Goal: Task Accomplishment & Management: Complete application form

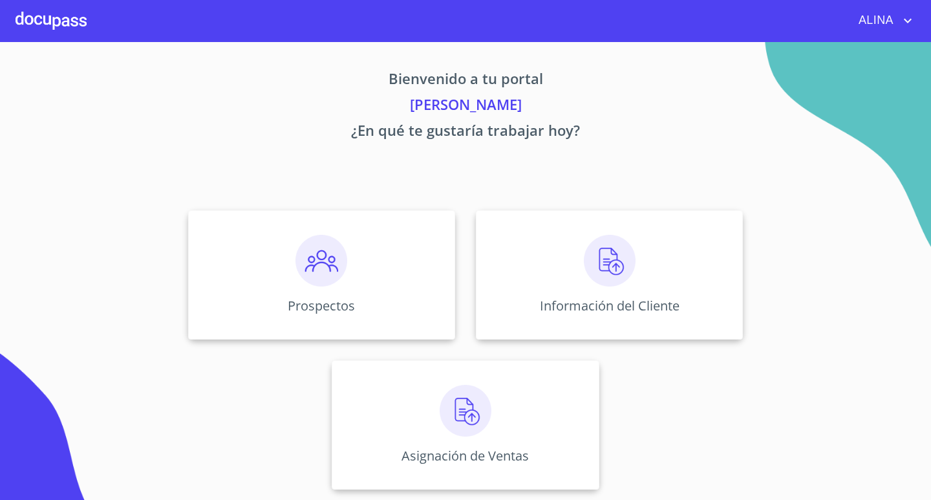
click at [72, 20] on div at bounding box center [51, 20] width 71 height 41
click at [47, 19] on div at bounding box center [51, 20] width 71 height 41
click at [271, 271] on div "Prospectos" at bounding box center [321, 274] width 267 height 129
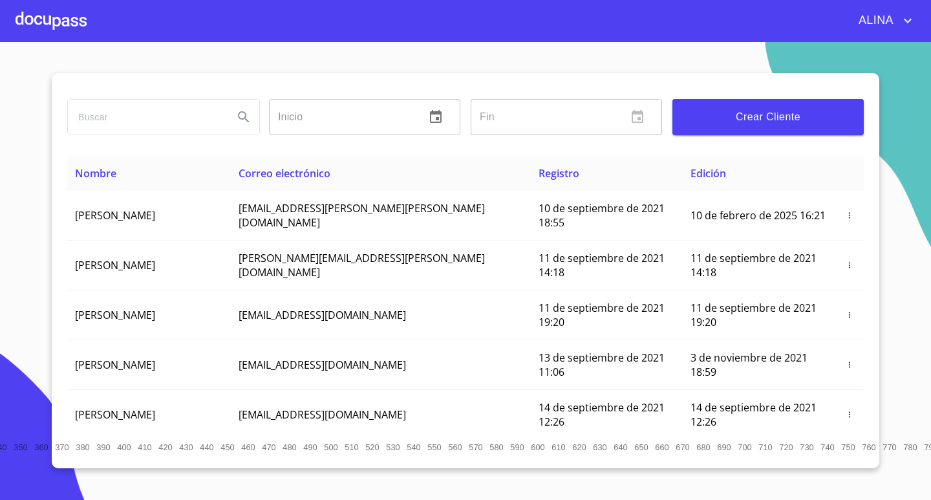
click at [731, 120] on span "Crear Cliente" at bounding box center [767, 117] width 171 height 18
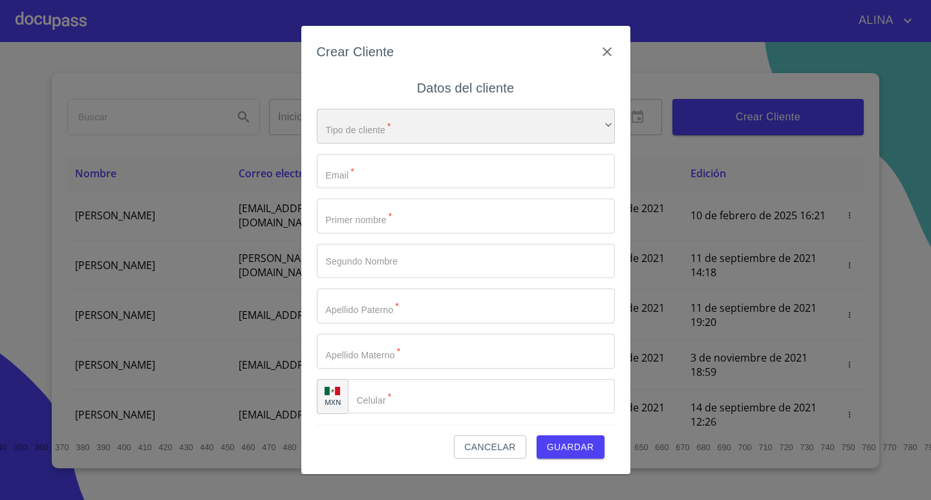
click at [576, 128] on div "​" at bounding box center [466, 126] width 298 height 35
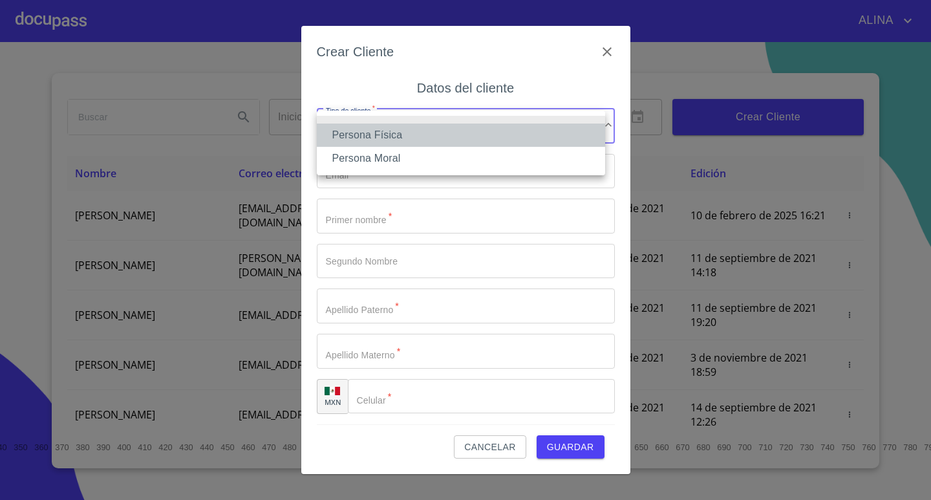
click at [398, 136] on li "Persona Física" at bounding box center [461, 134] width 288 height 23
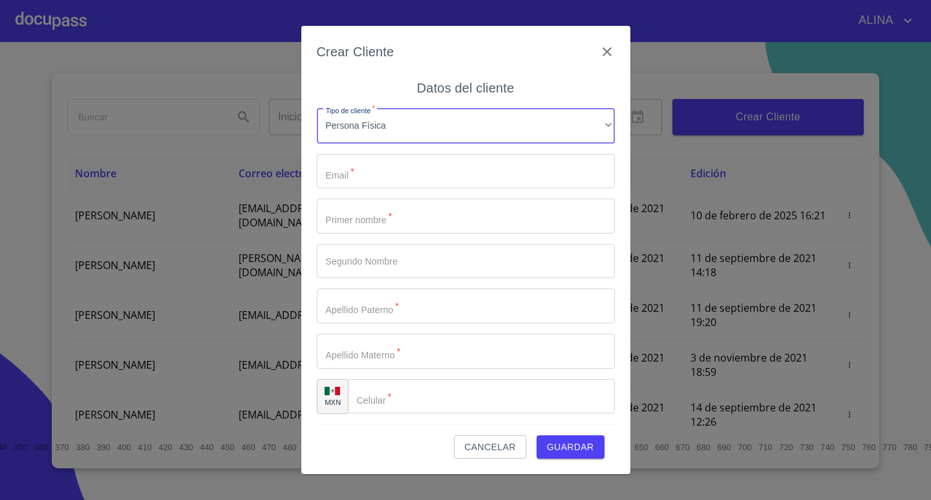
click at [414, 171] on input "Tipo de cliente   *" at bounding box center [466, 171] width 298 height 35
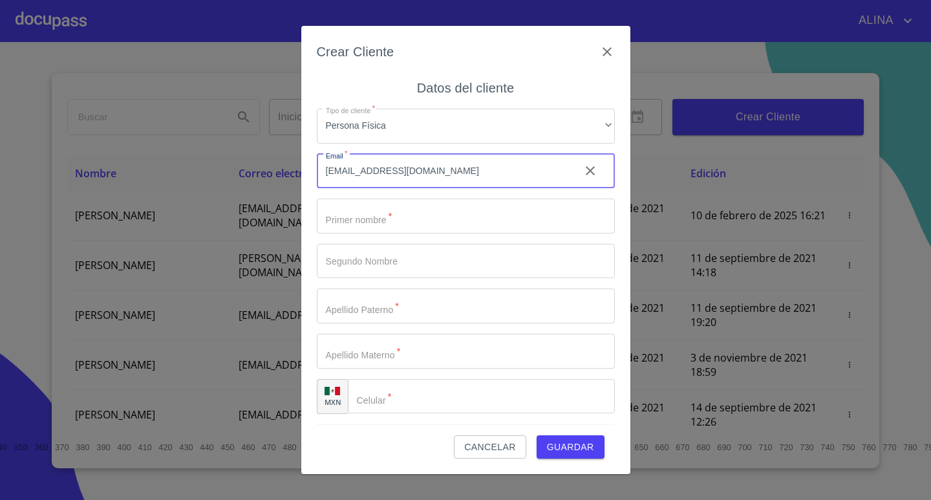
type input "[EMAIL_ADDRESS][DOMAIN_NAME]"
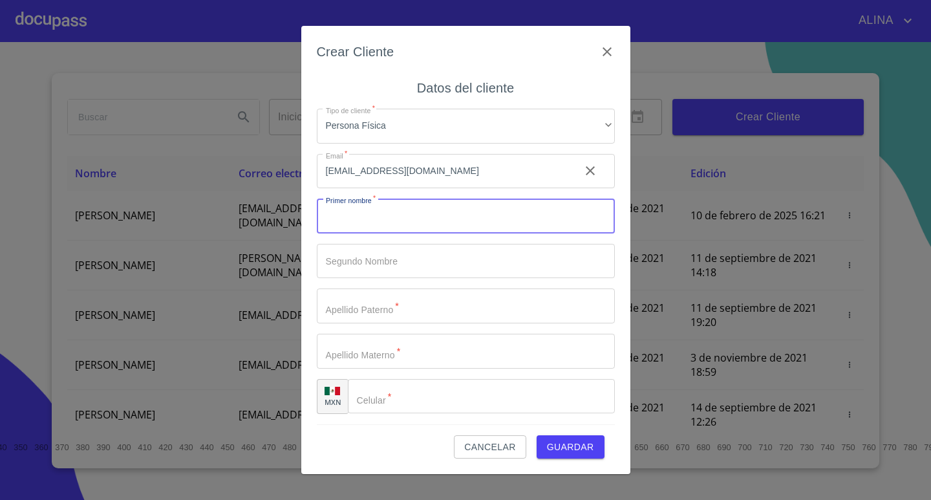
click at [432, 223] on input "Tipo de cliente   *" at bounding box center [466, 215] width 298 height 35
type input "m"
type input "[PERSON_NAME]"
click at [438, 263] on input "Tipo de cliente   *" at bounding box center [466, 261] width 298 height 35
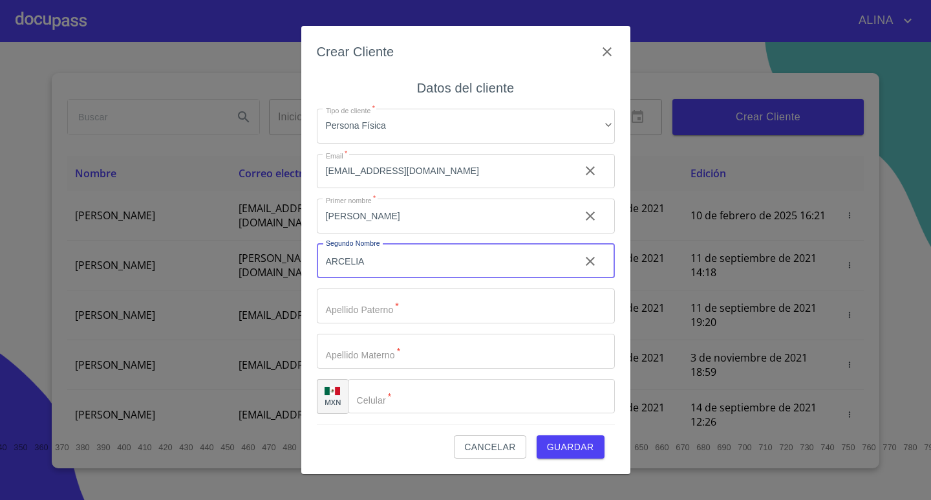
type input "ARCELIA"
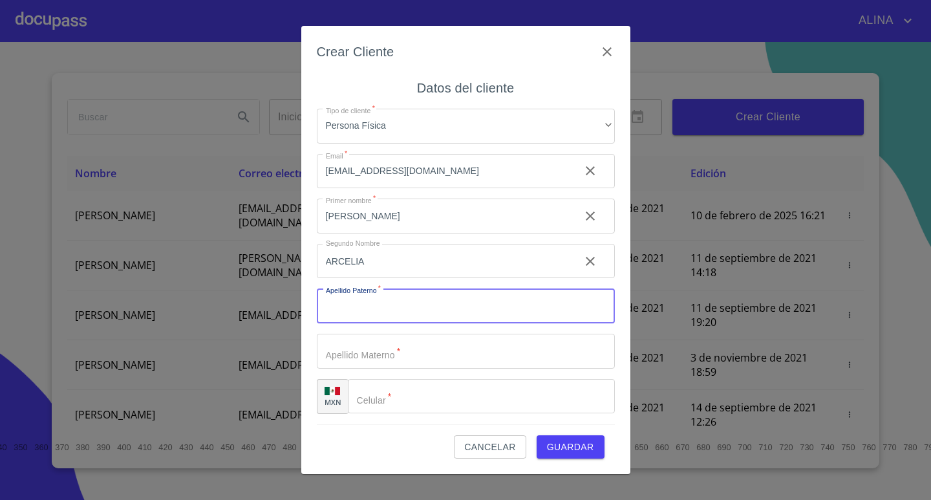
click at [427, 311] on input "Tipo de cliente   *" at bounding box center [466, 305] width 298 height 35
type input "INIGUEZ"
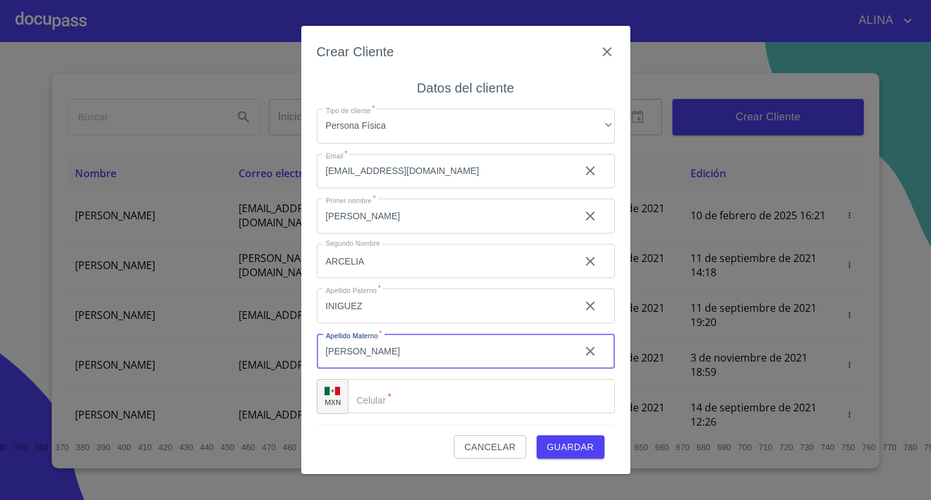
type input "[PERSON_NAME]"
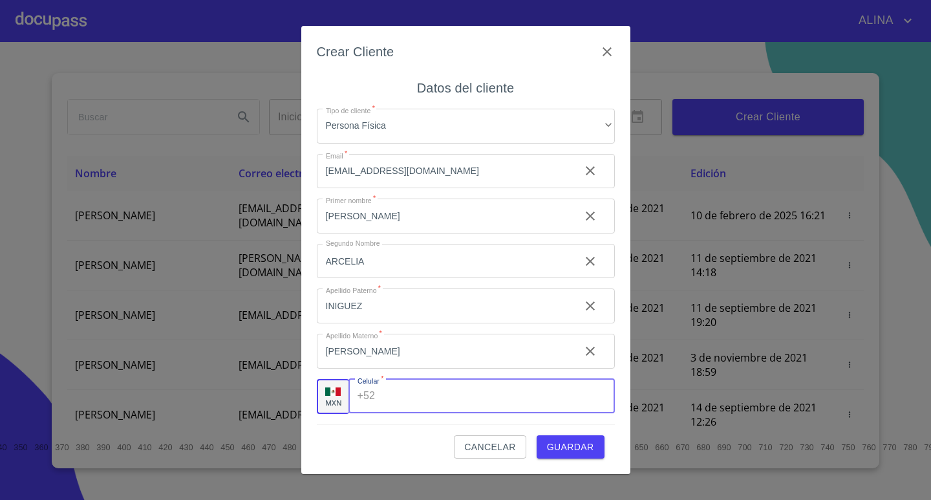
drag, startPoint x: 418, startPoint y: 403, endPoint x: 411, endPoint y: 405, distance: 7.4
click at [417, 403] on input "Tipo de cliente   *" at bounding box center [497, 396] width 234 height 35
type input "[PHONE_NUMBER]"
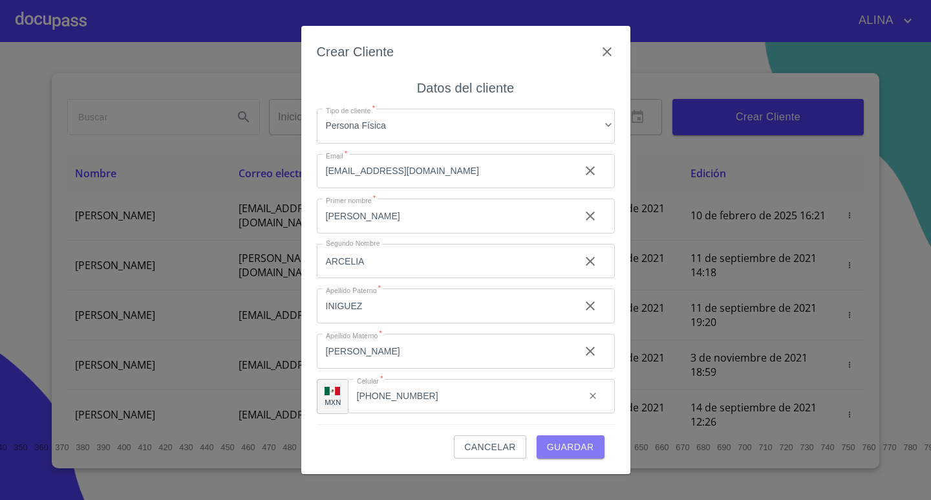
click at [593, 451] on button "Guardar" at bounding box center [570, 447] width 68 height 24
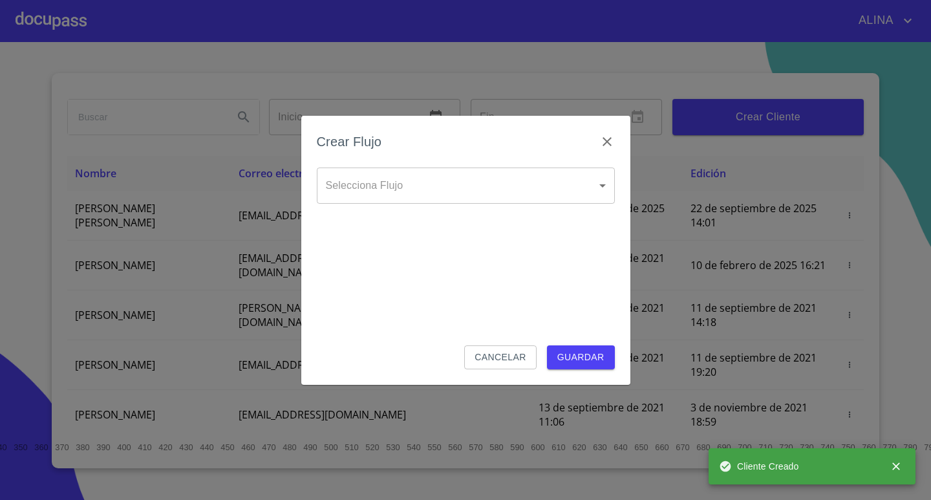
click at [513, 190] on body "ALINA Inicio ​ Fin ​ Crear Cliente Nombre Correo electrónico Registro Edición M…" at bounding box center [465, 250] width 931 height 500
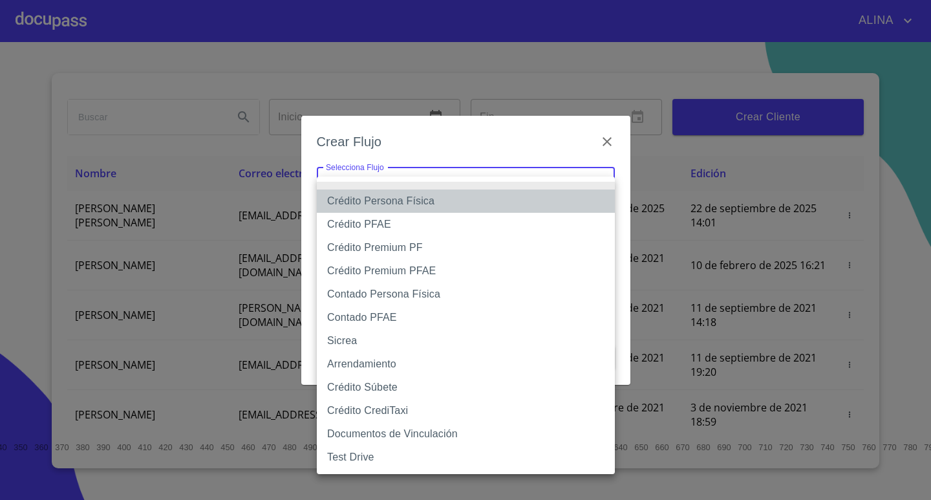
click at [413, 204] on li "Crédito Persona Física" at bounding box center [466, 200] width 298 height 23
type input "6009fb3c7d1714eb8809aa97"
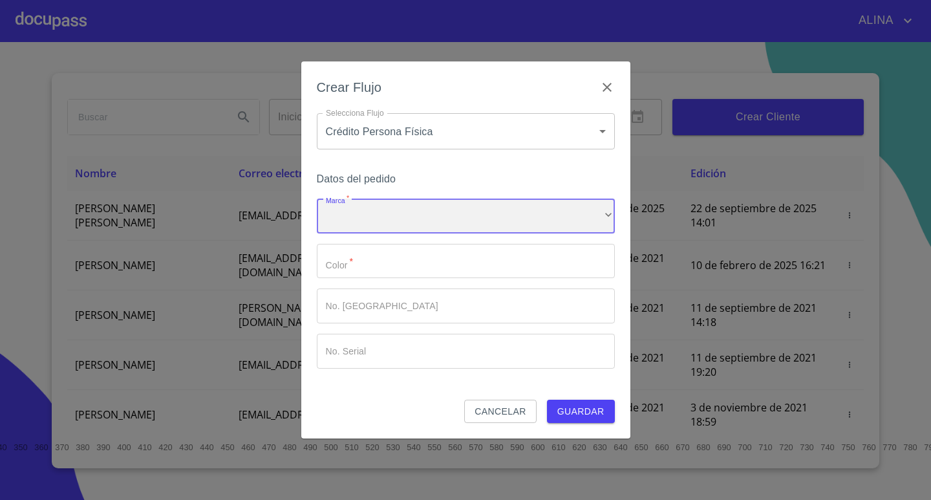
click at [394, 214] on div "​" at bounding box center [466, 215] width 298 height 35
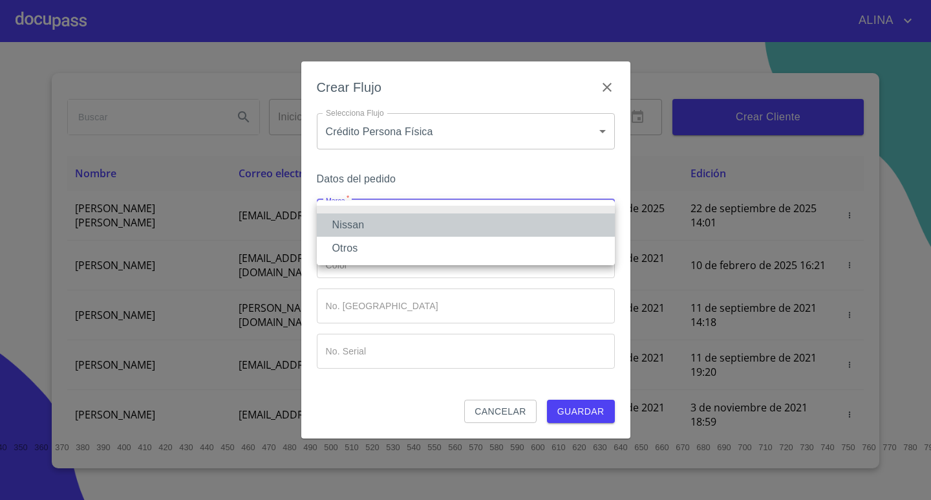
click at [363, 222] on li "Nissan" at bounding box center [466, 224] width 298 height 23
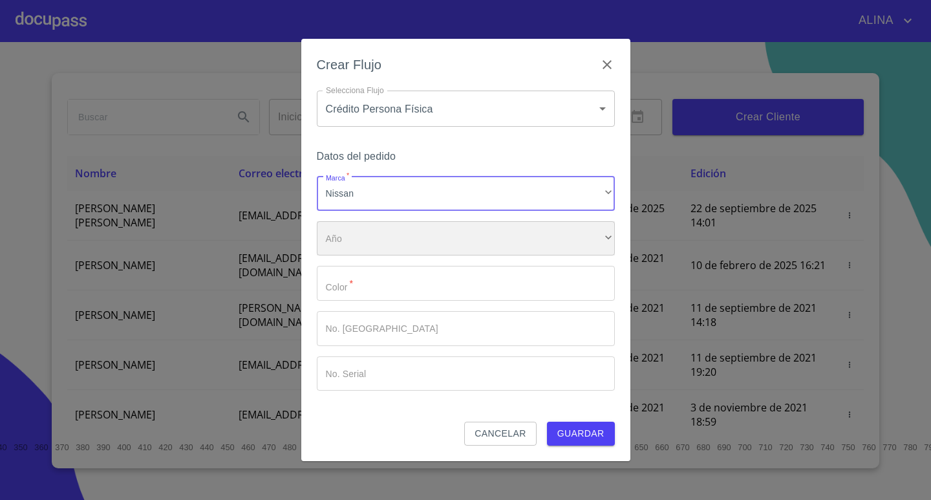
click at [366, 235] on div "​" at bounding box center [466, 238] width 298 height 35
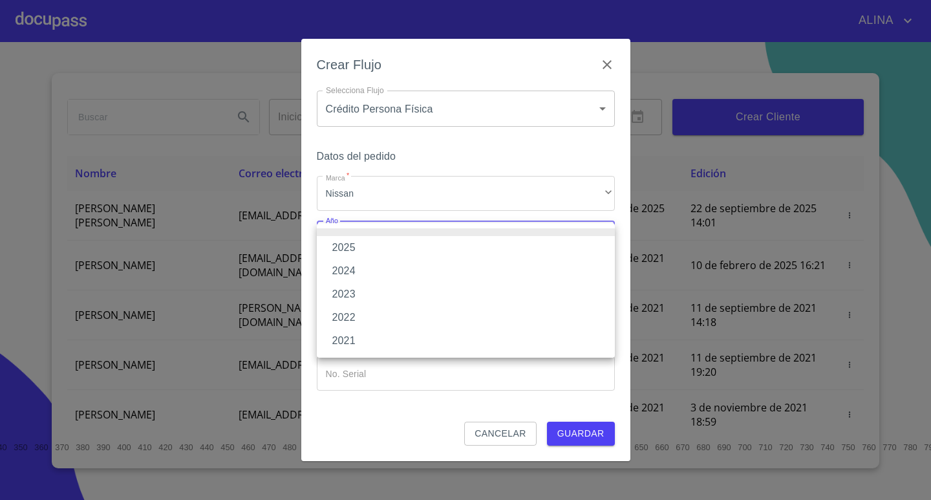
click at [353, 246] on li "2025" at bounding box center [466, 247] width 298 height 23
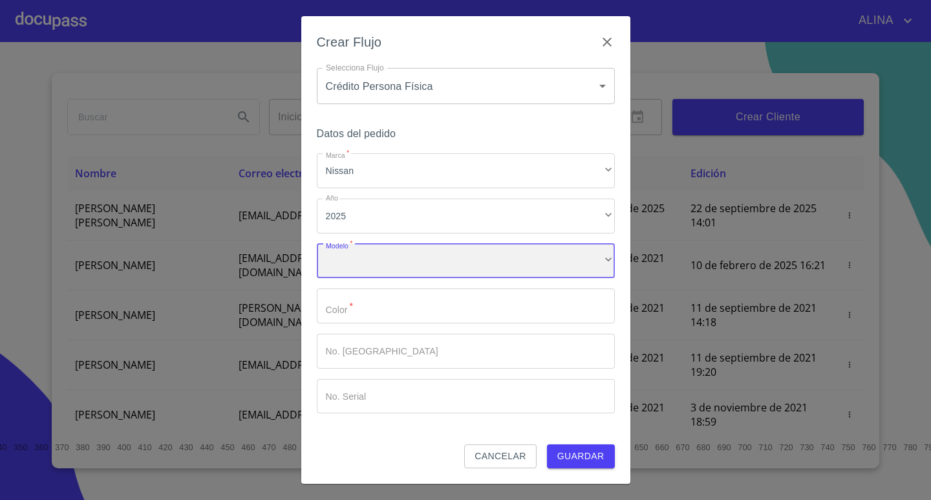
click at [363, 260] on div "​" at bounding box center [466, 261] width 298 height 35
click at [375, 308] on input "Marca   *" at bounding box center [466, 305] width 298 height 35
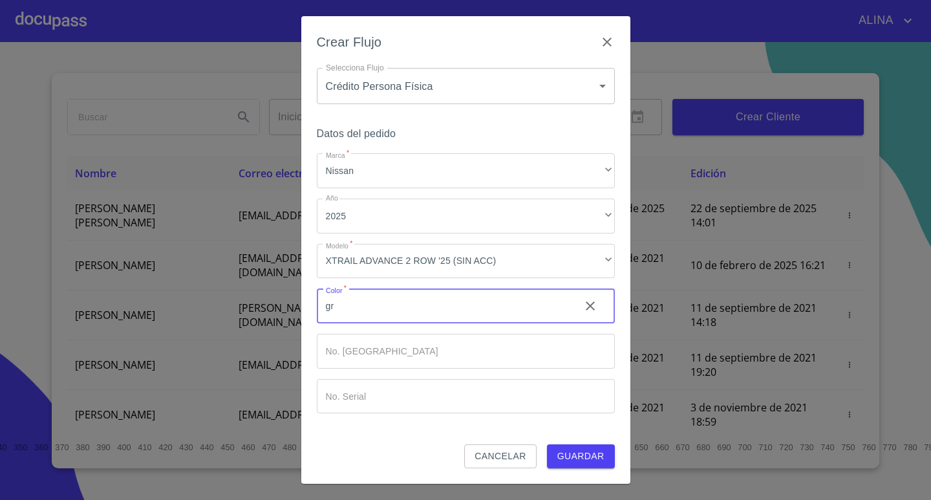
type input "g"
type input "GRIS VOLCANICO"
click at [446, 349] on input "Marca   *" at bounding box center [466, 350] width 298 height 35
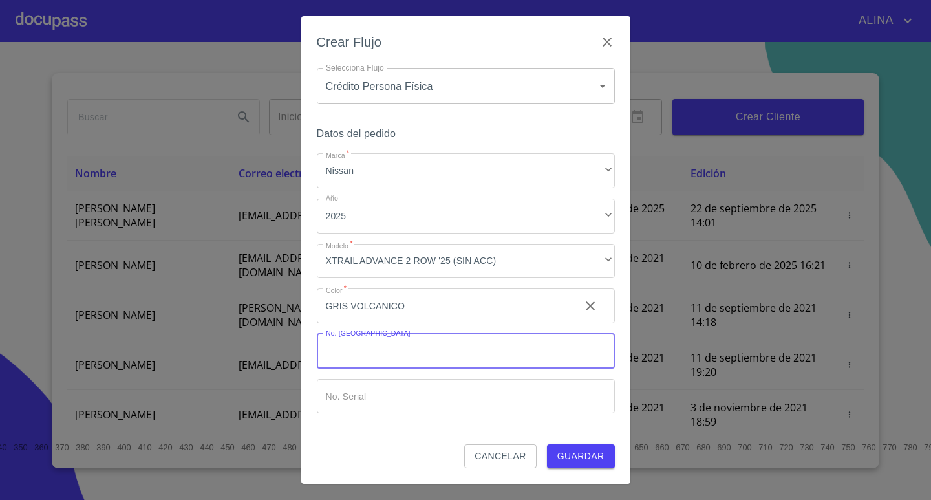
drag, startPoint x: 865, startPoint y: 360, endPoint x: 856, endPoint y: 371, distance: 14.7
click at [865, 360] on div "Crear Flujo Selecciona Flujo Crédito Persona Física 6009fb3c7d1714eb8809aa97 Se…" at bounding box center [465, 250] width 931 height 500
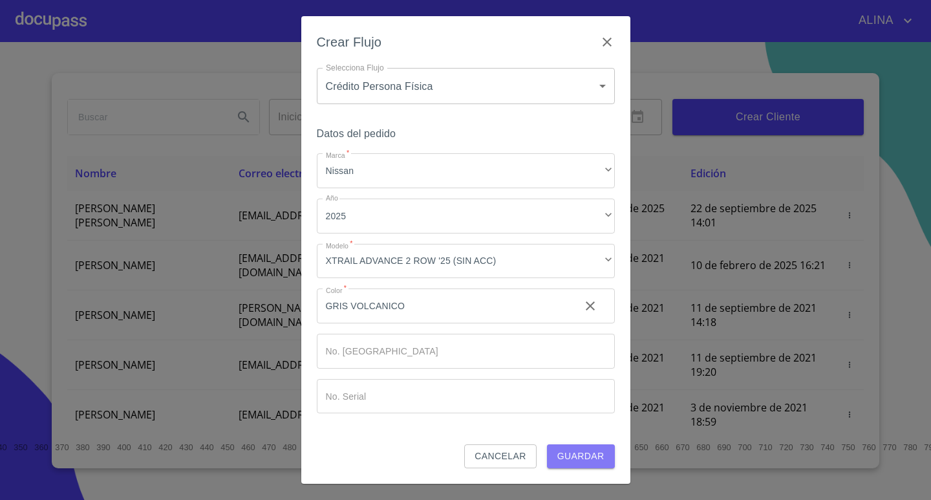
click at [578, 453] on span "Guardar" at bounding box center [580, 456] width 47 height 16
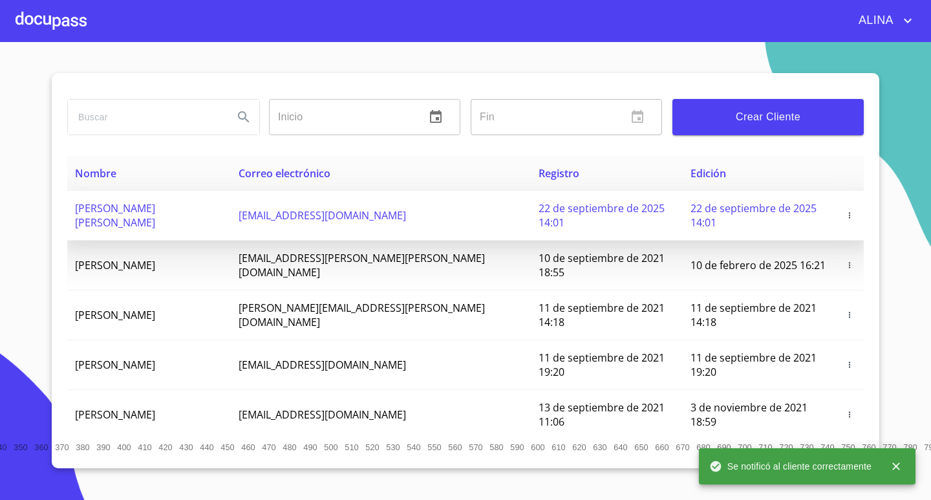
copy span "[PERSON_NAME] [PERSON_NAME]"
drag, startPoint x: 97, startPoint y: 209, endPoint x: 258, endPoint y: 214, distance: 161.0
click at [231, 214] on td "[PERSON_NAME] [PERSON_NAME]" at bounding box center [149, 216] width 164 height 50
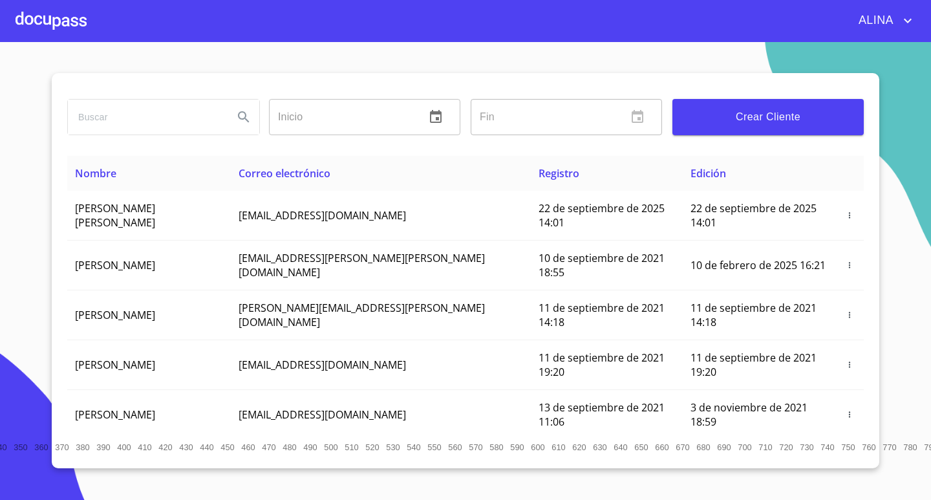
click at [48, 26] on div at bounding box center [51, 20] width 71 height 41
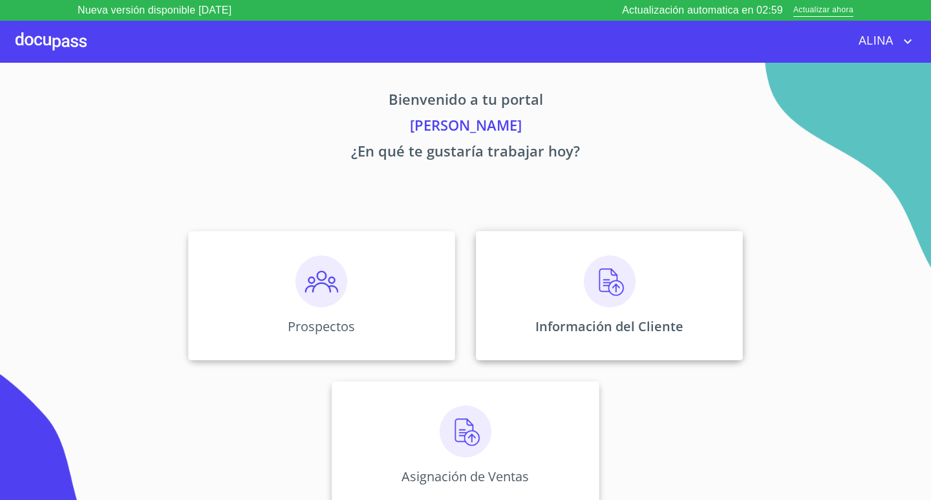
click at [511, 275] on div "Información del Cliente" at bounding box center [609, 295] width 267 height 129
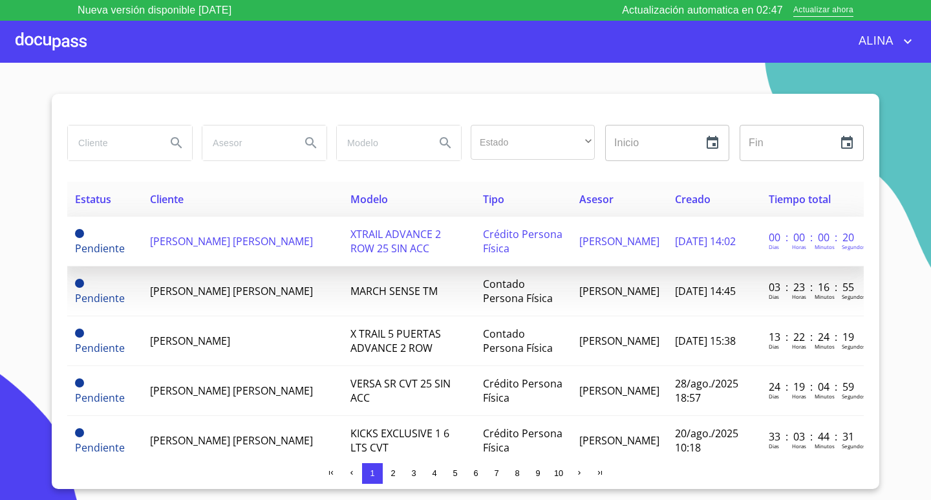
click at [191, 242] on span "[PERSON_NAME] [PERSON_NAME]" at bounding box center [231, 241] width 163 height 14
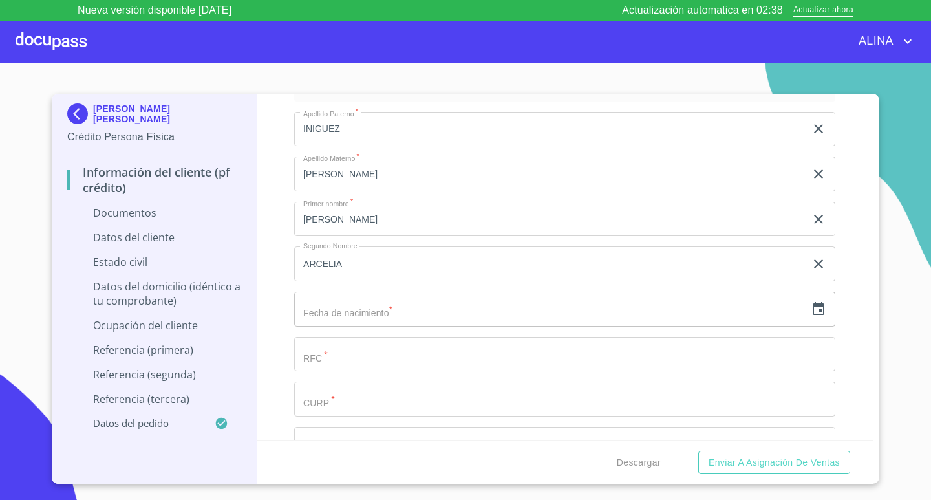
scroll to position [1616, 0]
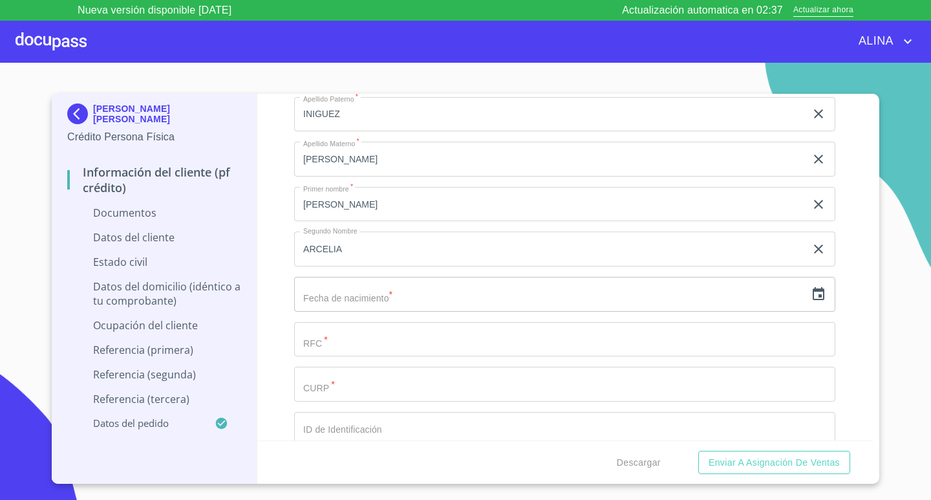
click at [805, 302] on div "​" at bounding box center [564, 294] width 541 height 35
click at [810, 286] on icon "button" at bounding box center [818, 294] width 16 height 16
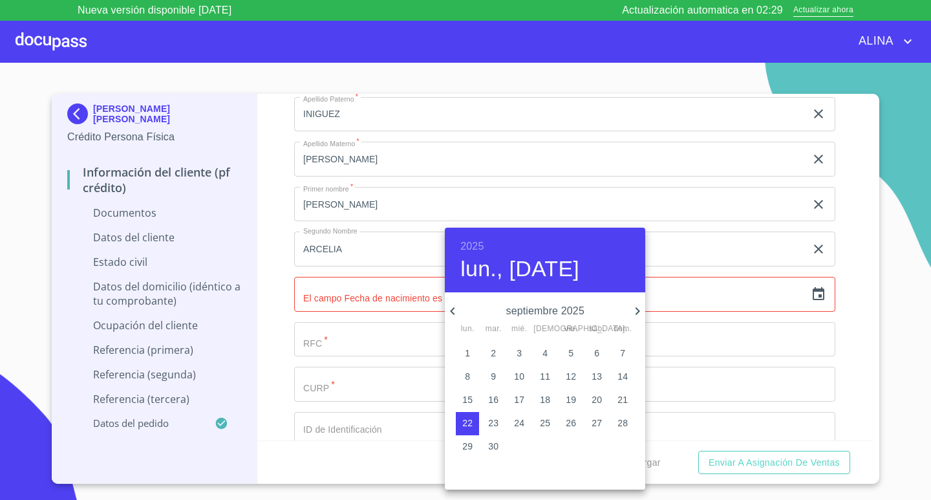
click at [478, 248] on h6 "2025" at bounding box center [471, 246] width 23 height 18
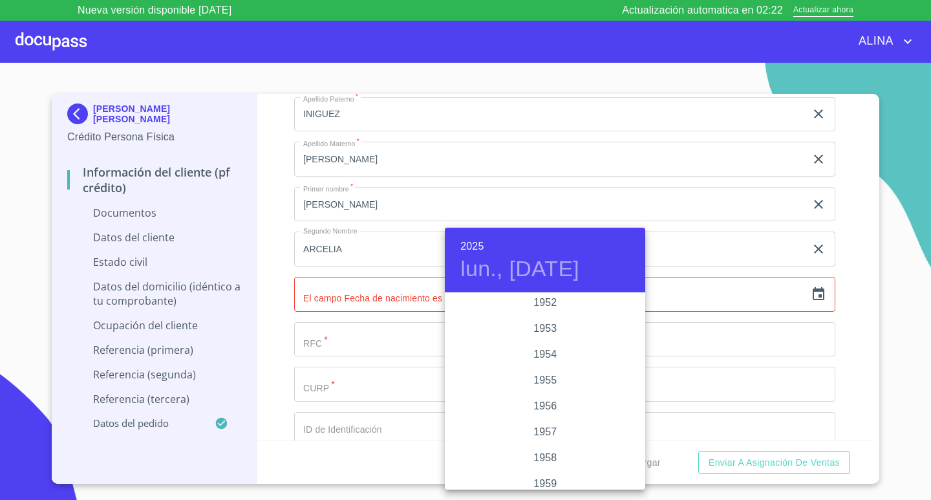
scroll to position [698, 0]
click at [537, 303] on div "1952" at bounding box center [545, 307] width 200 height 26
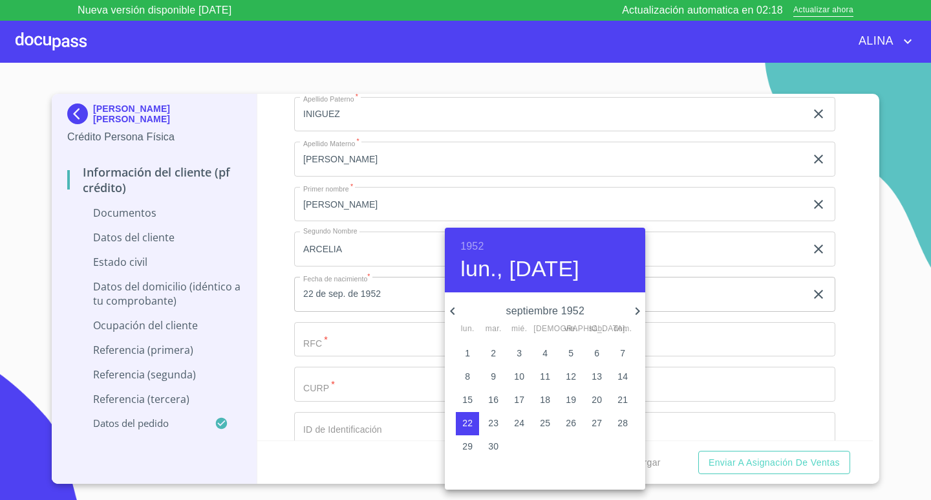
click at [596, 374] on p "13" at bounding box center [596, 376] width 10 height 13
type input "13 de sep. de 1952"
click at [407, 343] on div at bounding box center [465, 250] width 931 height 500
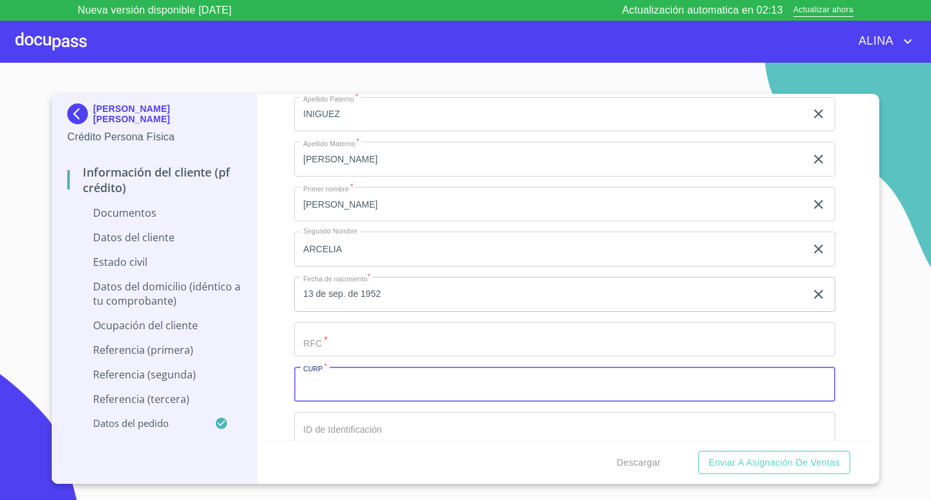
click at [381, 388] on input "Documento de identificación.   *" at bounding box center [564, 383] width 541 height 35
type input "IIHA520913MJCXRR09"
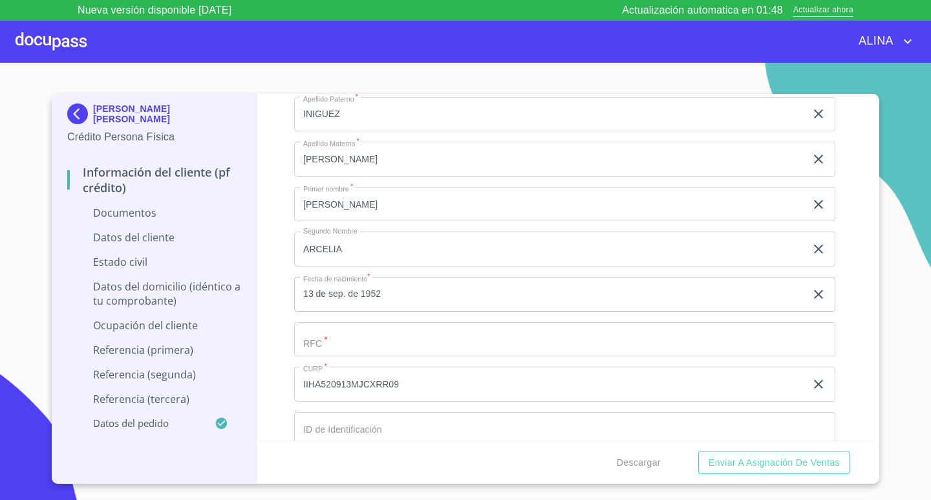
click at [851, 386] on div "Información del cliente (PF crédito) Documentos Documento de identificación.   …" at bounding box center [565, 267] width 616 height 346
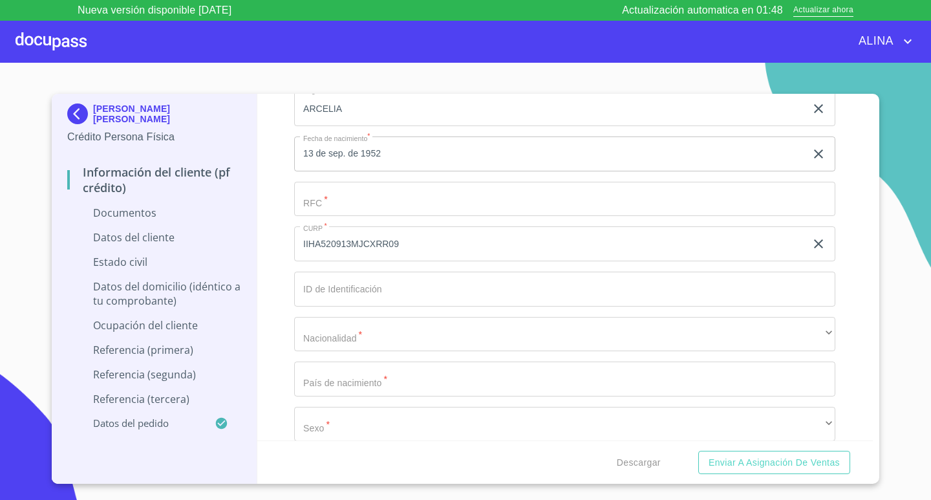
scroll to position [1809, 0]
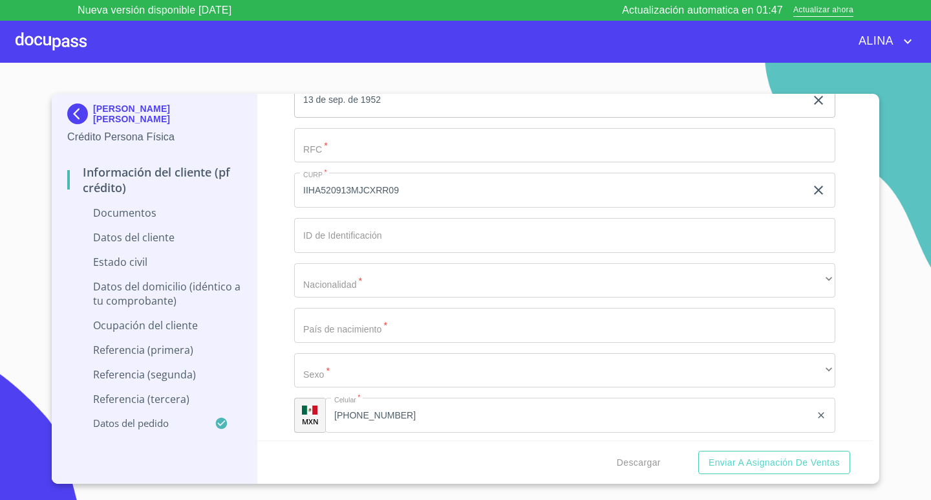
click at [389, 234] on input "Documento de identificación.   *" at bounding box center [564, 235] width 541 height 35
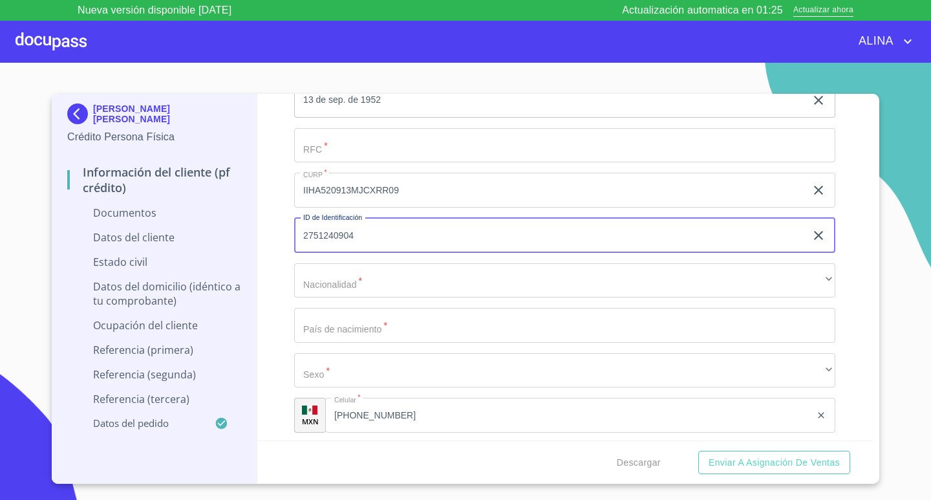
type input "2751240904"
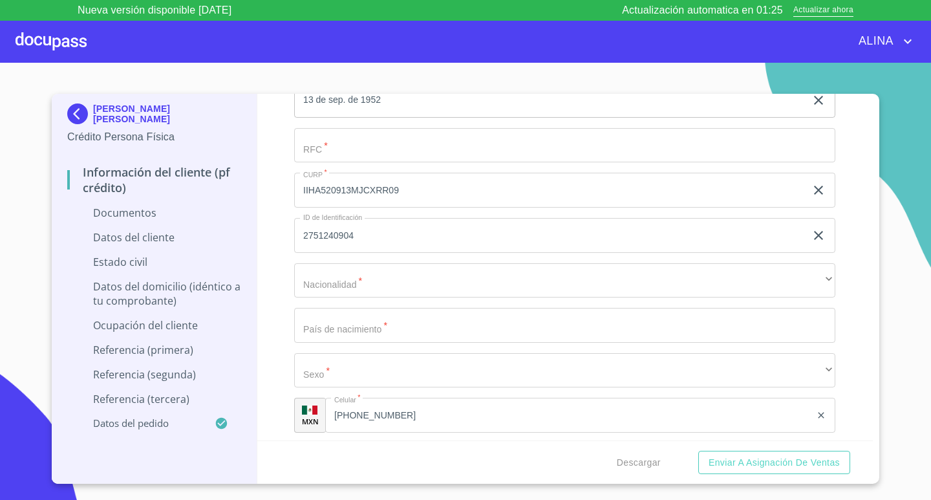
click at [860, 333] on div "Información del cliente (PF crédito) Documentos Documento de identificación.   …" at bounding box center [565, 267] width 616 height 346
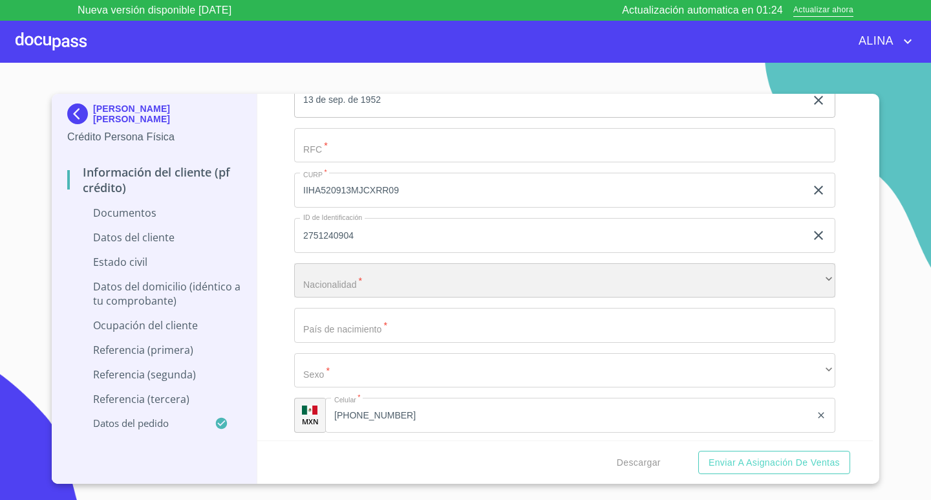
click at [524, 274] on div "​" at bounding box center [564, 280] width 541 height 35
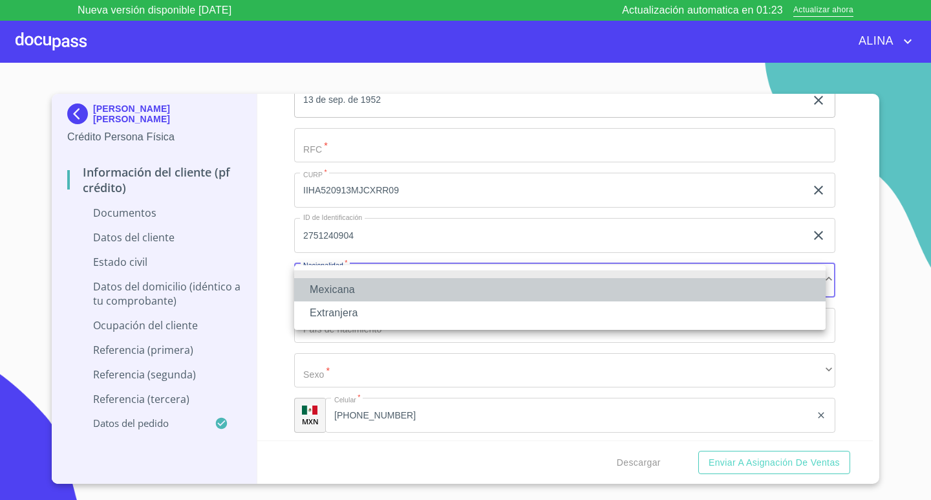
click at [338, 287] on li "Mexicana" at bounding box center [559, 289] width 531 height 23
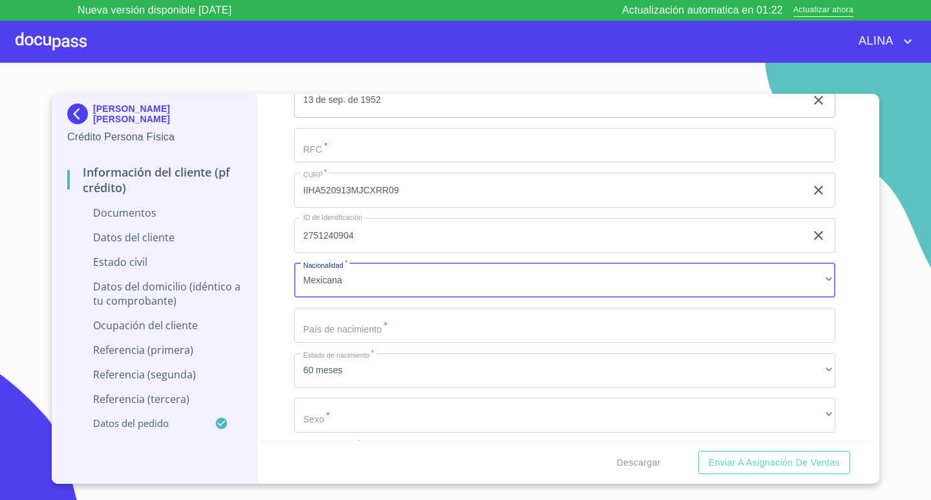
click at [405, 325] on input "Documento de identificación.   *" at bounding box center [564, 325] width 541 height 35
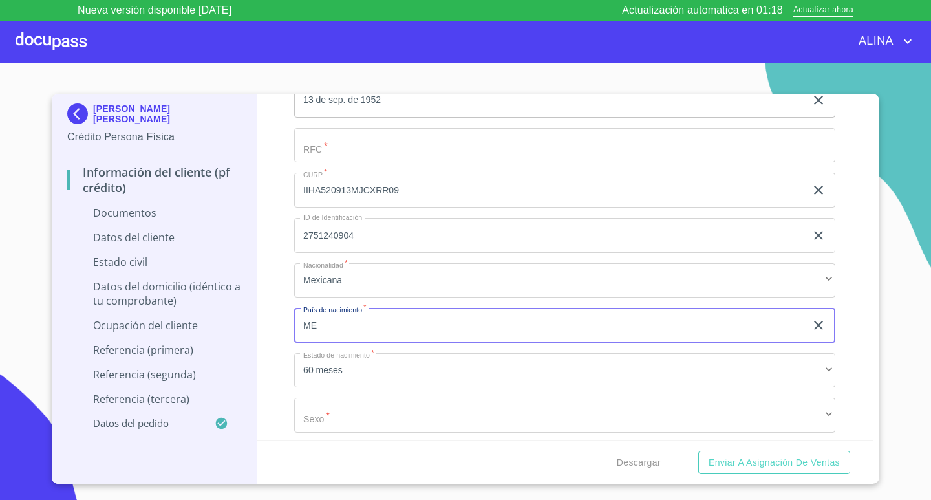
type input "[GEOGRAPHIC_DATA]"
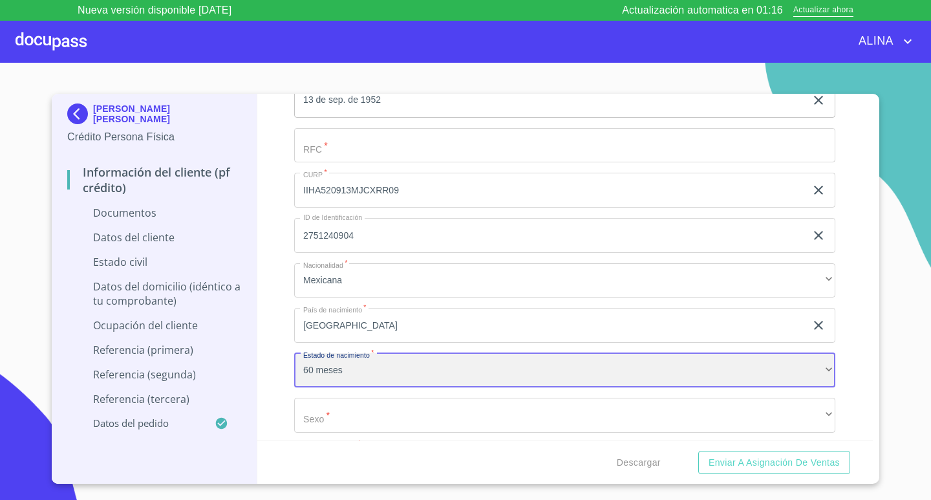
click at [816, 374] on div "60 meses" at bounding box center [564, 370] width 541 height 35
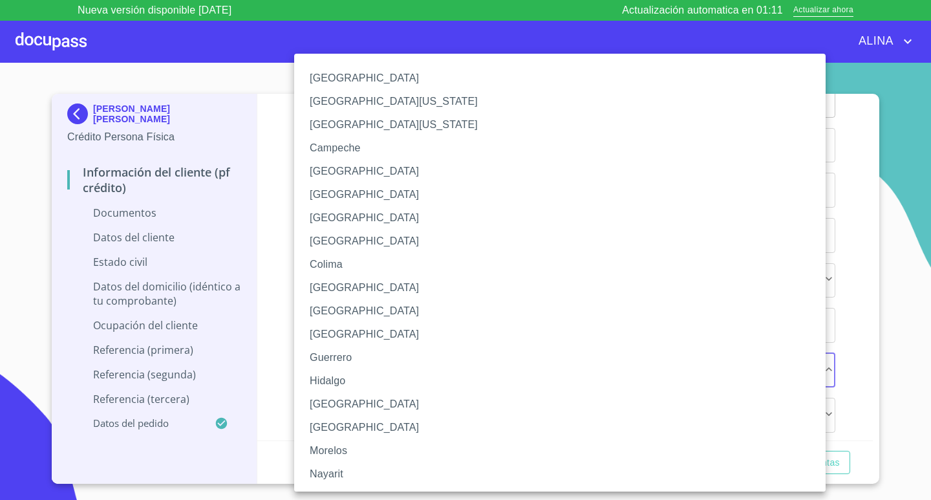
click at [333, 401] on li "[GEOGRAPHIC_DATA]" at bounding box center [564, 403] width 541 height 23
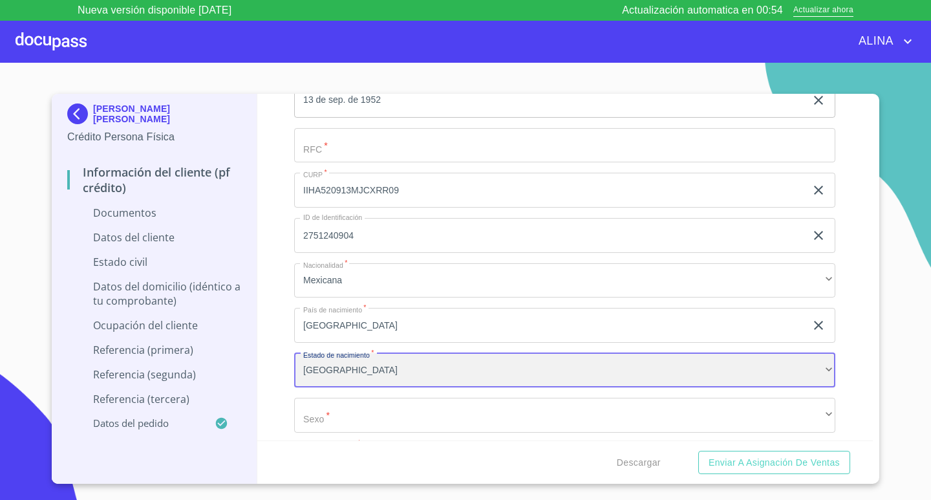
scroll to position [1874, 0]
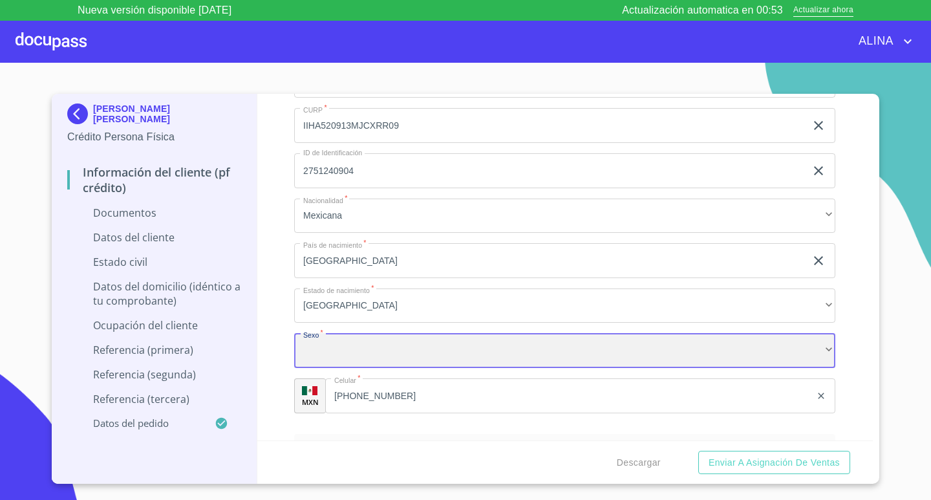
click at [805, 350] on div "​" at bounding box center [564, 350] width 541 height 35
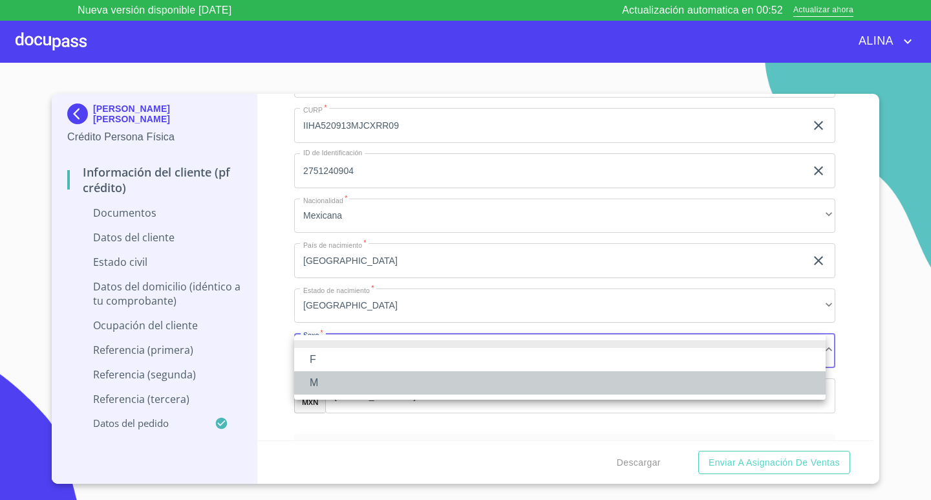
click at [317, 381] on li "M" at bounding box center [559, 382] width 531 height 23
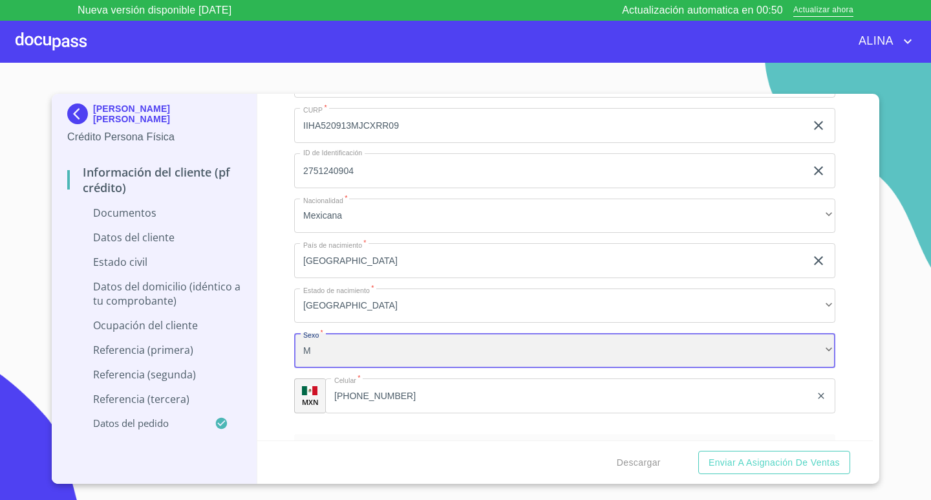
click at [565, 350] on div "M" at bounding box center [564, 350] width 541 height 35
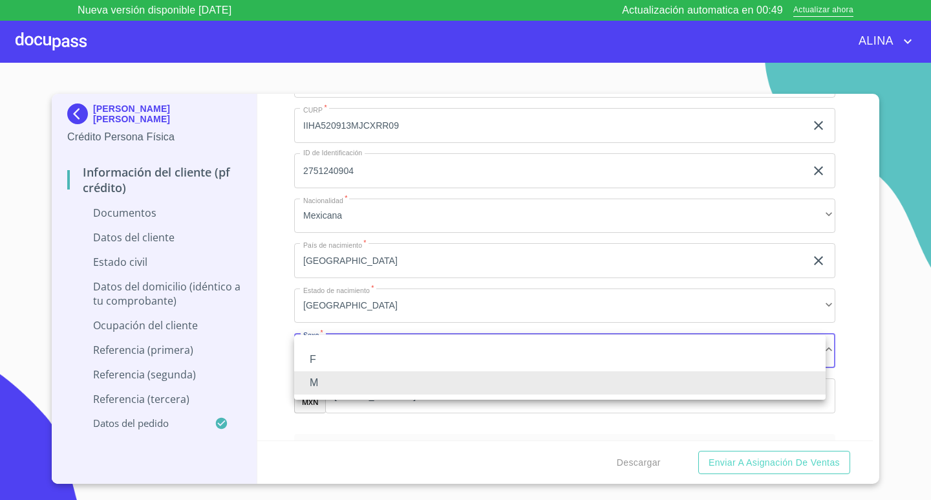
click at [322, 356] on li "F" at bounding box center [559, 359] width 531 height 23
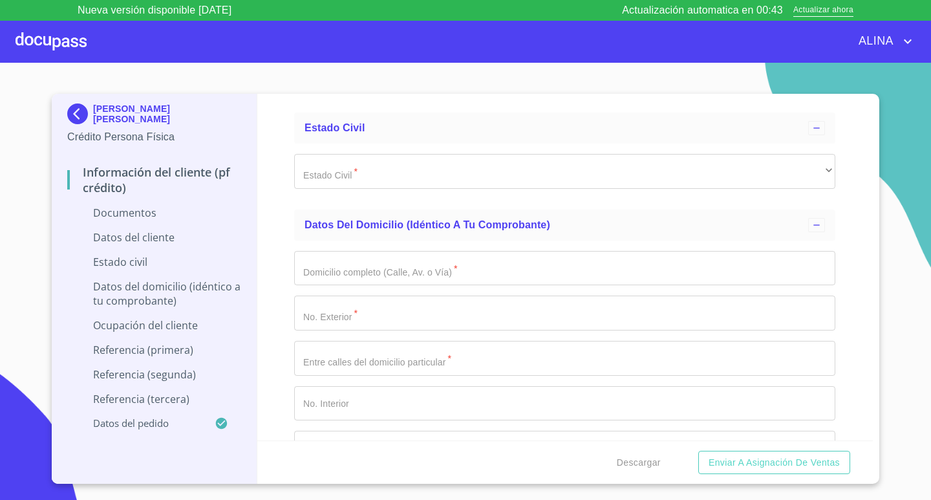
scroll to position [2197, 0]
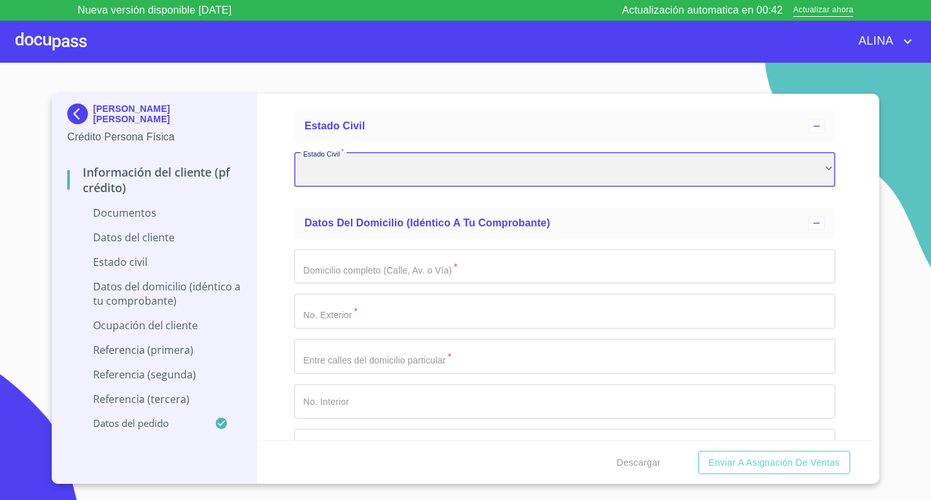
click at [433, 174] on div "​" at bounding box center [564, 169] width 541 height 35
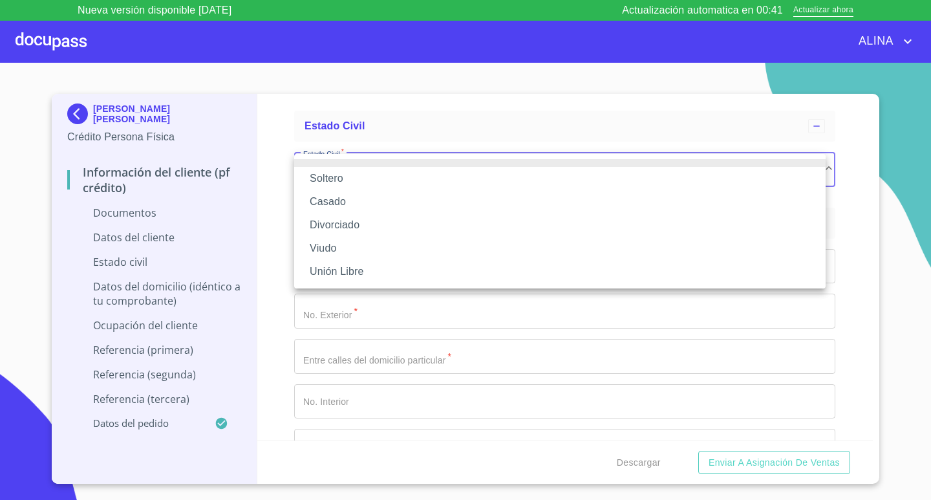
click at [335, 178] on li "Soltero" at bounding box center [559, 178] width 531 height 23
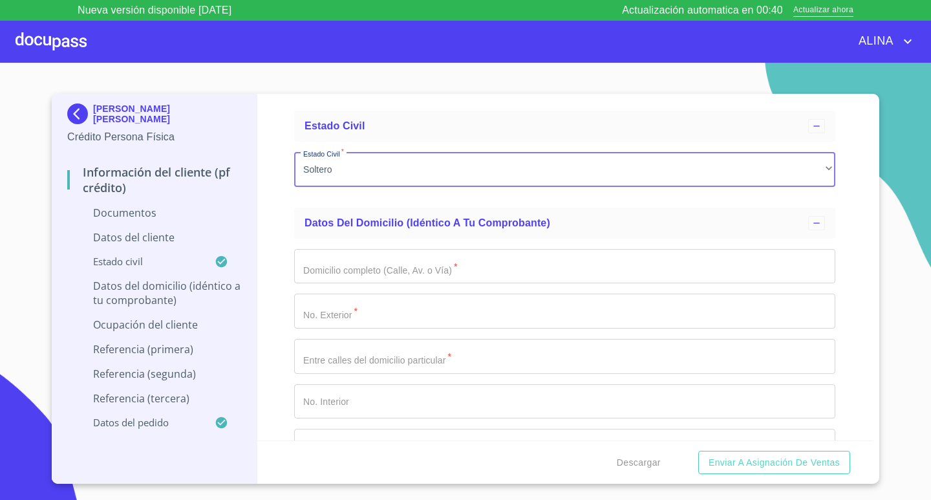
click at [497, 272] on input "Documento de identificación.   *" at bounding box center [564, 266] width 541 height 35
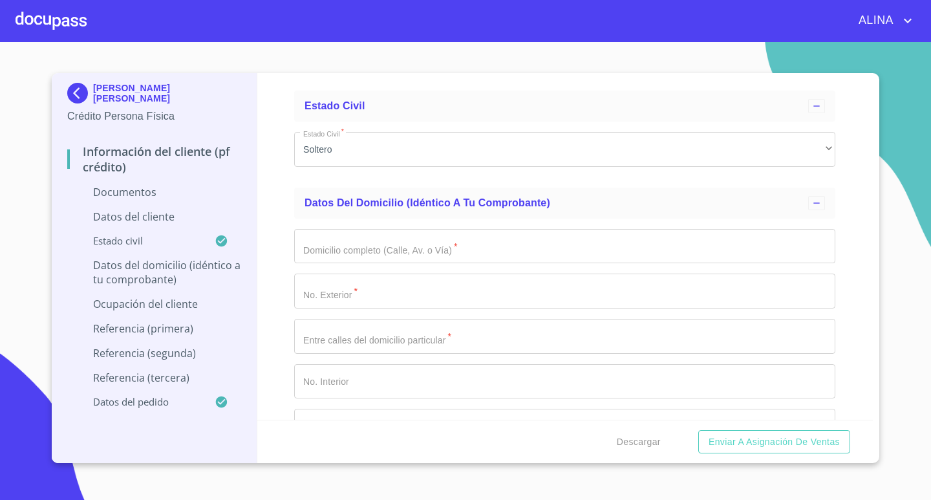
scroll to position [2197, 0]
click at [398, 251] on input "Documento de identificación.   *" at bounding box center [564, 245] width 541 height 35
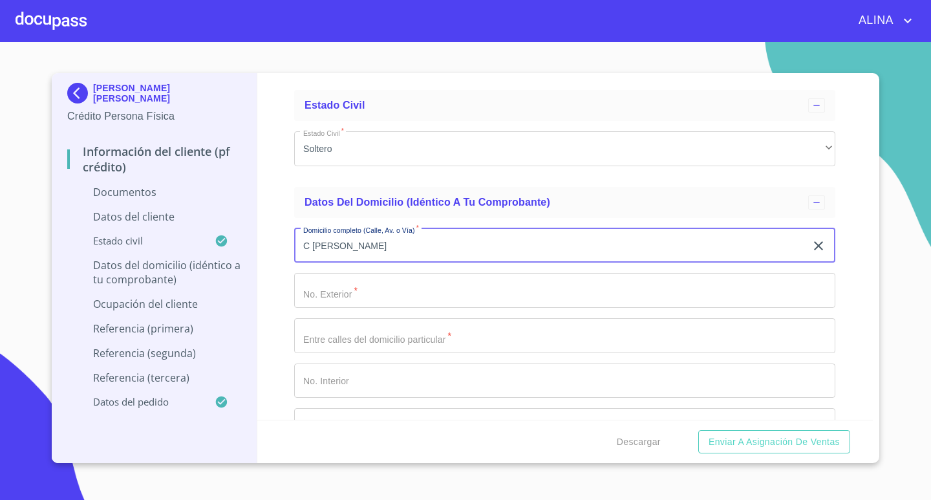
type input "C [PERSON_NAME]"
click at [425, 290] on input "Documento de identificación.   *" at bounding box center [564, 290] width 541 height 35
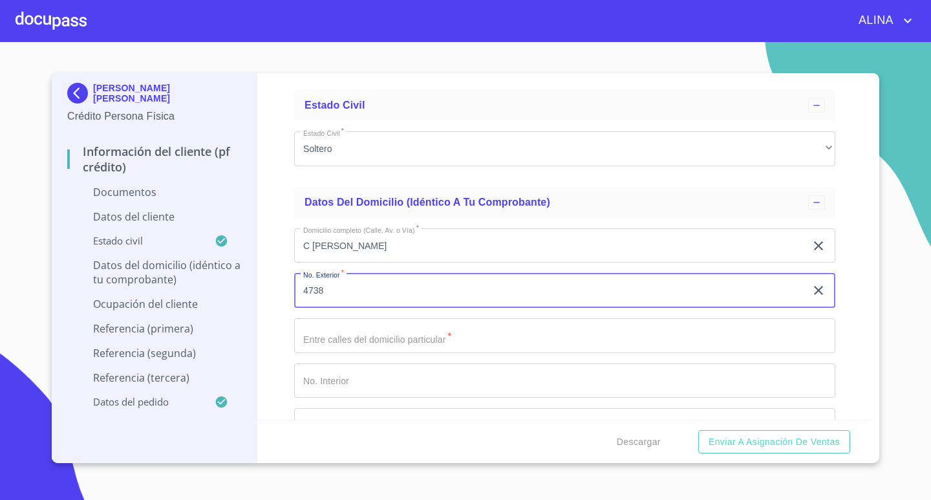
scroll to position [2262, 0]
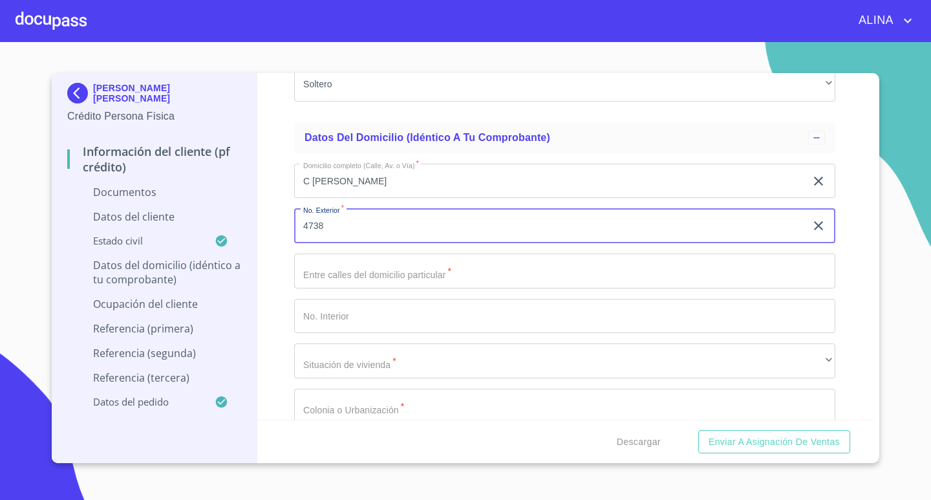
type input "4738"
click at [364, 321] on input "Documento de identificación.   *" at bounding box center [564, 316] width 541 height 35
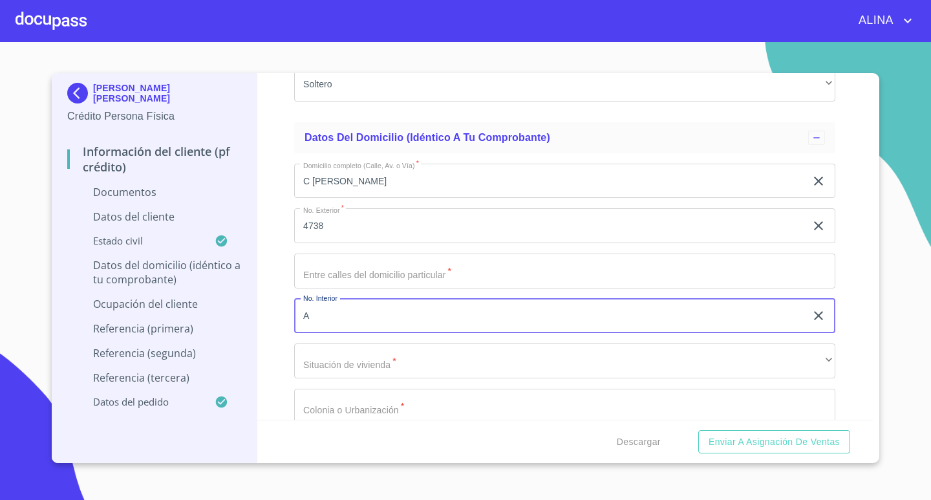
type input "A"
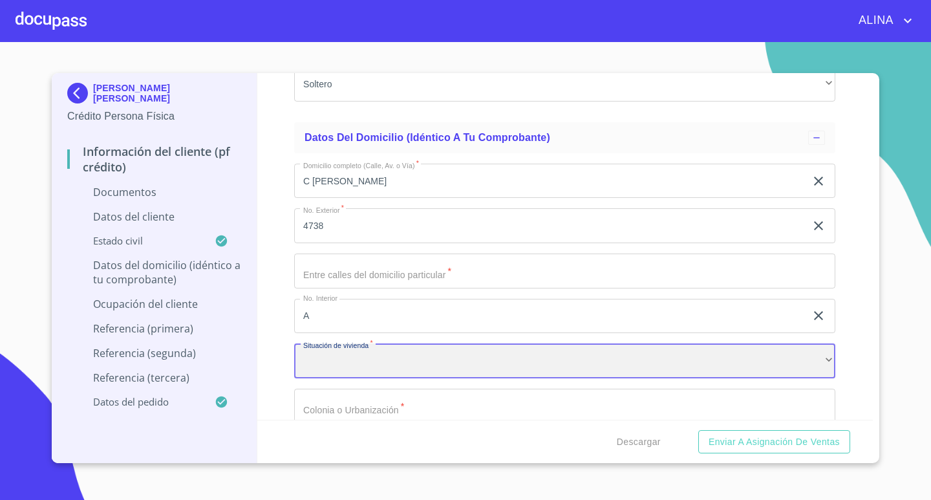
click at [409, 359] on div "​" at bounding box center [564, 360] width 541 height 35
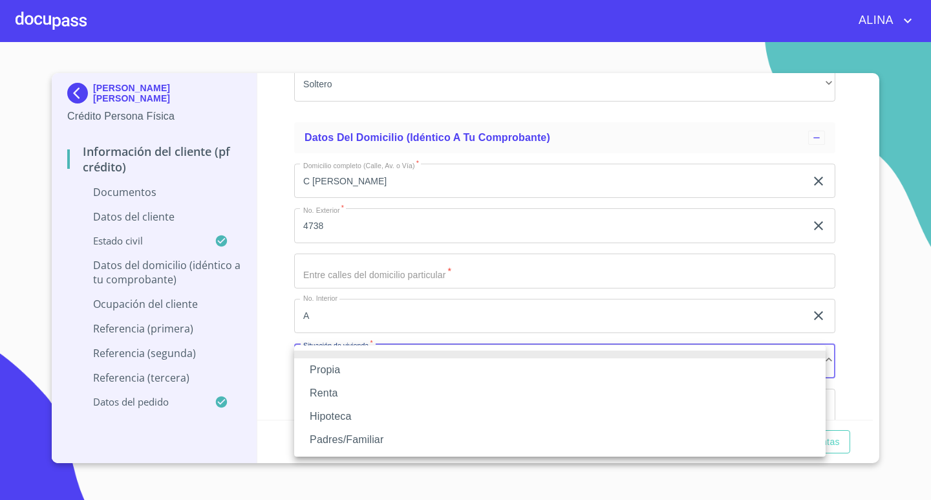
click at [332, 370] on li "Propia" at bounding box center [559, 369] width 531 height 23
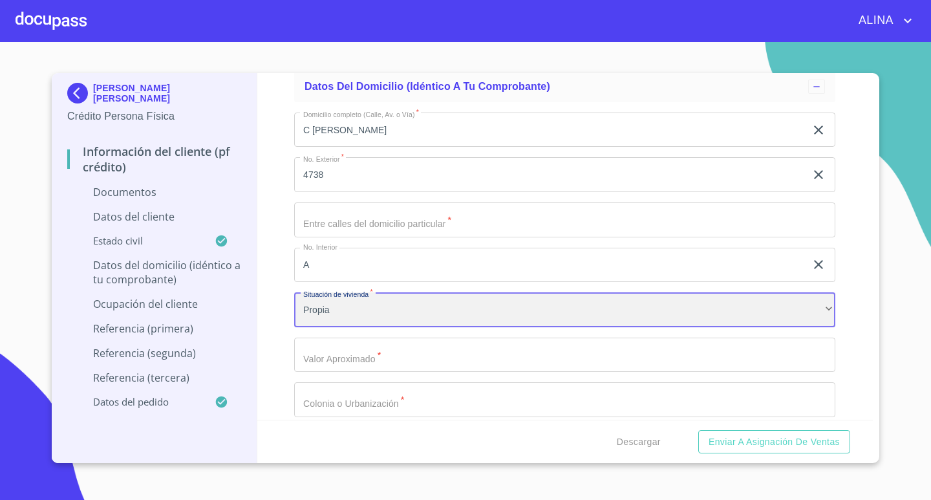
scroll to position [2391, 0]
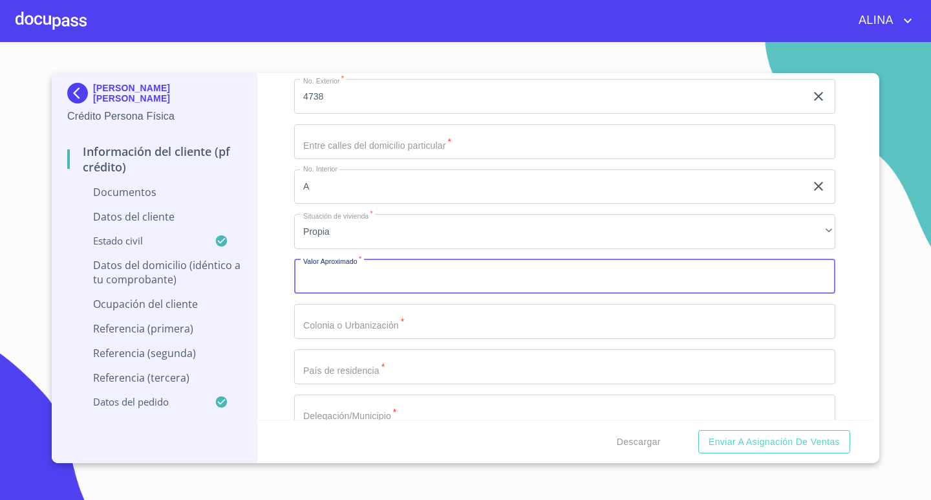
click at [405, 278] on input "Documento de identificación.   *" at bounding box center [564, 276] width 541 height 35
type input "$3,000,000"
click at [409, 320] on input "Documento de identificación.   *" at bounding box center [564, 321] width 541 height 35
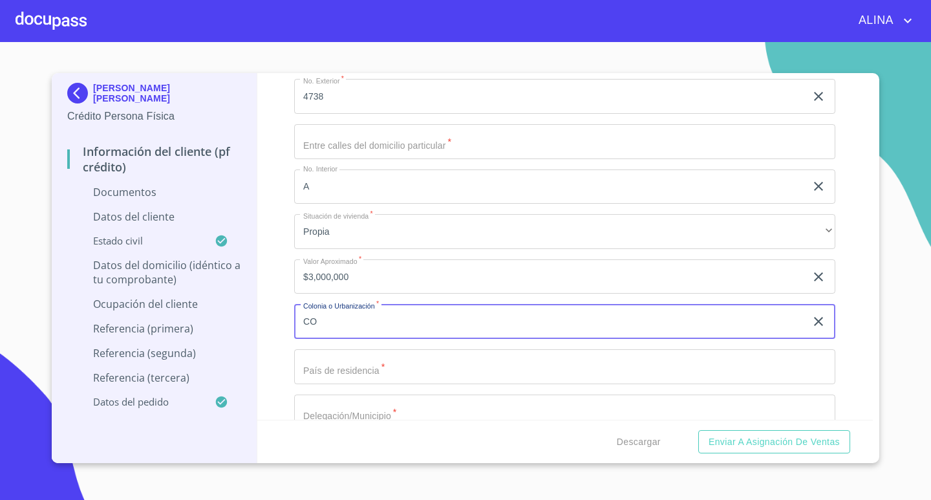
type input "C"
type input "JARDINES DE LA PATRIA"
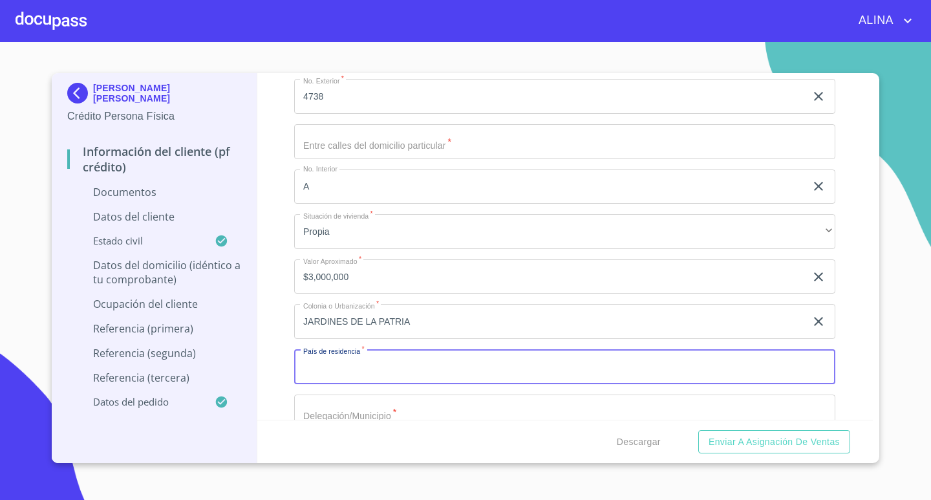
click at [420, 370] on input "Documento de identificación.   *" at bounding box center [564, 366] width 541 height 35
type input "[GEOGRAPHIC_DATA]"
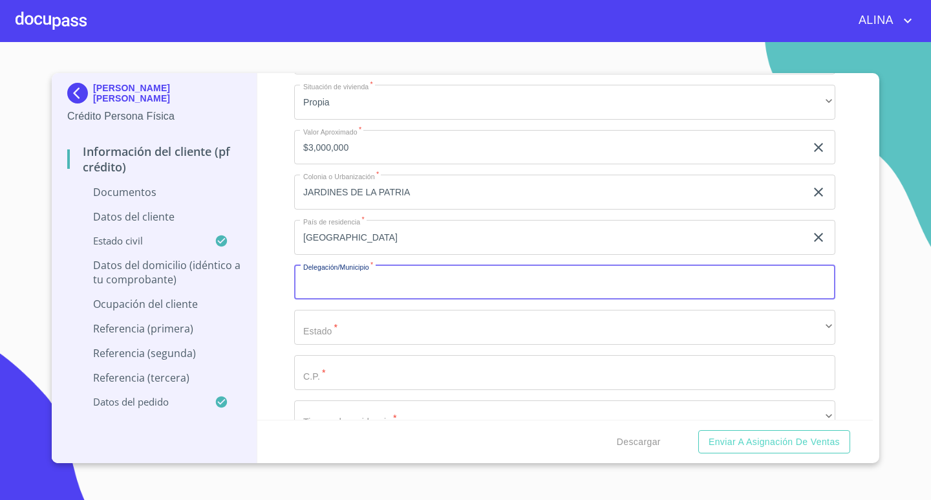
click at [390, 274] on input "Documento de identificación.   *" at bounding box center [564, 282] width 541 height 35
type input "ZAPOPAN"
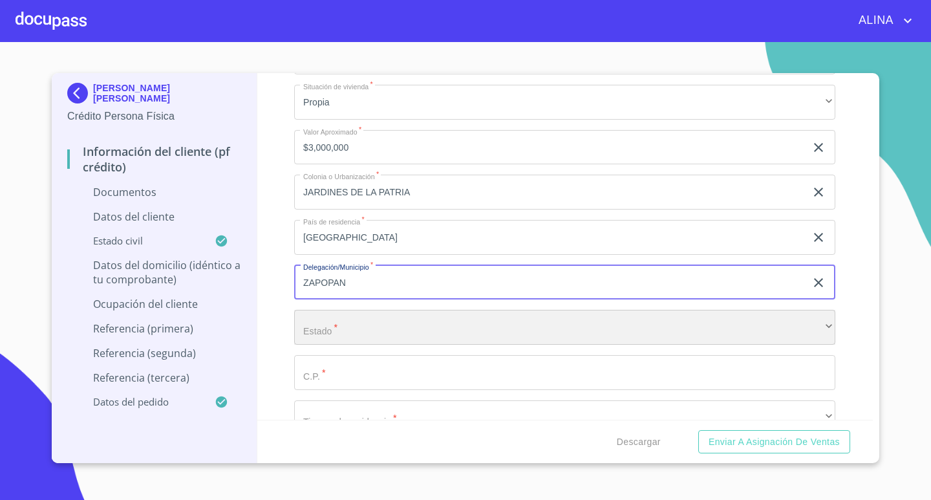
click at [386, 316] on div "​" at bounding box center [564, 327] width 541 height 35
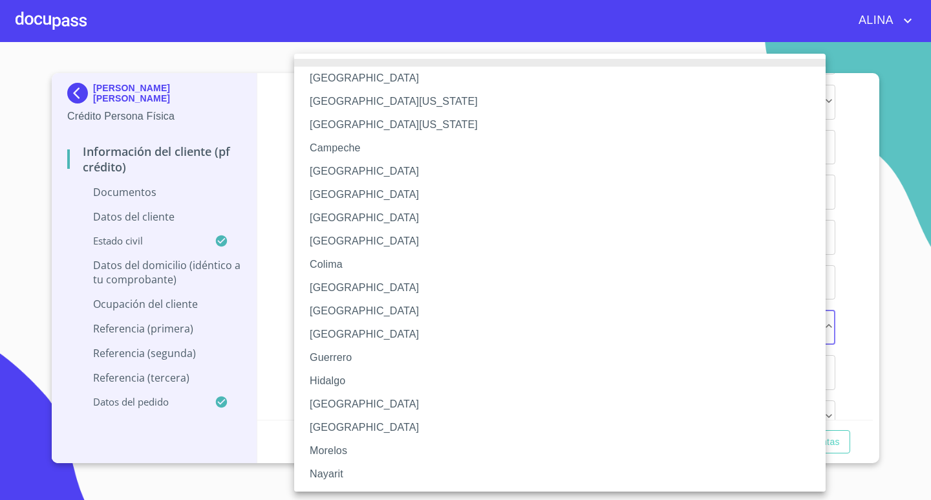
click at [338, 404] on li "[GEOGRAPHIC_DATA]" at bounding box center [564, 403] width 541 height 23
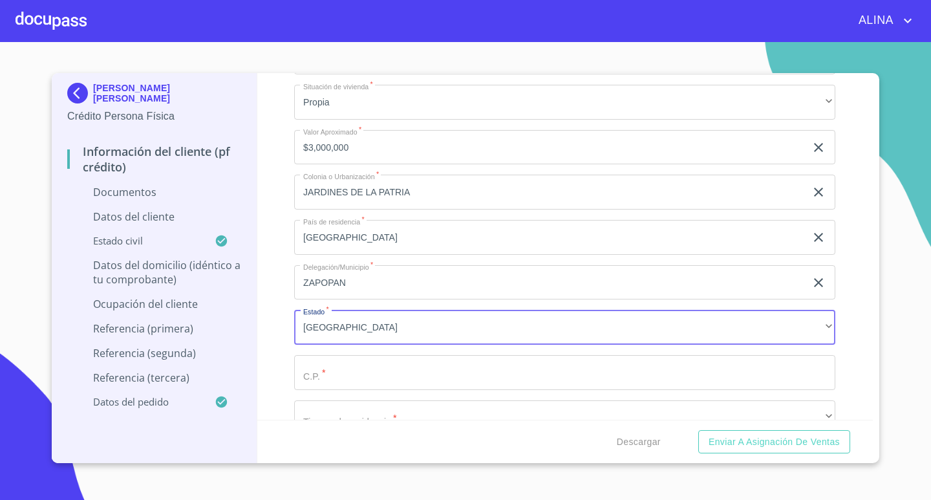
click at [348, 376] on input "Documento de identificación.   *" at bounding box center [564, 372] width 541 height 35
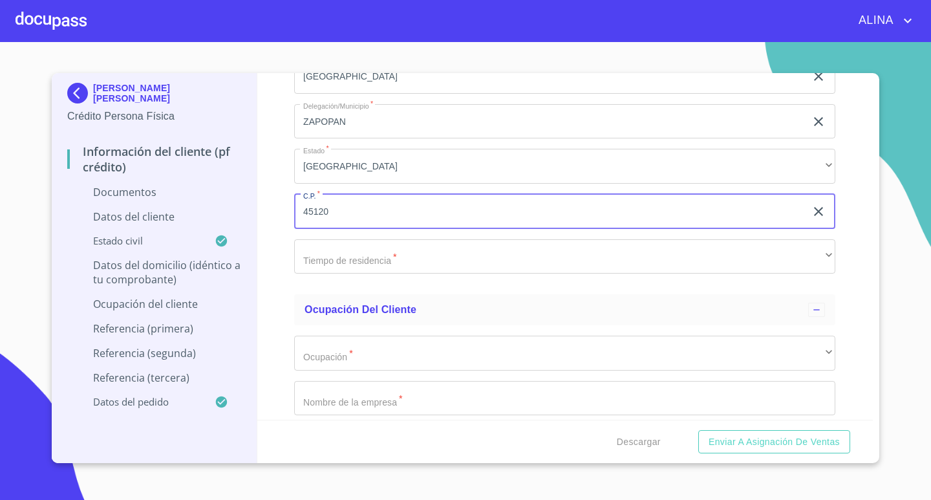
scroll to position [2714, 0]
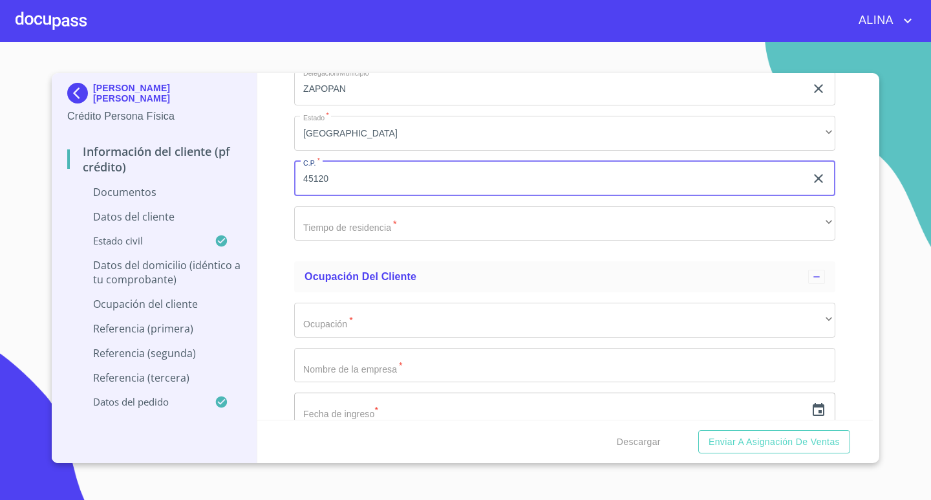
type input "45120"
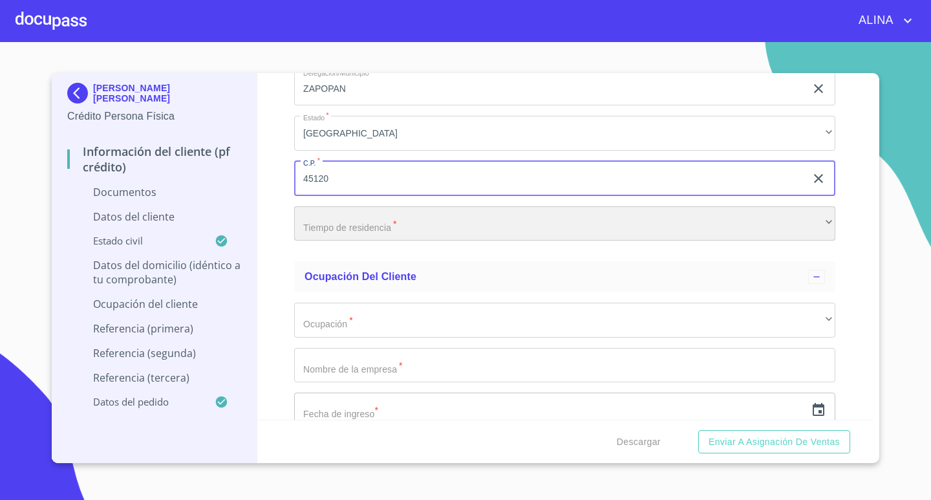
click at [376, 233] on div "​" at bounding box center [564, 223] width 541 height 35
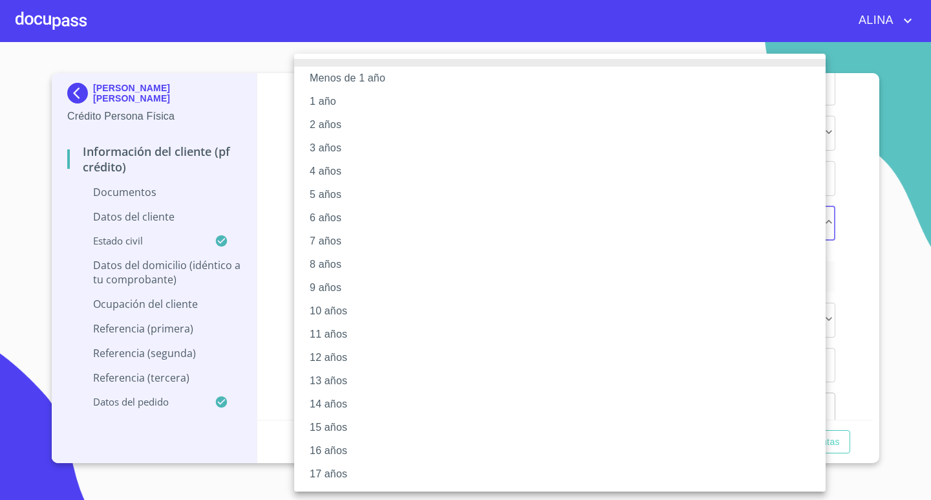
click at [331, 475] on li "17 años" at bounding box center [564, 473] width 541 height 23
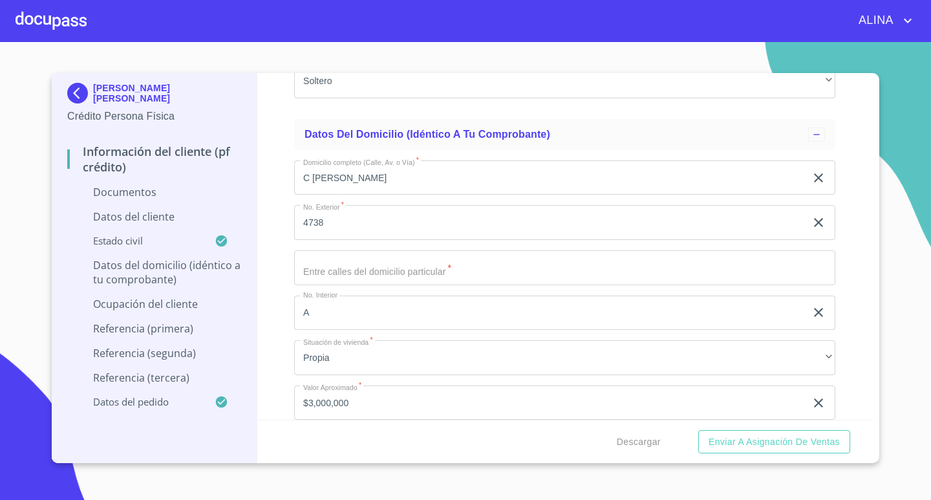
scroll to position [2262, 0]
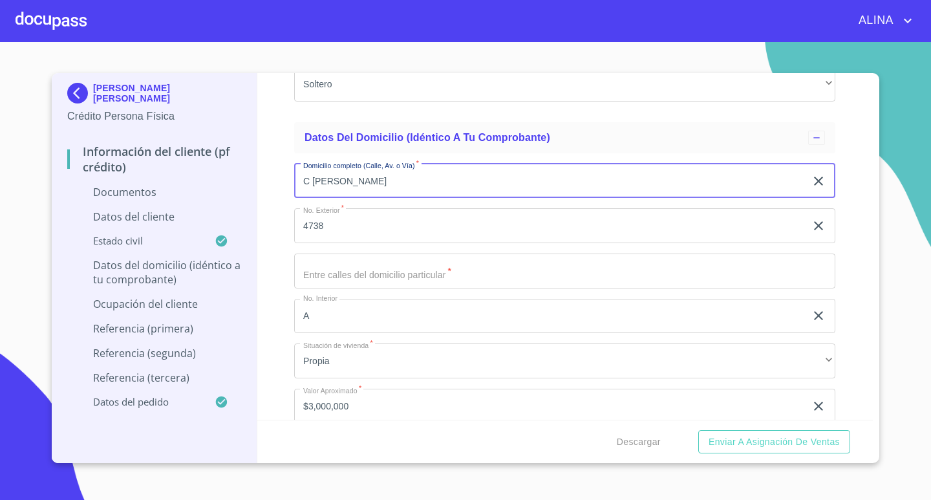
drag, startPoint x: 311, startPoint y: 184, endPoint x: 410, endPoint y: 193, distance: 99.3
click at [410, 193] on input "C [PERSON_NAME]" at bounding box center [549, 181] width 511 height 35
click at [445, 182] on input "C [PERSON_NAME]" at bounding box center [549, 181] width 511 height 35
click at [422, 269] on input "Documento de identificación.   *" at bounding box center [564, 270] width 541 height 35
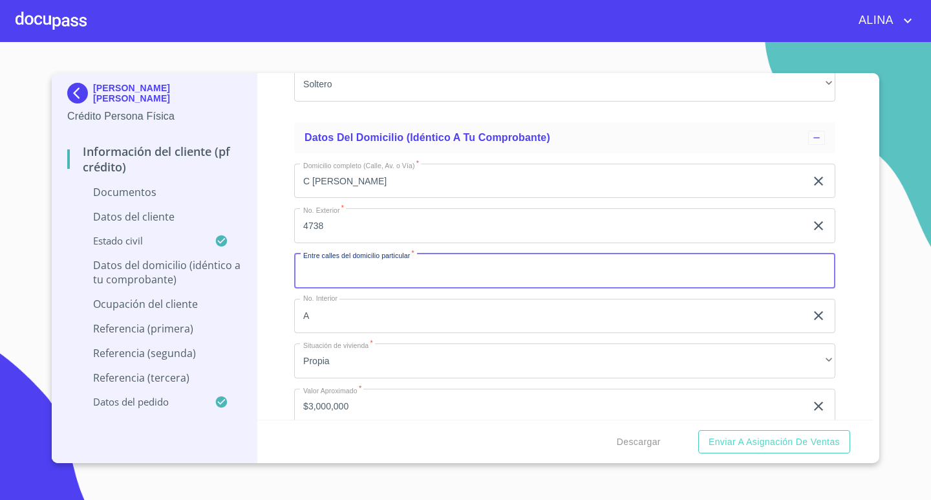
click at [438, 275] on input "Documento de identificación.   *" at bounding box center [564, 270] width 541 height 35
type input "M"
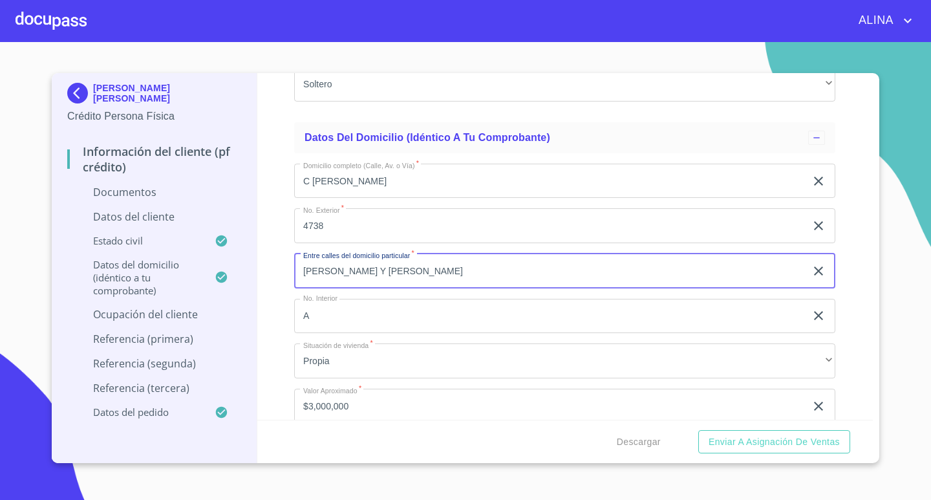
type input "[PERSON_NAME] Y [PERSON_NAME]"
click at [843, 339] on div "Información del cliente (PF crédito) Documentos Documento de identificación.   …" at bounding box center [565, 246] width 616 height 346
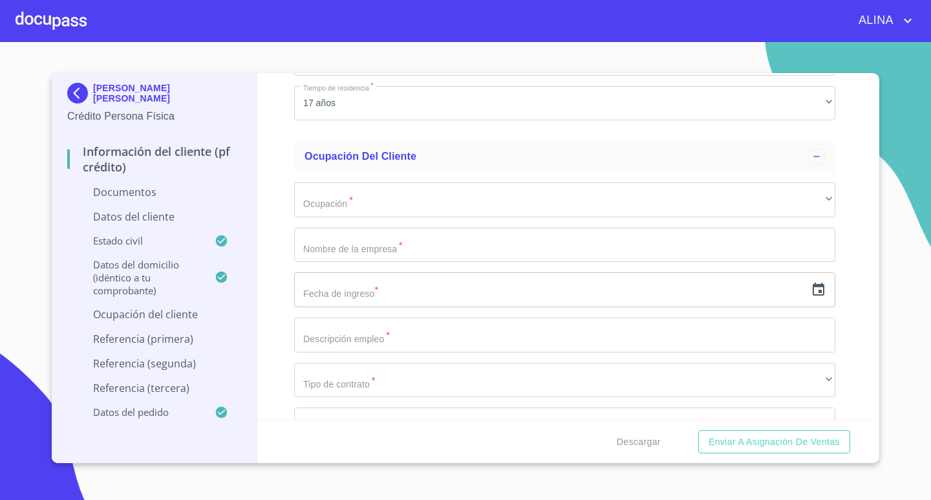
scroll to position [2843, 0]
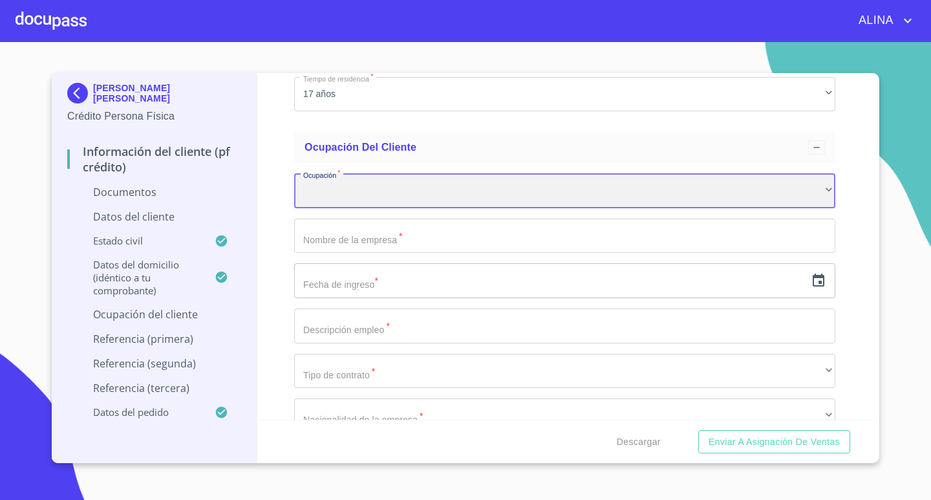
click at [409, 200] on div "​" at bounding box center [564, 190] width 541 height 35
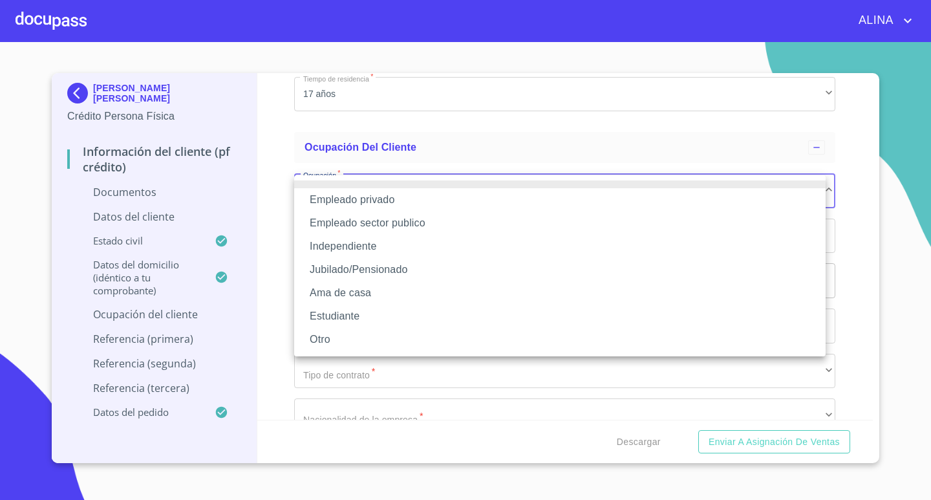
click at [367, 248] on li "Independiente" at bounding box center [559, 246] width 531 height 23
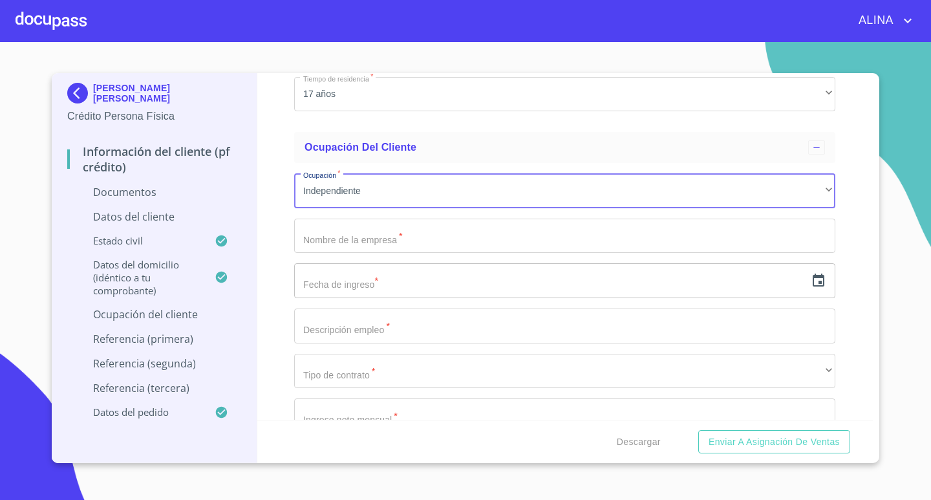
click at [427, 241] on input "Documento de identificación.   *" at bounding box center [564, 235] width 541 height 35
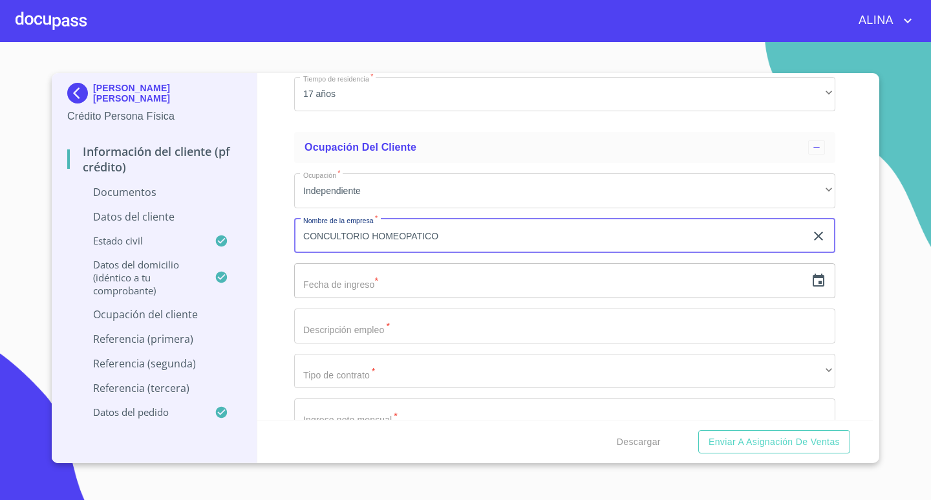
type input "CONCULTORIO HOMEOPATICO"
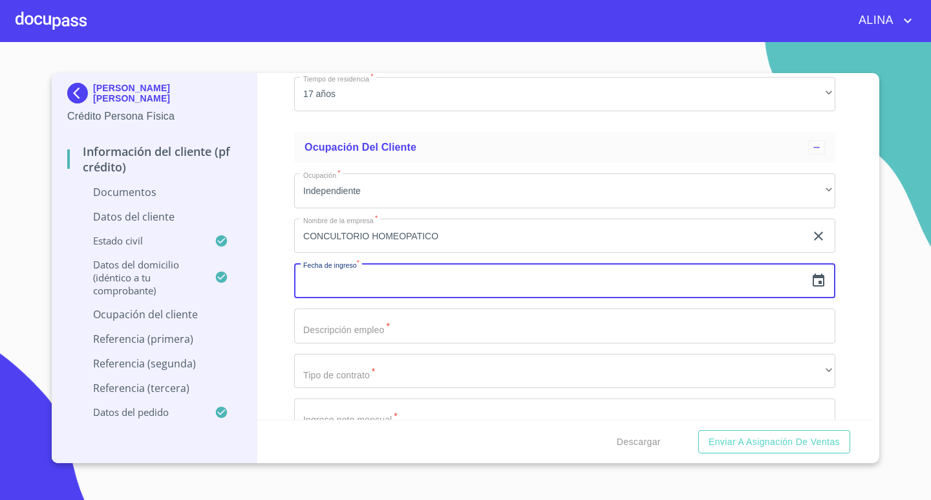
click at [390, 282] on input "text" at bounding box center [549, 280] width 511 height 35
click at [810, 280] on icon "button" at bounding box center [818, 281] width 16 height 16
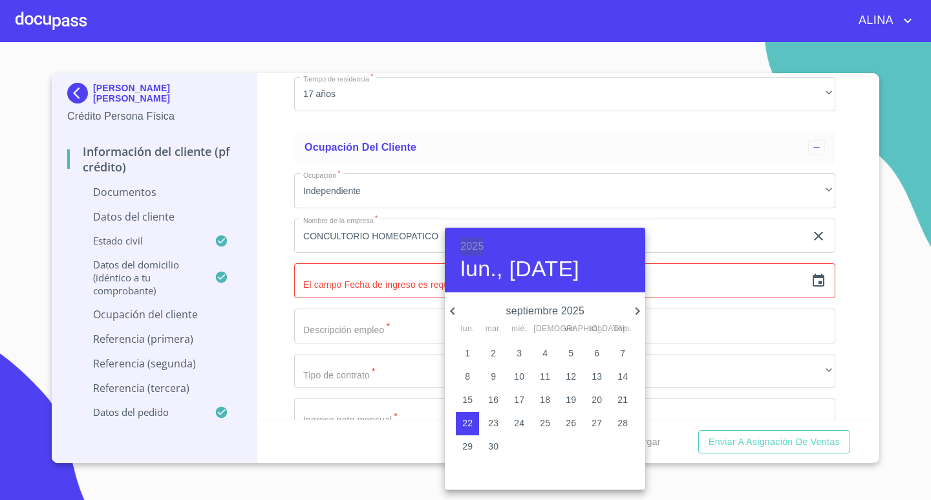
click at [467, 240] on h6 "2025" at bounding box center [471, 246] width 23 height 18
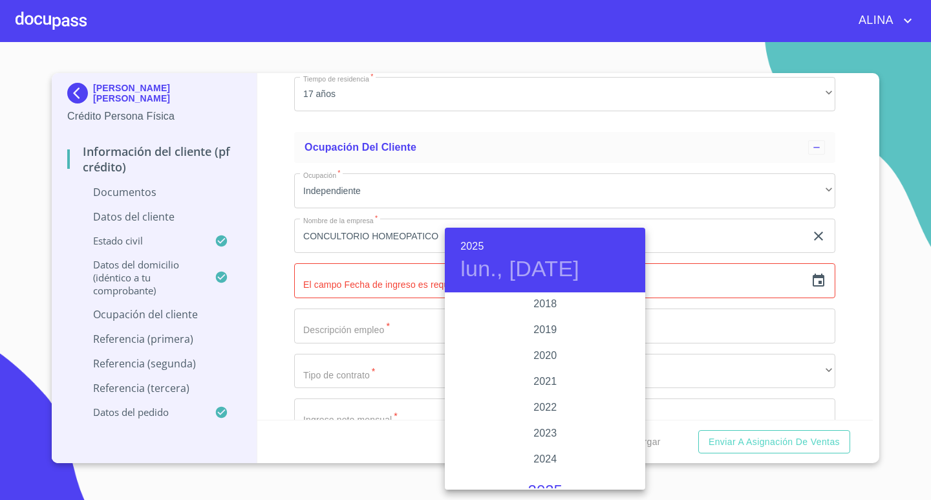
scroll to position [2378, 0]
click at [538, 308] on div "2017" at bounding box center [545, 307] width 200 height 26
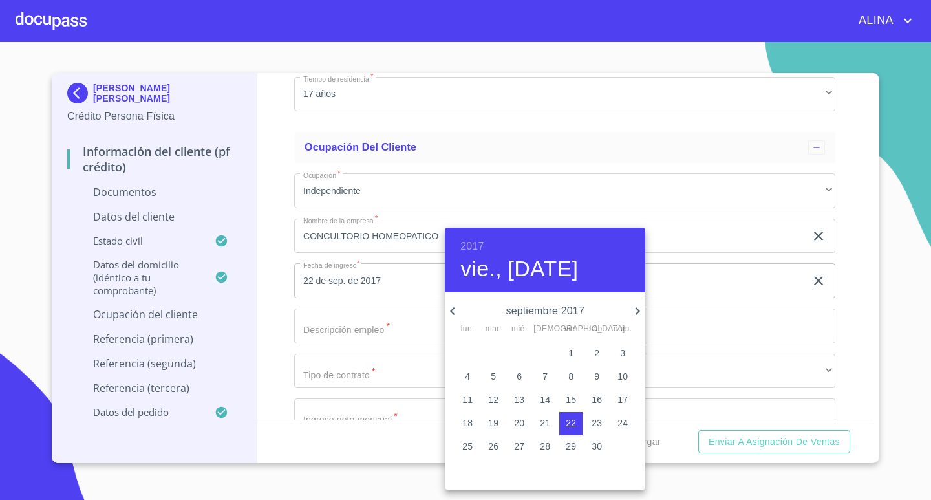
click at [474, 246] on h6 "2017" at bounding box center [471, 246] width 23 height 18
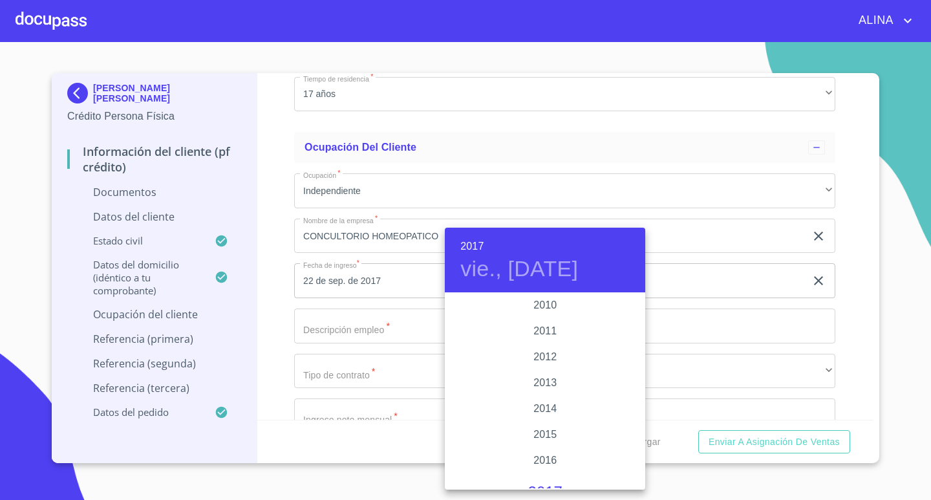
scroll to position [2042, 0]
click at [542, 412] on div "2008" at bounding box center [545, 410] width 200 height 26
type input "22 de sep. de 2008"
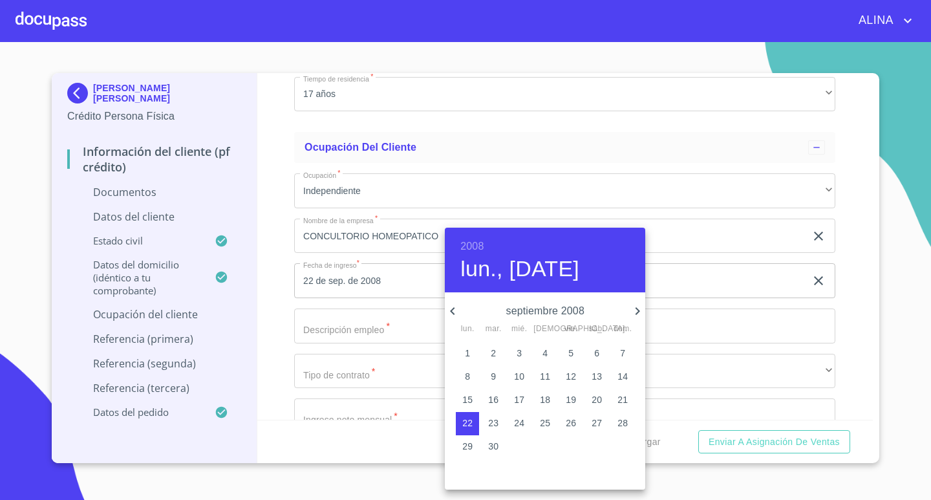
click at [861, 348] on div at bounding box center [465, 250] width 931 height 500
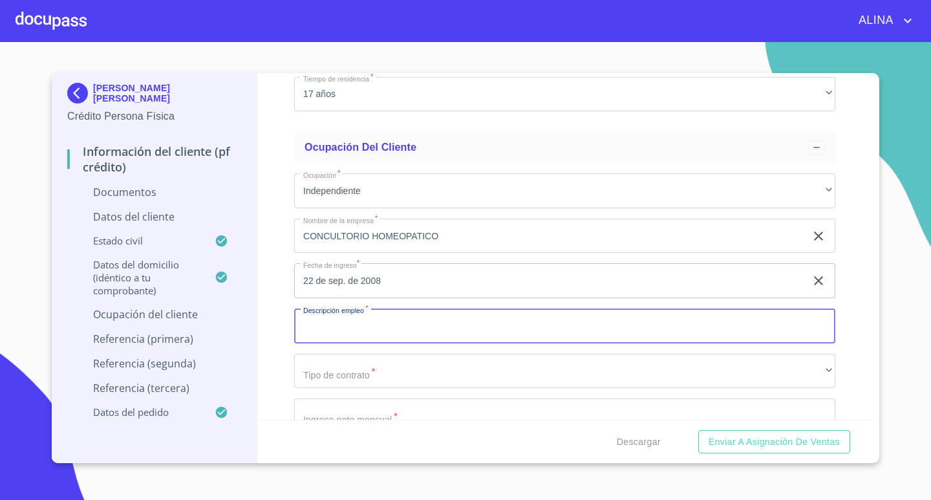
click at [434, 328] on input "Documento de identificación.   *" at bounding box center [564, 325] width 541 height 35
type input "MEDICO HOMEOPATA"
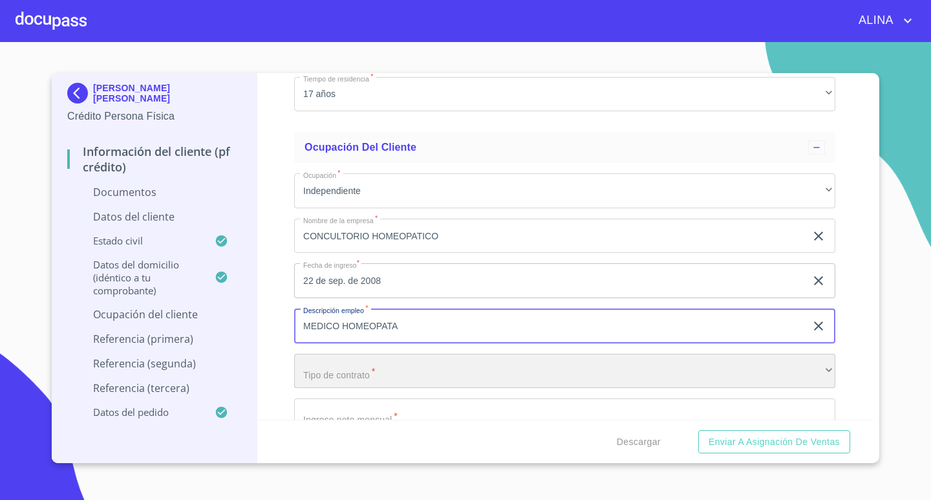
click at [420, 376] on div "​" at bounding box center [564, 370] width 541 height 35
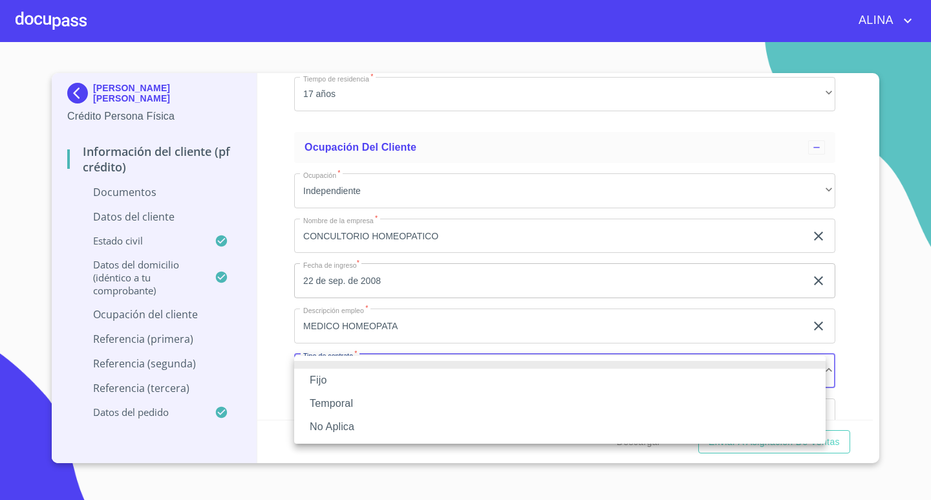
click at [333, 426] on li "No Aplica" at bounding box center [559, 426] width 531 height 23
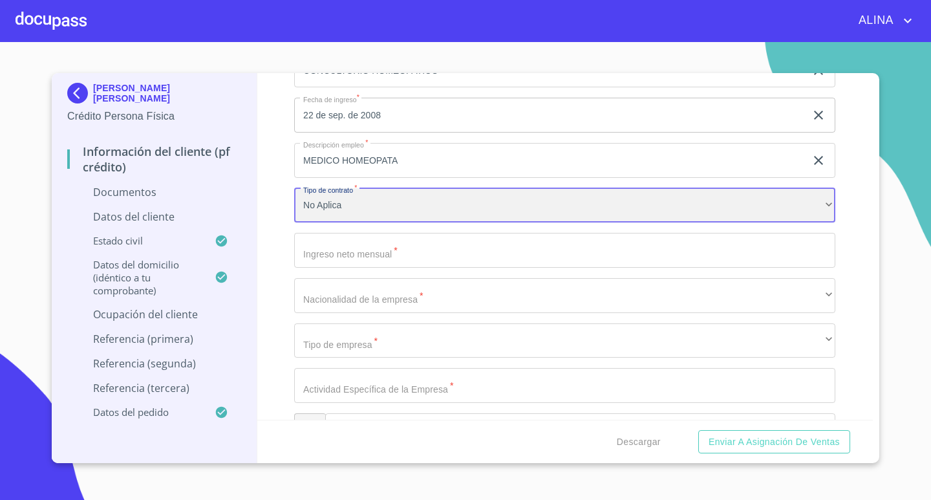
scroll to position [3037, 0]
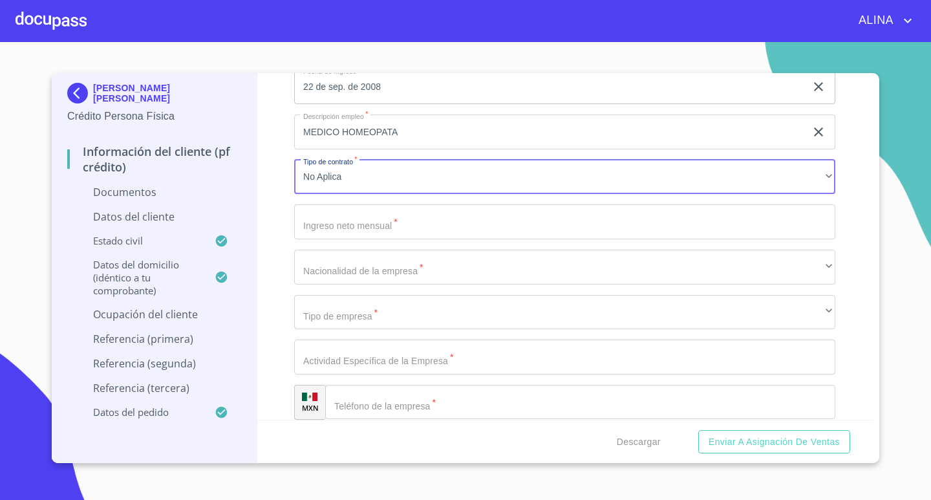
click at [366, 229] on input "Documento de identificación.   *" at bounding box center [564, 221] width 541 height 35
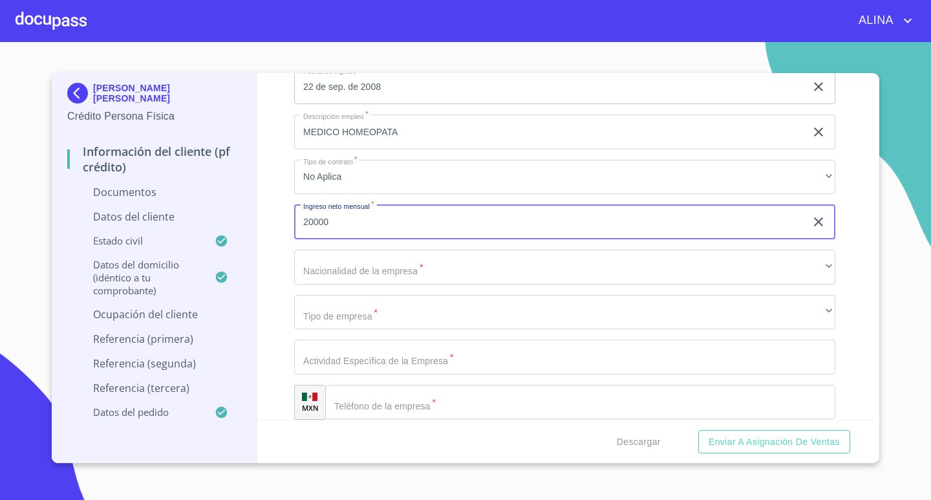
click at [854, 338] on div "Información del cliente (PF crédito) Documentos Documento de identificación.   …" at bounding box center [565, 246] width 616 height 346
click at [353, 229] on input "20000" at bounding box center [549, 221] width 511 height 35
type input "40000"
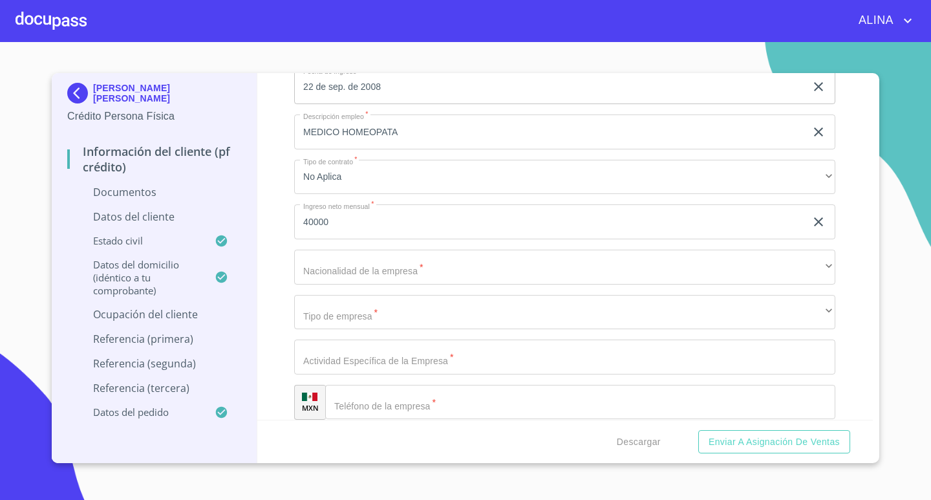
click at [852, 366] on div "Información del cliente (PF crédito) Documentos Documento de identificación.   …" at bounding box center [565, 246] width 616 height 346
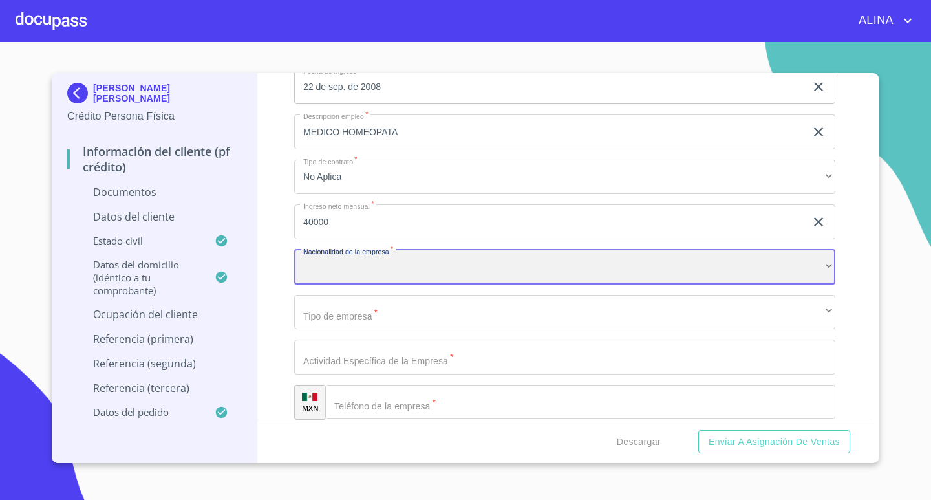
click at [427, 272] on div "​" at bounding box center [564, 266] width 541 height 35
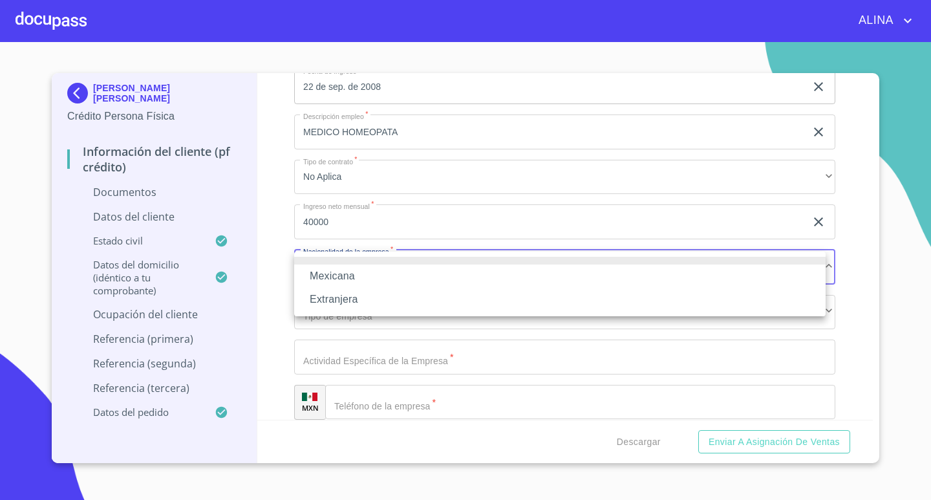
click at [317, 275] on li "Mexicana" at bounding box center [559, 275] width 531 height 23
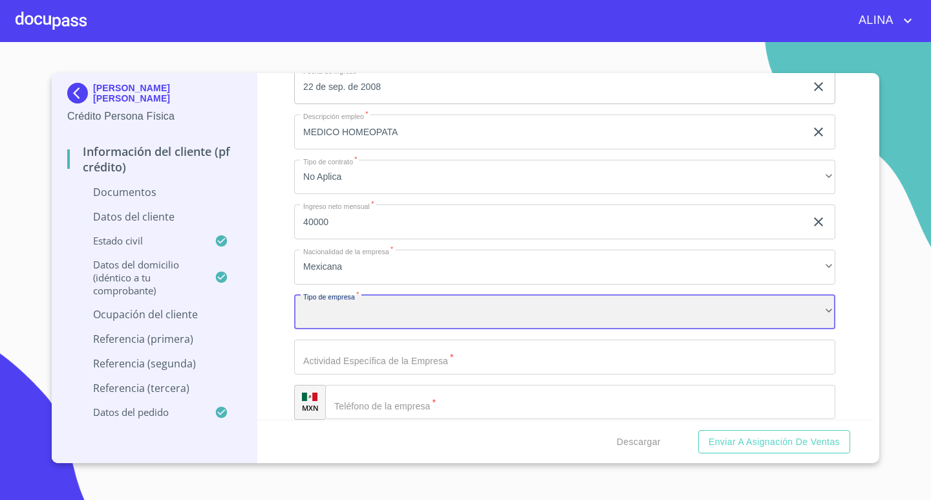
click at [322, 315] on div "​" at bounding box center [564, 312] width 541 height 35
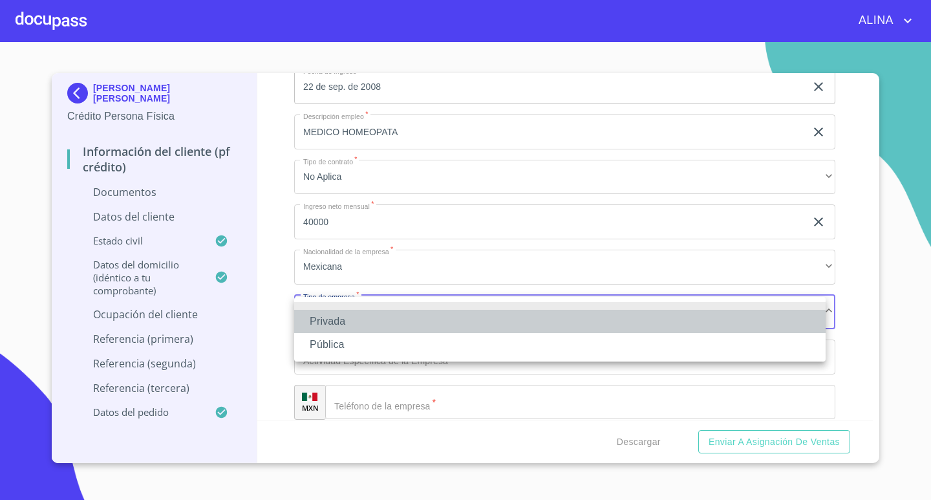
click at [344, 317] on li "Privada" at bounding box center [559, 321] width 531 height 23
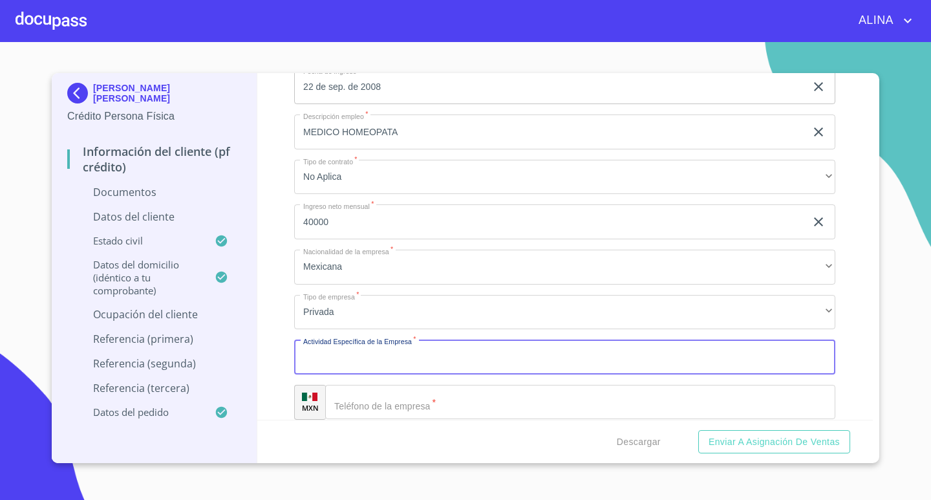
click at [372, 359] on input "Documento de identificación.   *" at bounding box center [564, 356] width 541 height 35
type input "MEDICINA"
click at [386, 404] on input "Documento de identificación.   *" at bounding box center [580, 402] width 510 height 35
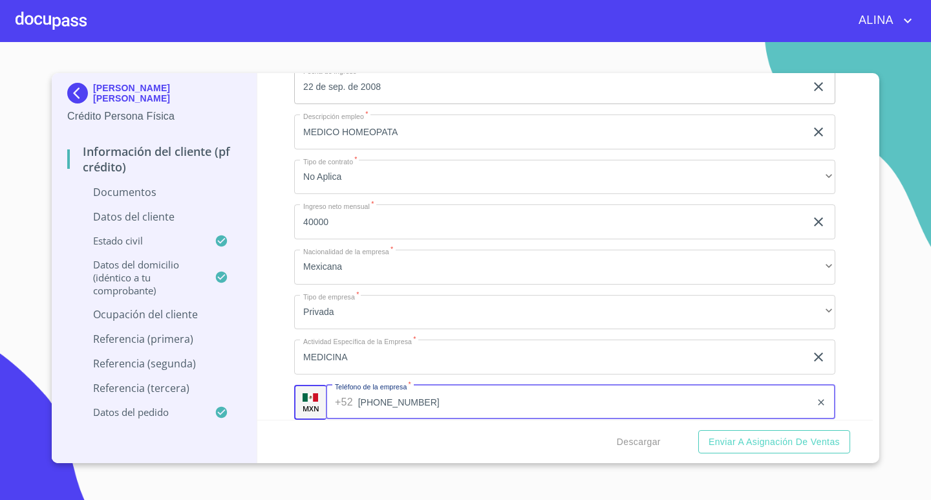
scroll to position [3231, 0]
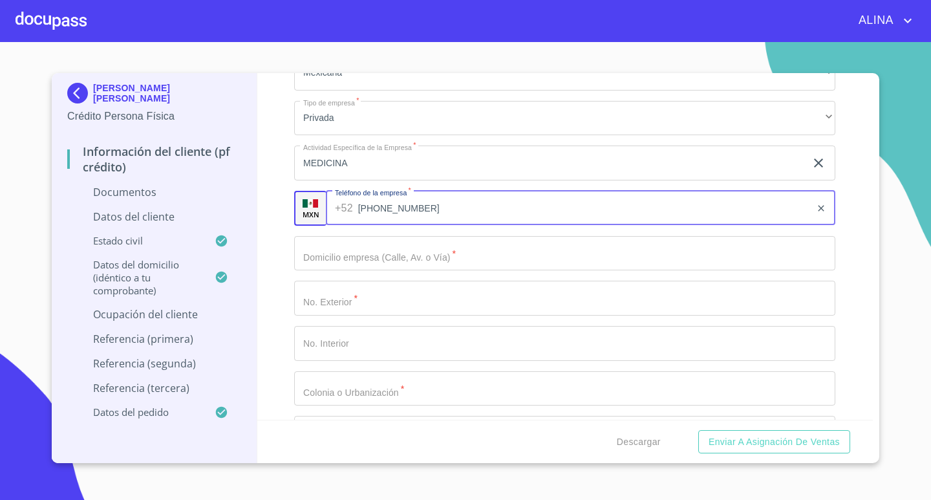
type input "[PHONE_NUMBER]"
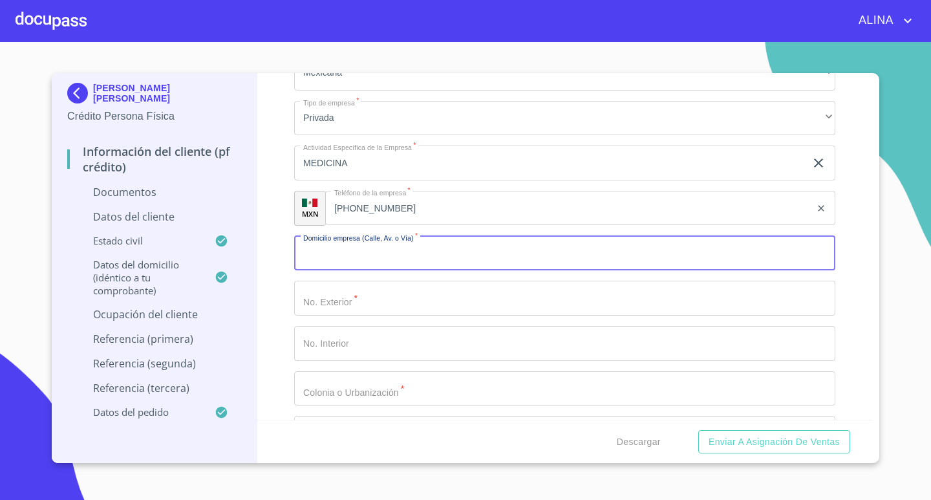
click at [463, 269] on input "Documento de identificación.   *" at bounding box center [564, 253] width 541 height 35
type input "AV [GEOGRAPHIC_DATA]"
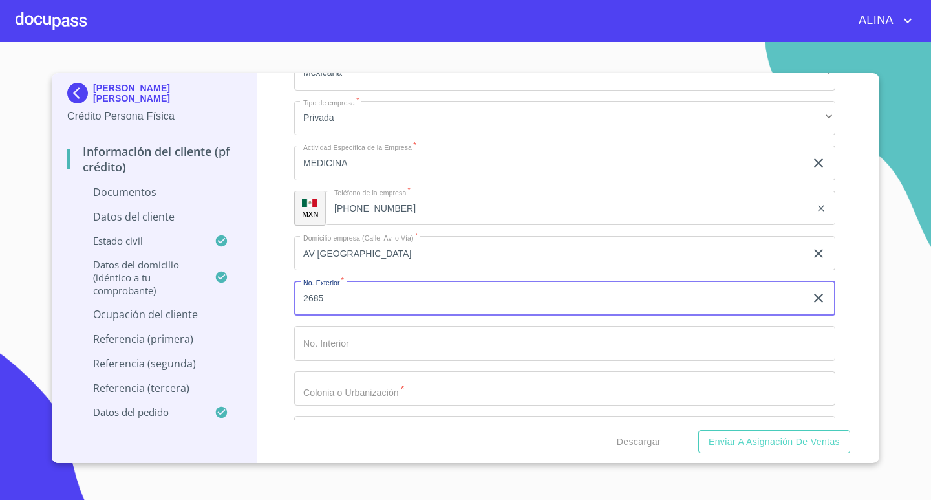
type input "2685"
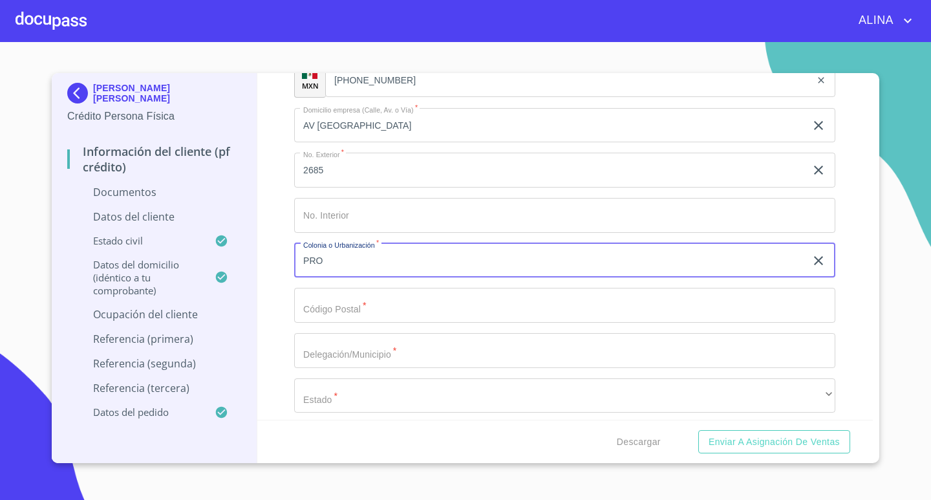
scroll to position [3360, 0]
click at [407, 306] on input "Documento de identificación.   *" at bounding box center [564, 303] width 541 height 35
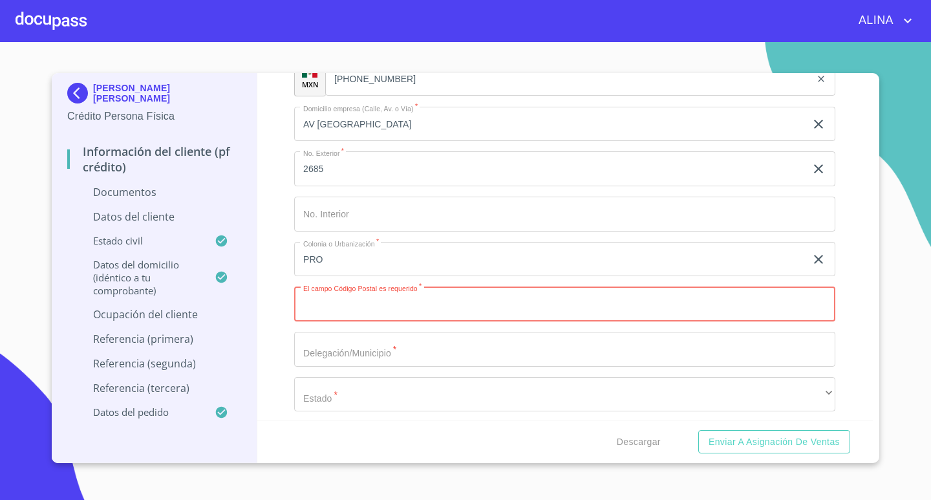
click at [353, 266] on input "PRO" at bounding box center [549, 259] width 511 height 35
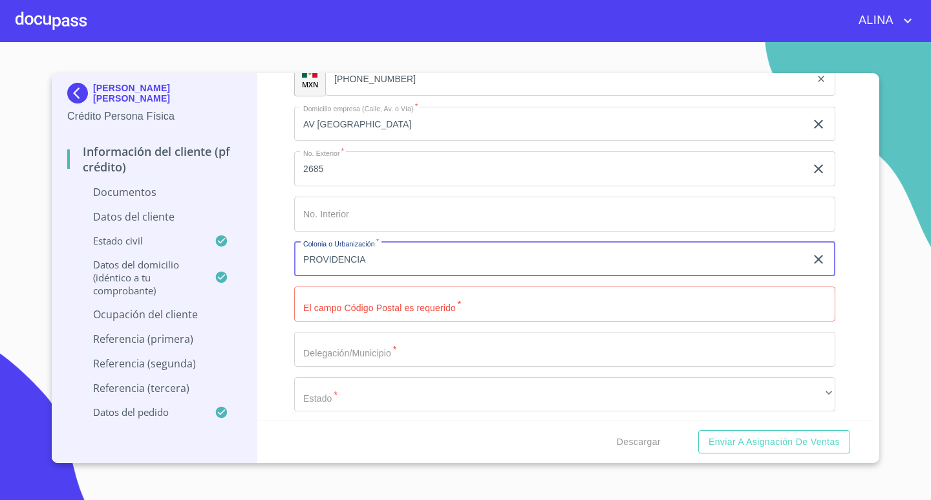
type input "PROVIDENCIA"
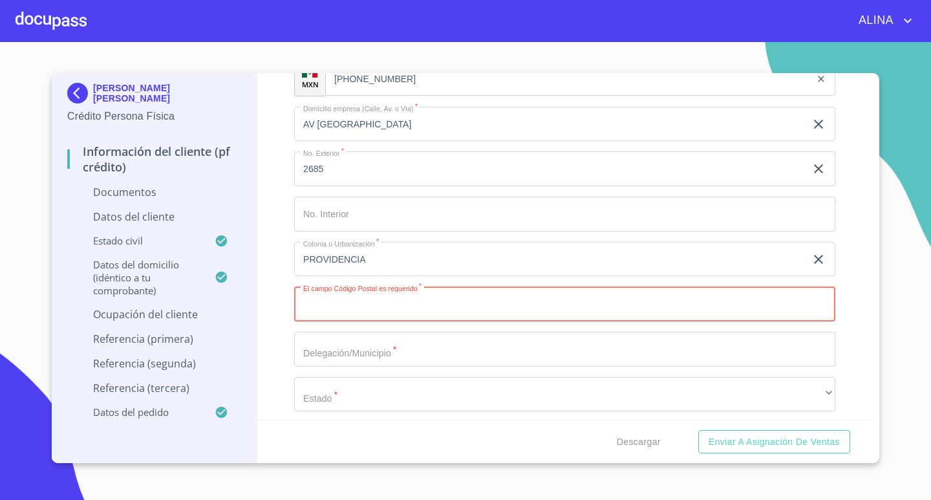
click at [382, 310] on input "Documento de identificación.   *" at bounding box center [564, 303] width 541 height 35
click at [376, 352] on input "Documento de identificación.   *" at bounding box center [564, 349] width 541 height 35
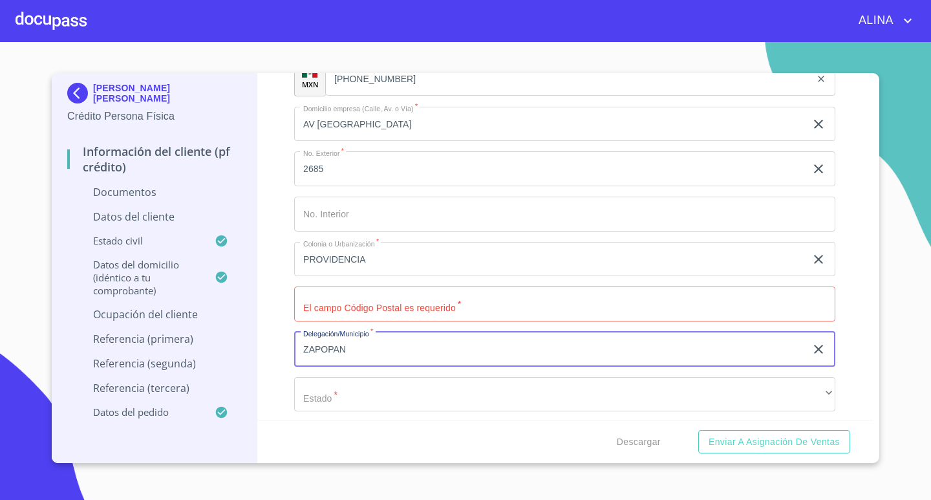
type input "ZAPOPAN"
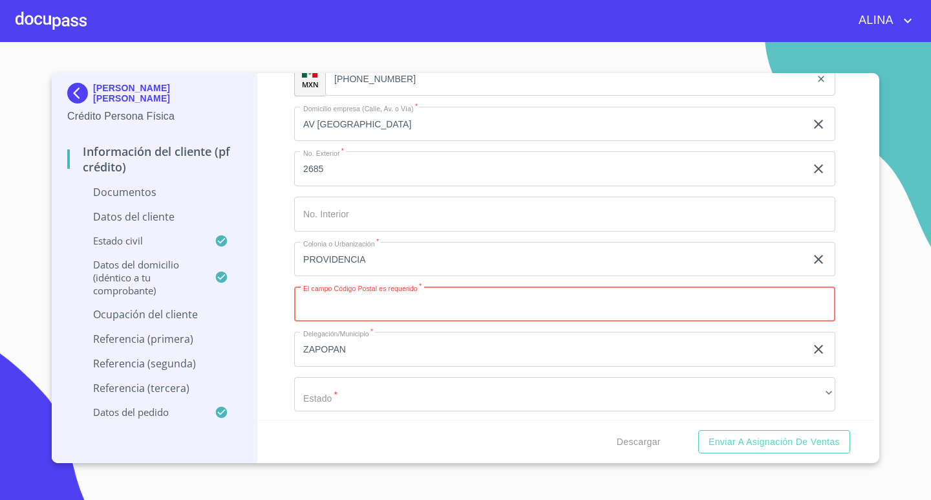
click at [403, 308] on input "Documento de identificación.   *" at bounding box center [564, 303] width 541 height 35
type input "44630"
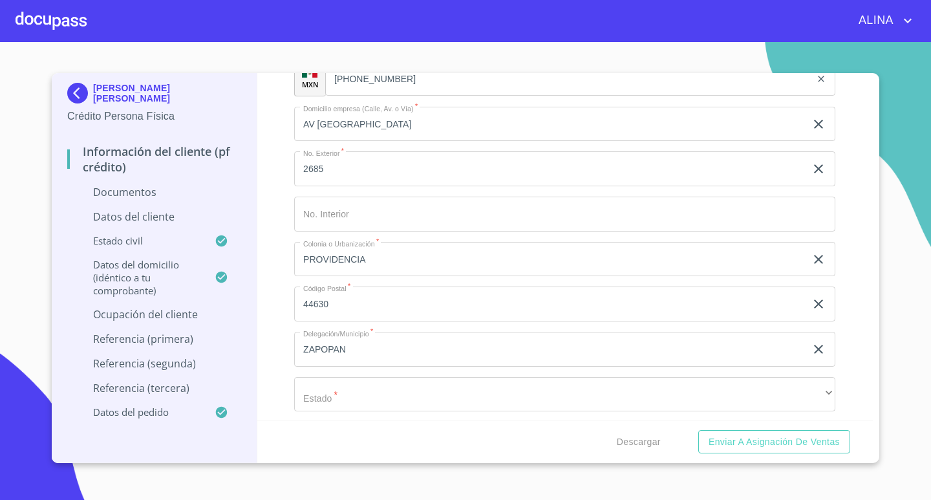
click at [853, 380] on div "Información del cliente (PF crédito) Documentos Documento de identificación.   …" at bounding box center [565, 246] width 616 height 346
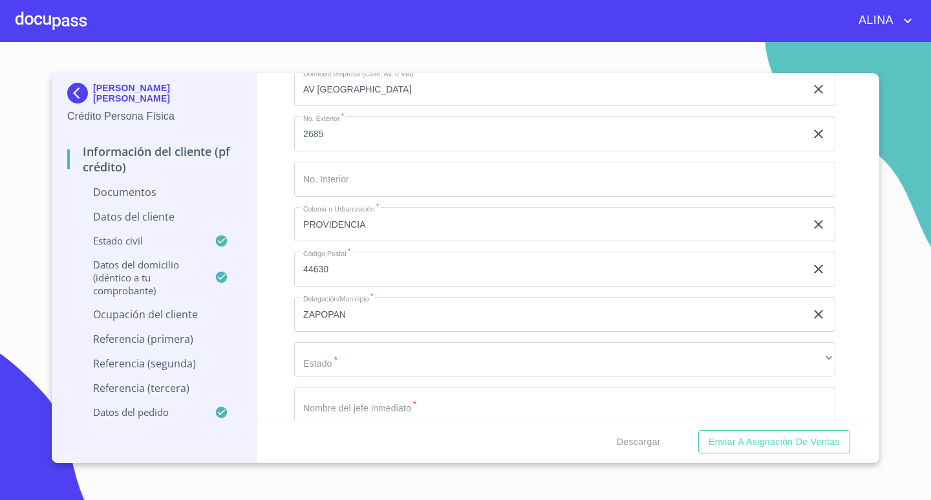
scroll to position [3425, 0]
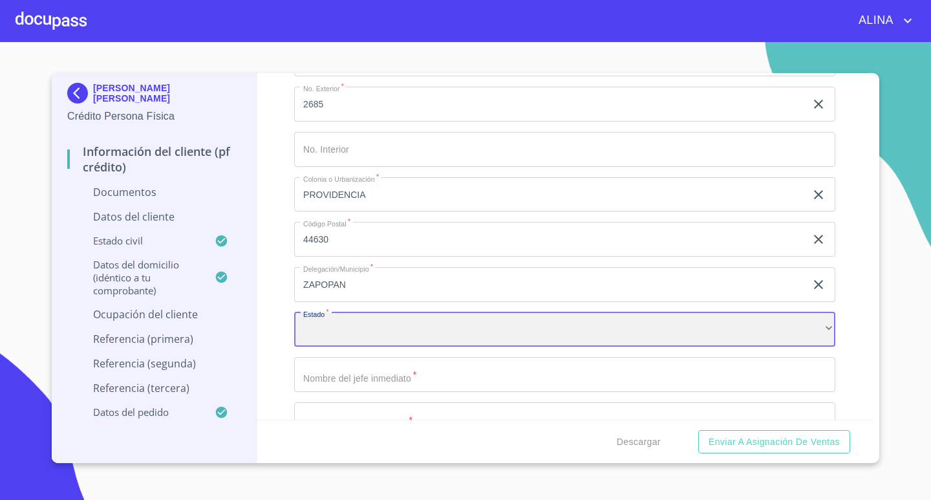
click at [409, 335] on div "​" at bounding box center [564, 329] width 541 height 35
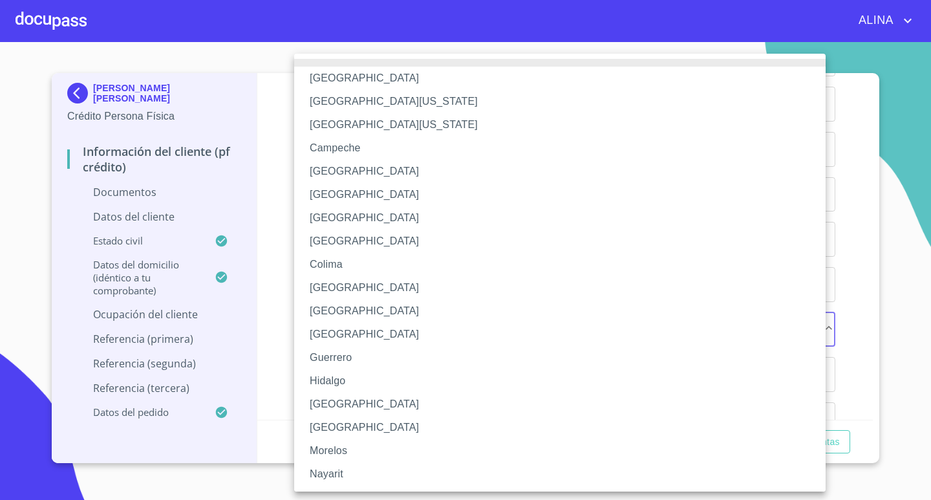
click at [335, 400] on li "[GEOGRAPHIC_DATA]" at bounding box center [564, 403] width 541 height 23
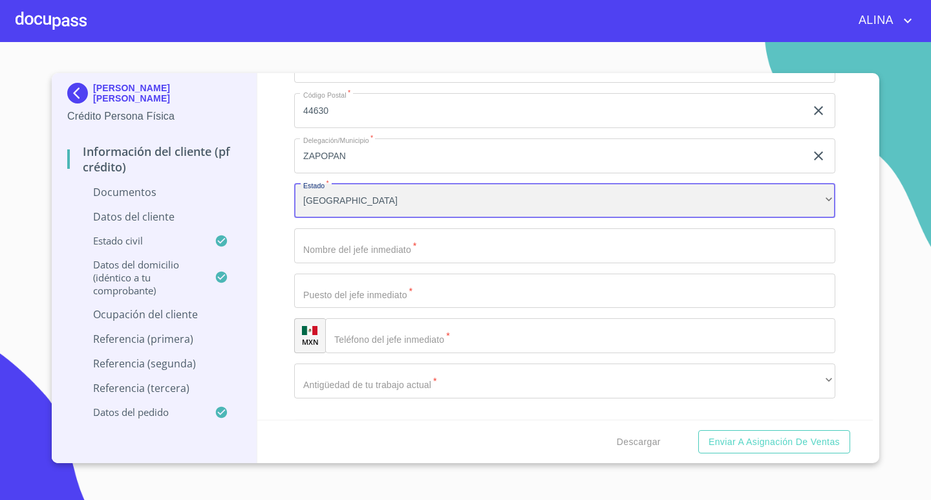
scroll to position [3554, 0]
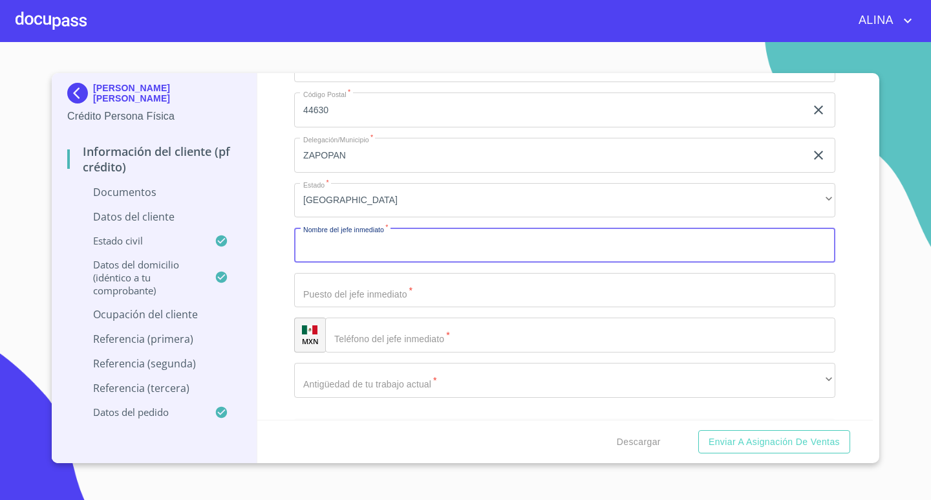
click at [414, 254] on input "Documento de identificación.   *" at bounding box center [564, 244] width 541 height 35
type input "EL MISMO"
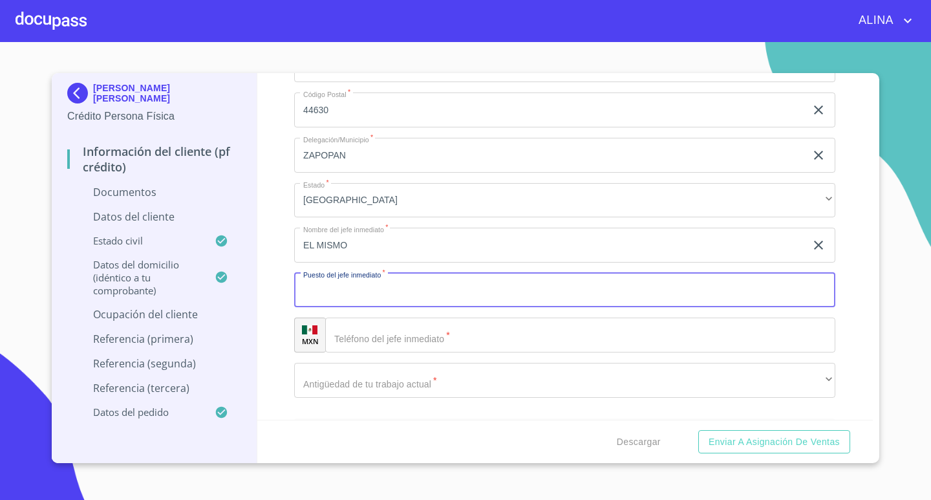
click at [416, 293] on input "Documento de identificación.   *" at bounding box center [564, 290] width 541 height 35
type input "PROPIETARIO"
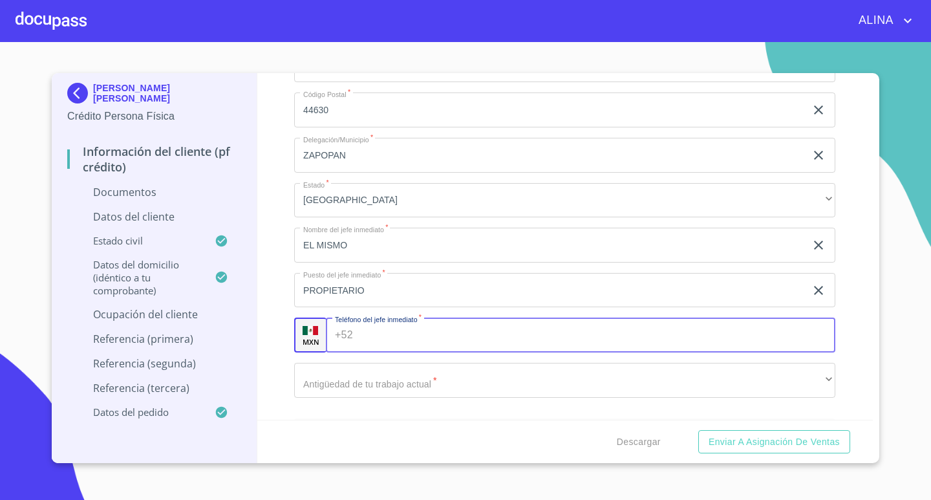
click at [413, 333] on input "Documento de identificación.   *" at bounding box center [597, 334] width 478 height 35
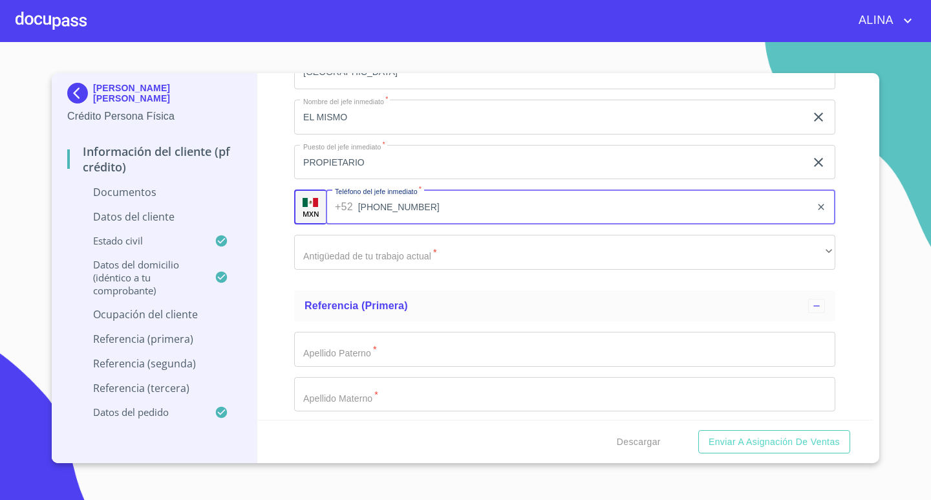
scroll to position [3684, 0]
type input "[PHONE_NUMBER]"
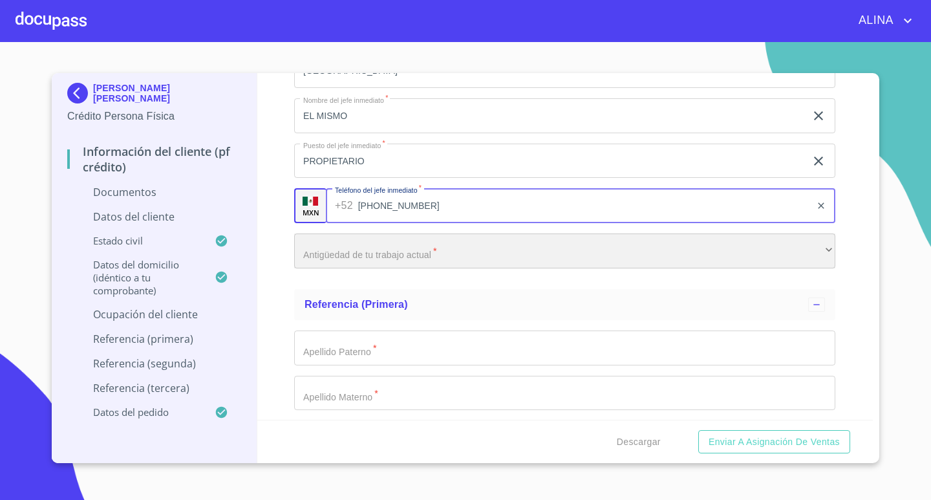
click at [419, 253] on div "​" at bounding box center [564, 250] width 541 height 35
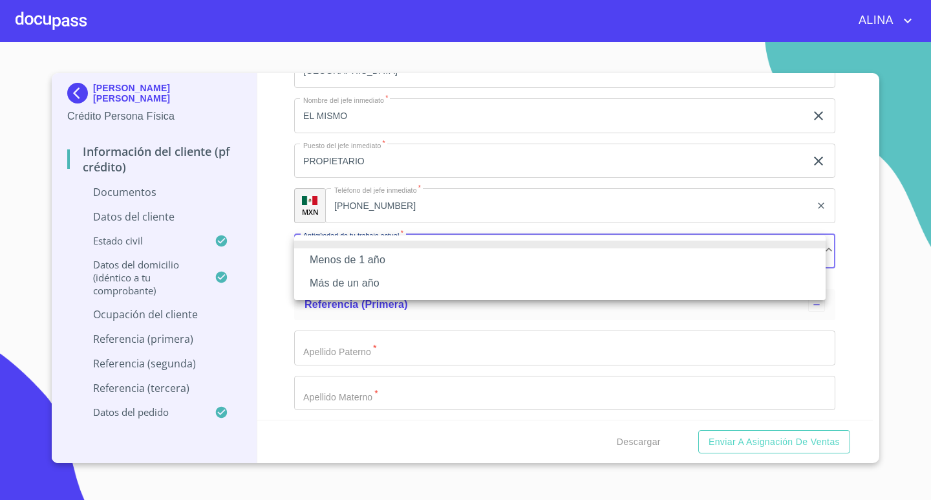
click at [377, 279] on li "Más de un año" at bounding box center [559, 282] width 531 height 23
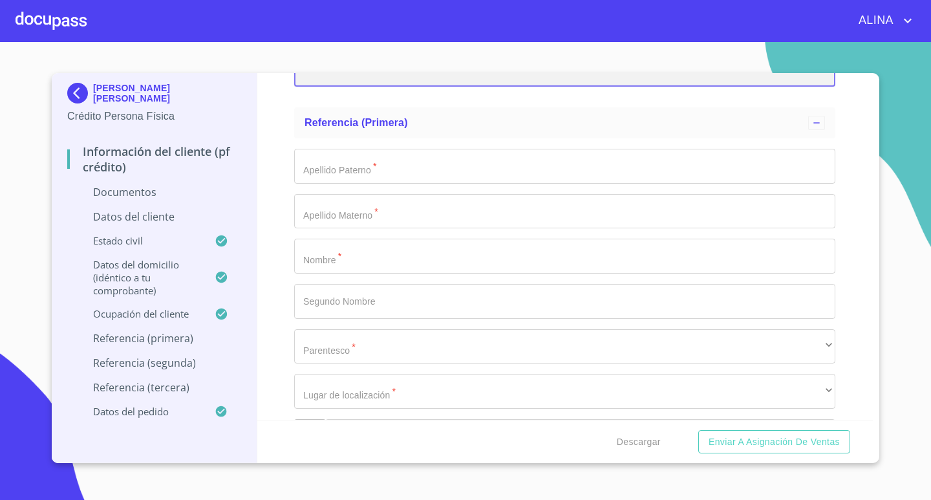
scroll to position [3877, 0]
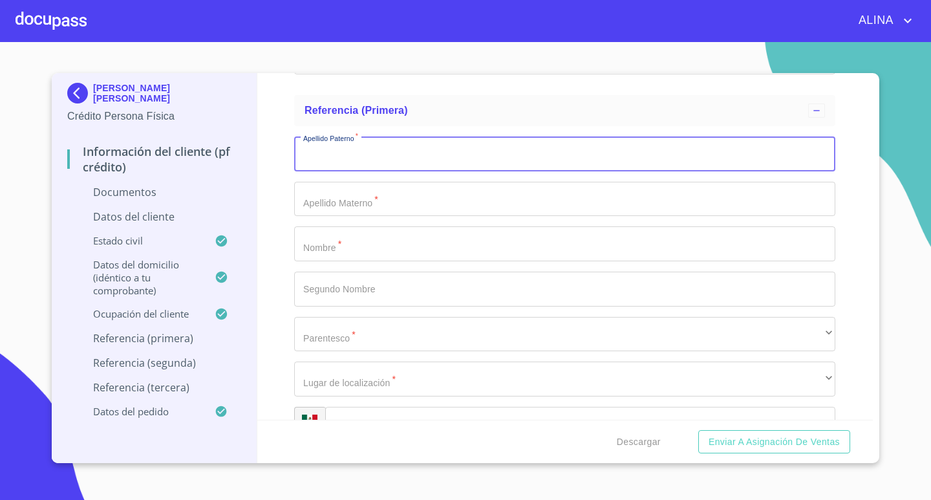
click at [355, 162] on input "Documento de identificación.   *" at bounding box center [564, 153] width 541 height 35
type input "[PERSON_NAME]"
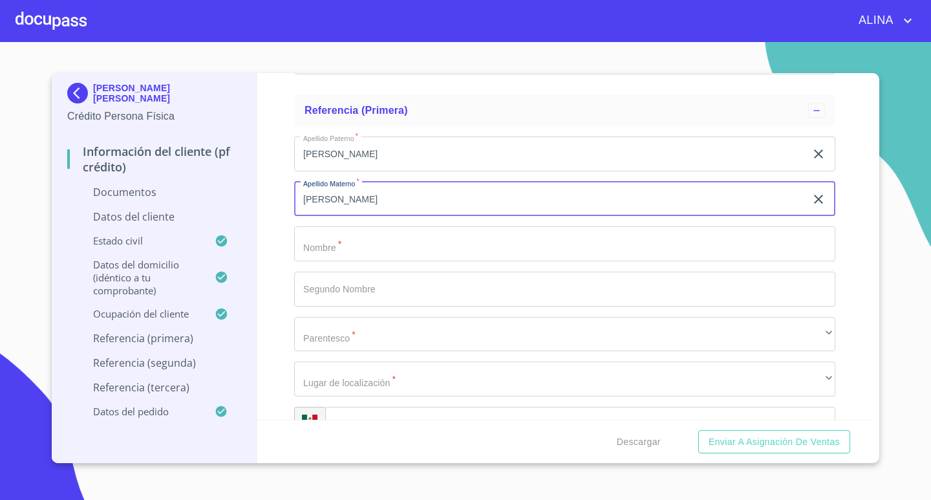
type input "[PERSON_NAME]"
click at [383, 240] on input "Documento de identificación.   *" at bounding box center [564, 243] width 541 height 35
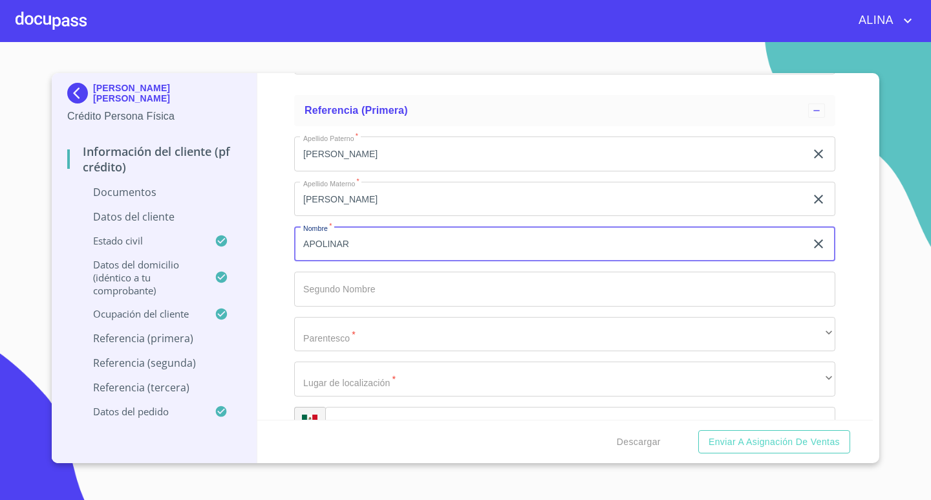
click at [358, 242] on input "APOLINAR" at bounding box center [549, 243] width 511 height 35
type input "APOLINAR"
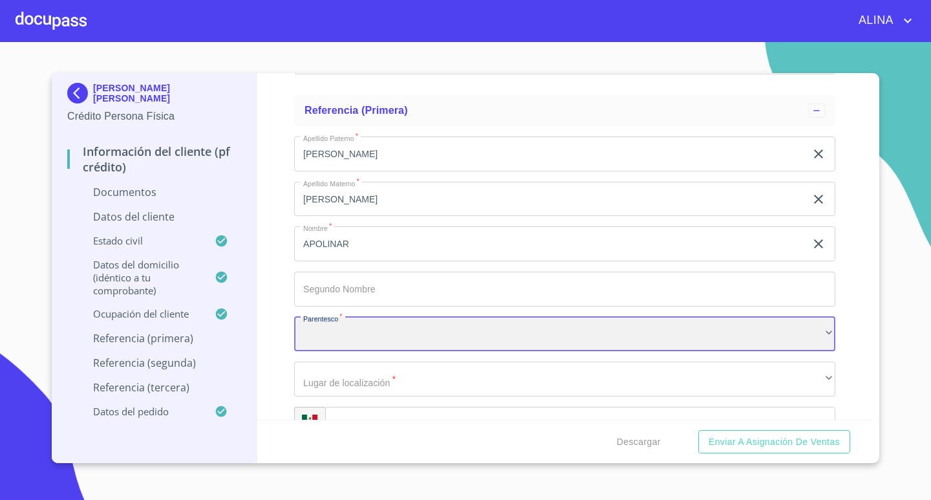
click at [357, 339] on div "​" at bounding box center [564, 334] width 541 height 35
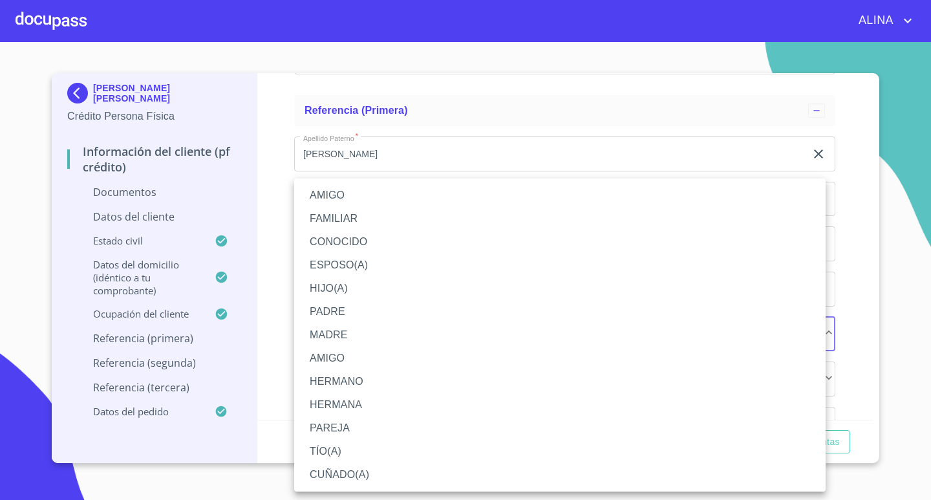
click at [335, 357] on li "AMIGO" at bounding box center [559, 357] width 531 height 23
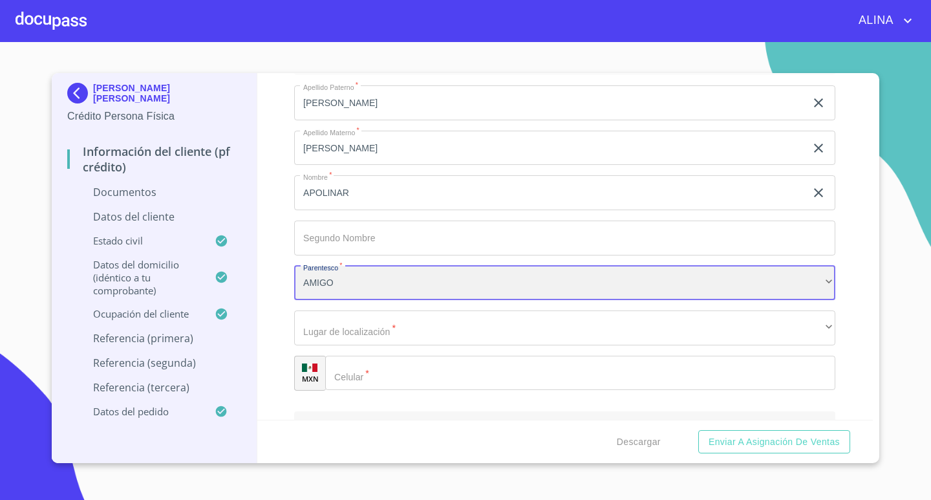
scroll to position [4007, 0]
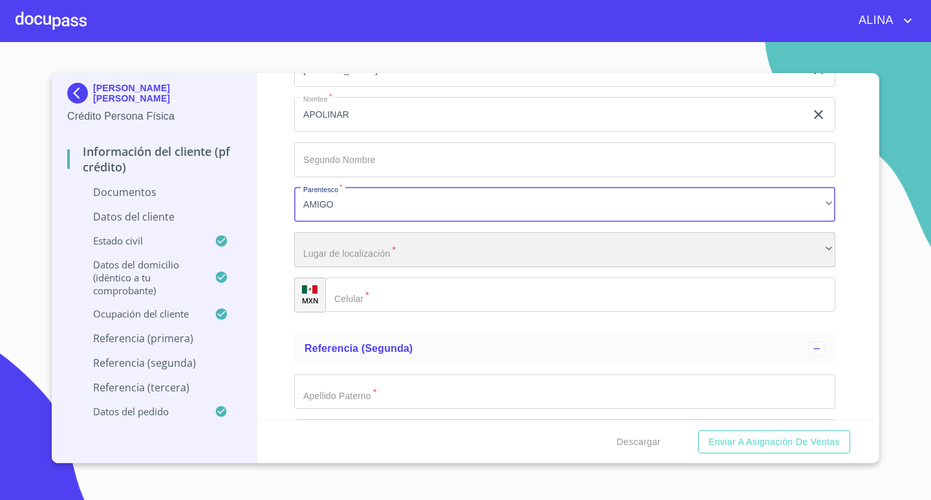
click at [341, 245] on div "​" at bounding box center [564, 249] width 541 height 35
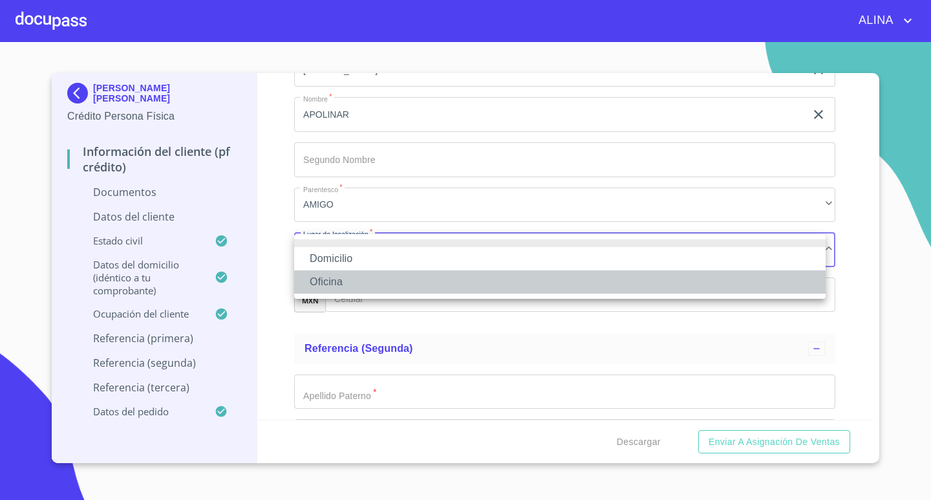
drag, startPoint x: 332, startPoint y: 279, endPoint x: 317, endPoint y: 269, distance: 17.2
click at [329, 285] on li "Oficina" at bounding box center [559, 281] width 531 height 23
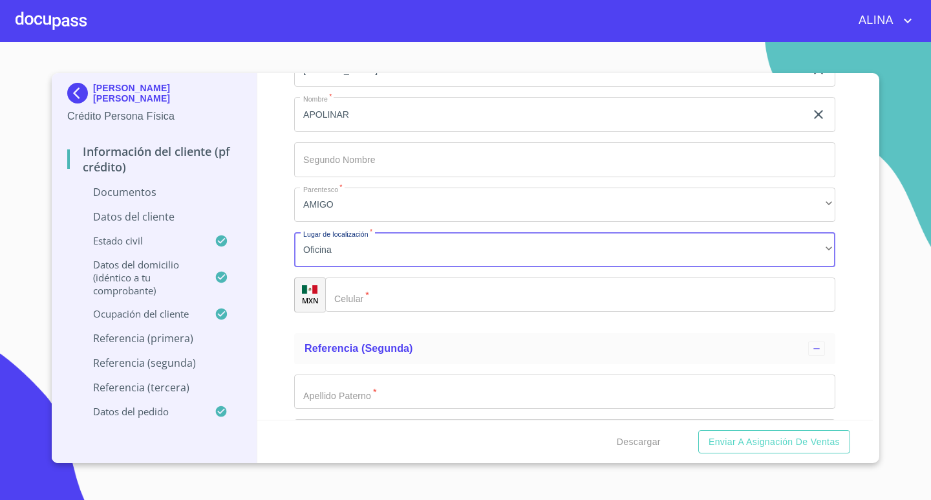
click at [352, 291] on div "​" at bounding box center [580, 294] width 510 height 35
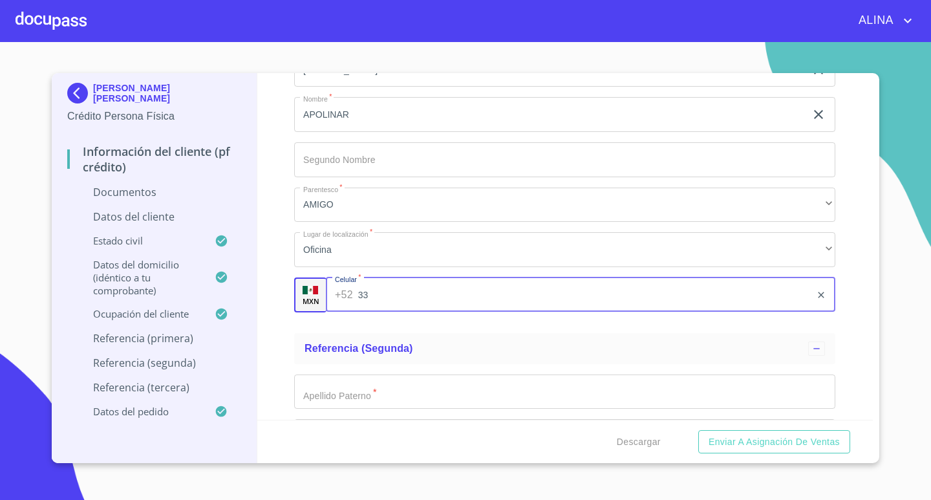
type input "3"
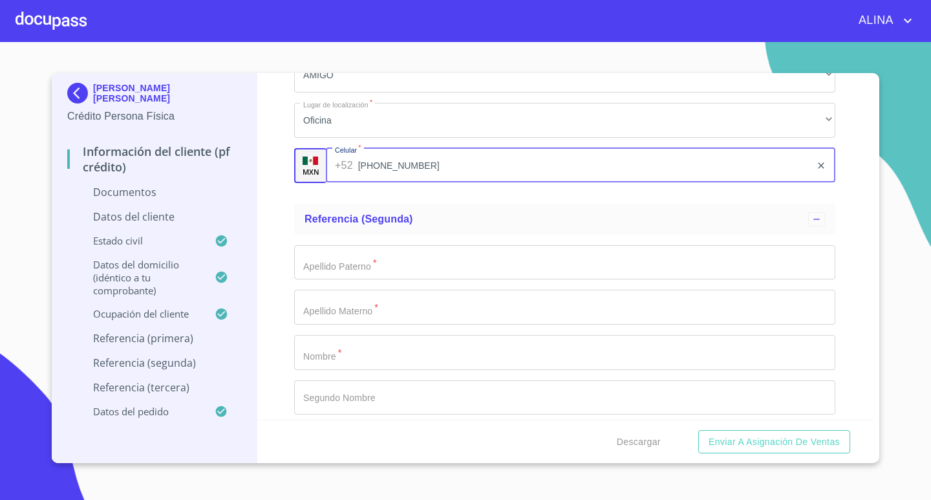
type input "[PHONE_NUMBER]"
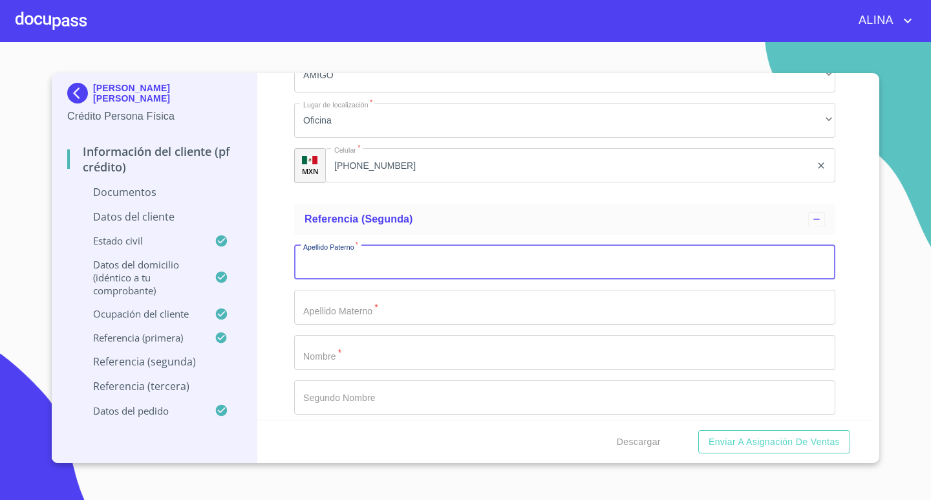
click at [380, 261] on input "Documento de identificación.   *" at bounding box center [564, 262] width 541 height 35
type input "[PERSON_NAME]"
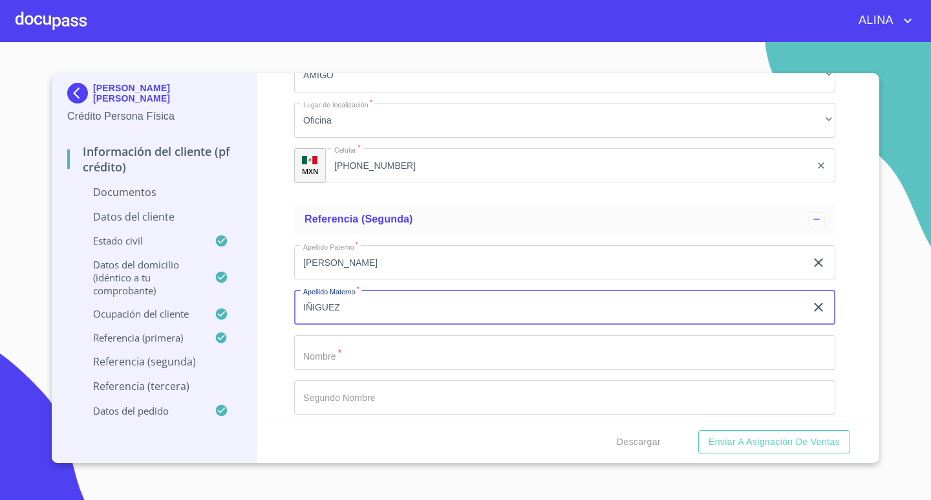
type input "IÑIGUEZ"
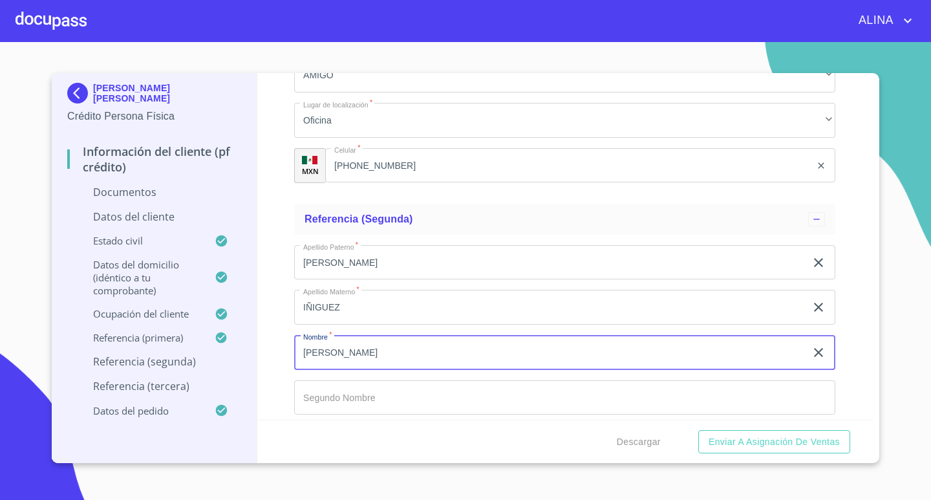
type input "[PERSON_NAME]"
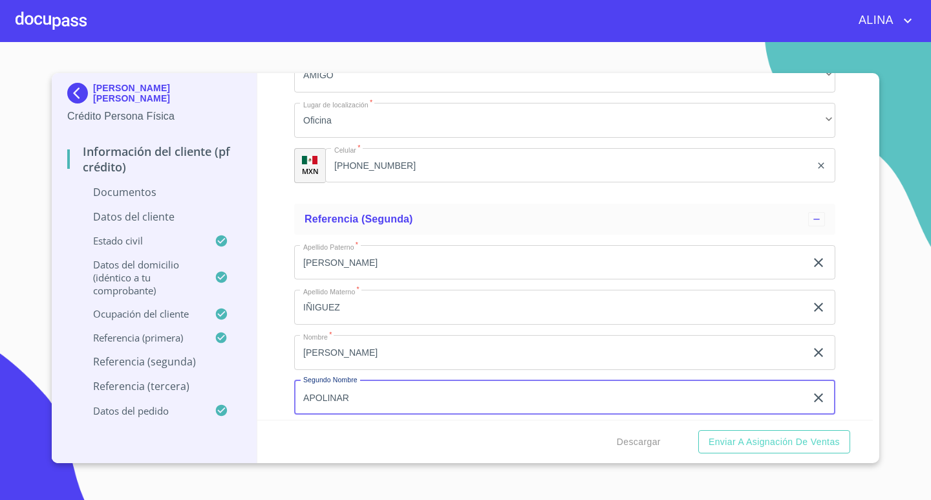
type input "APOLINAR"
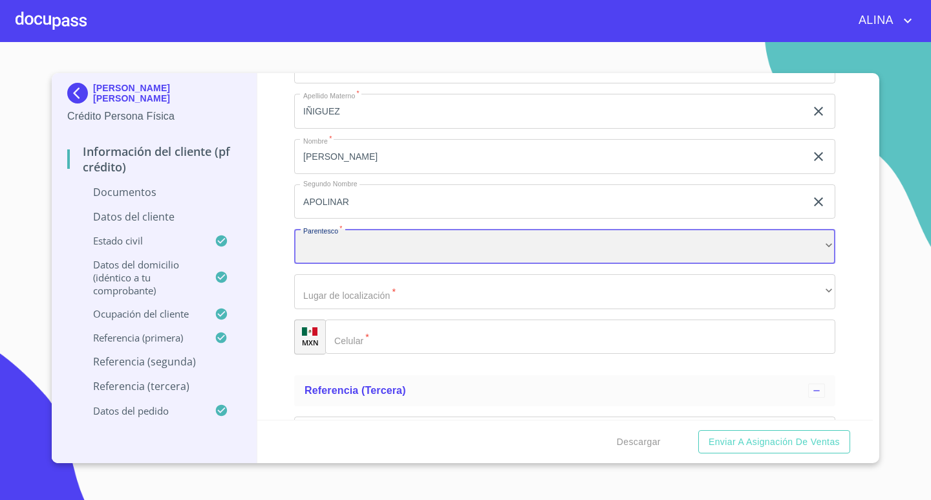
click at [794, 246] on div "​" at bounding box center [564, 246] width 541 height 35
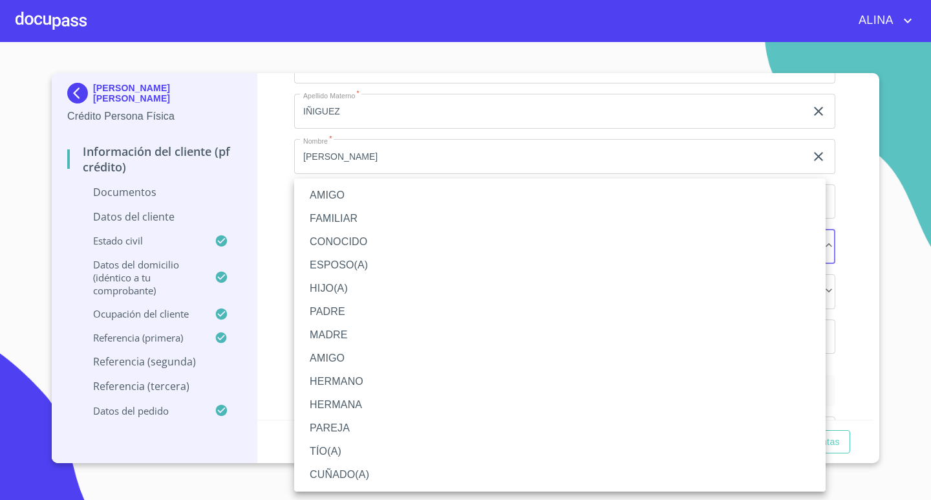
click at [343, 284] on li "HIJO(A)" at bounding box center [559, 288] width 531 height 23
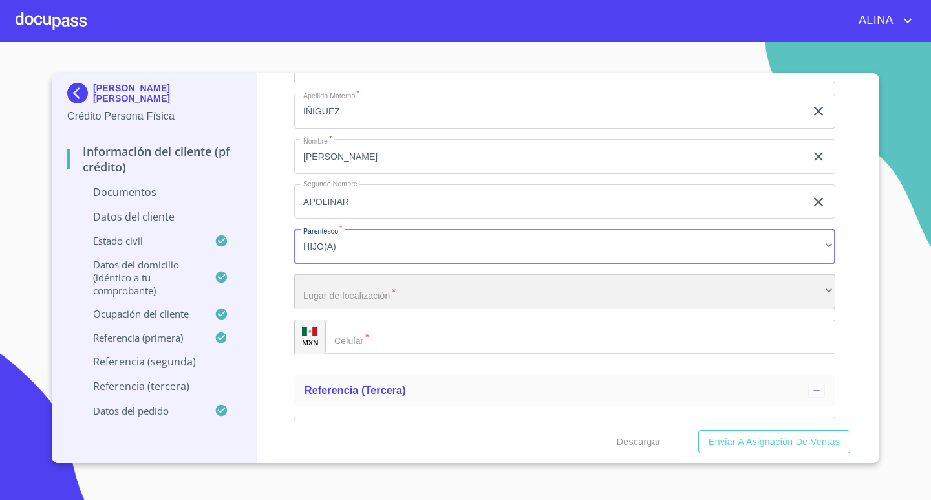
click at [357, 290] on div "​" at bounding box center [564, 291] width 541 height 35
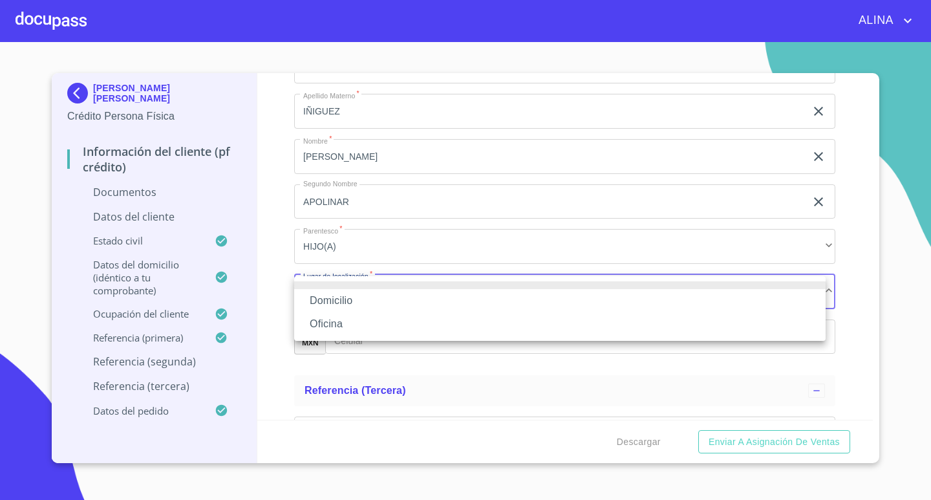
click at [338, 318] on li "Oficina" at bounding box center [559, 323] width 531 height 23
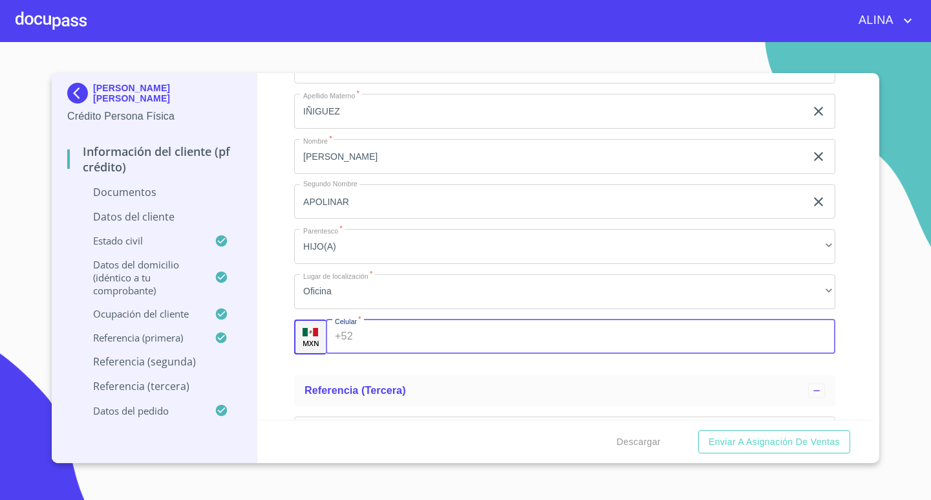
click at [365, 336] on input "Documento de identificación.   *" at bounding box center [597, 336] width 478 height 35
type input "[PHONE_NUMBER]"
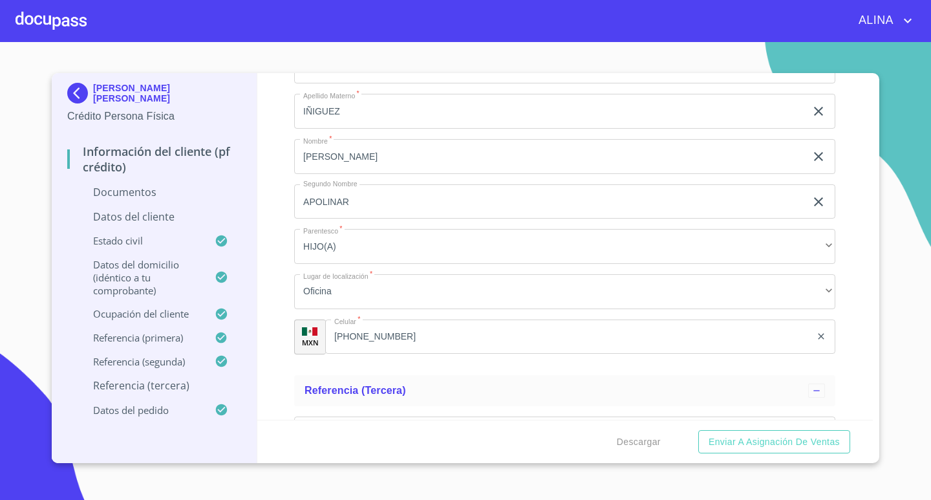
click at [854, 295] on div "Información del cliente (PF crédito) Documentos Documento de identificación.   …" at bounding box center [565, 246] width 616 height 346
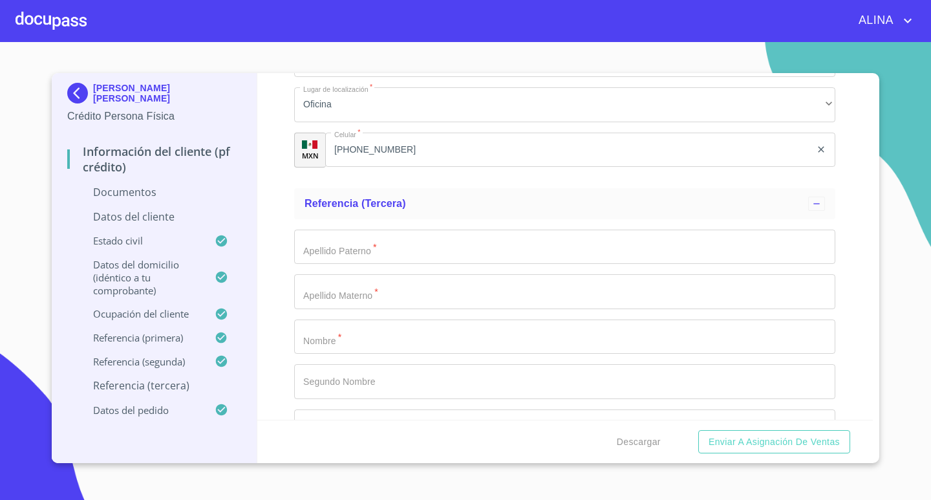
scroll to position [4526, 0]
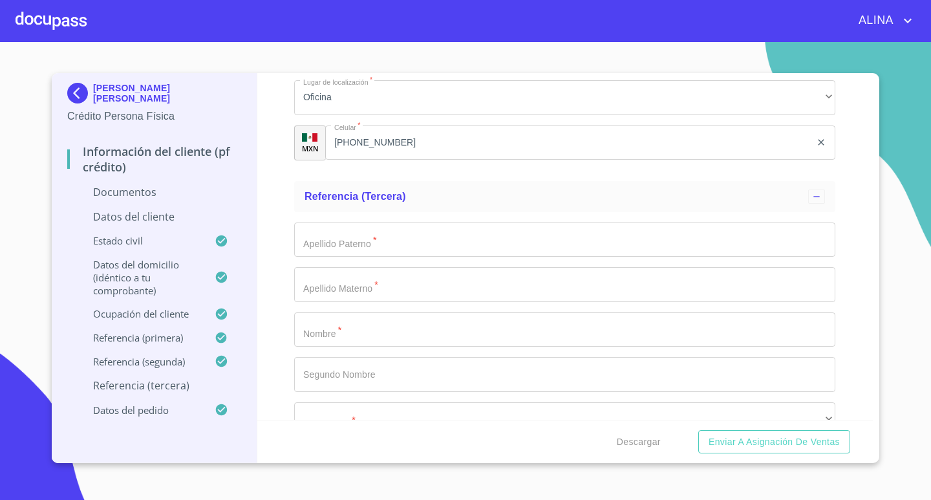
click at [372, 244] on input "Documento de identificación.   *" at bounding box center [564, 239] width 541 height 35
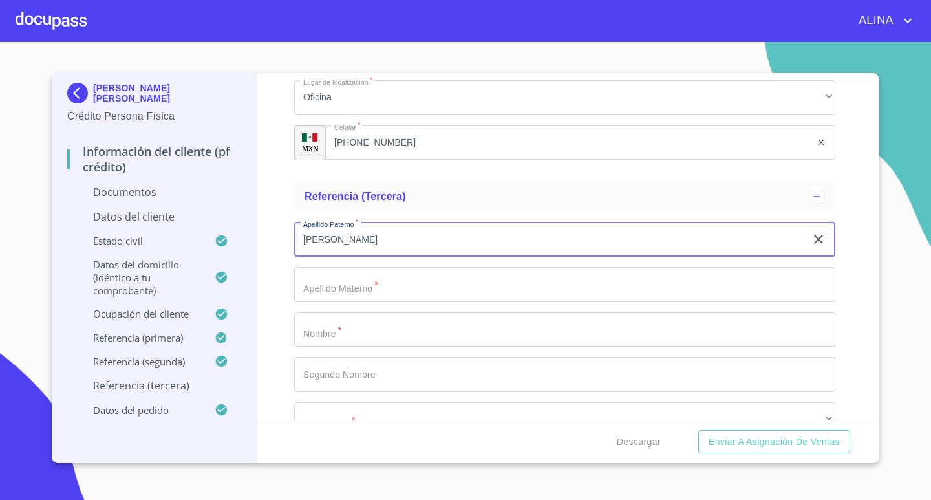
type input "[PERSON_NAME]"
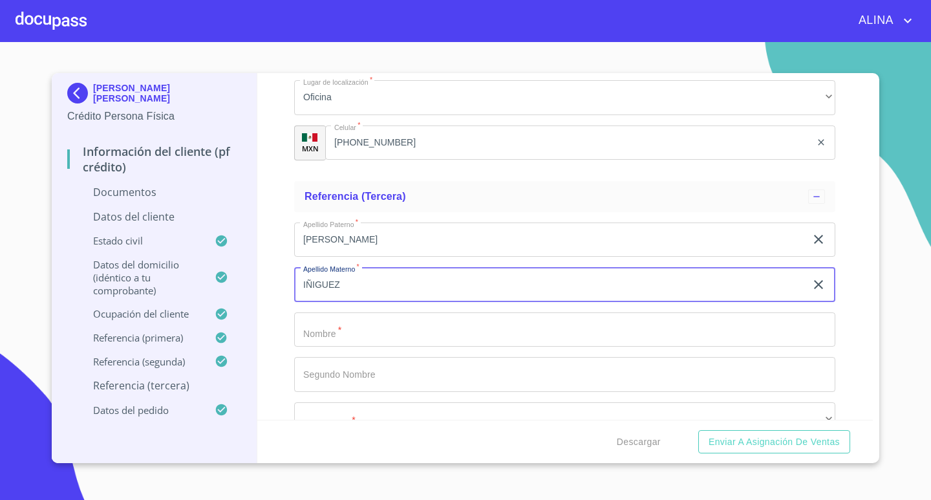
type input "IÑIGUEZ"
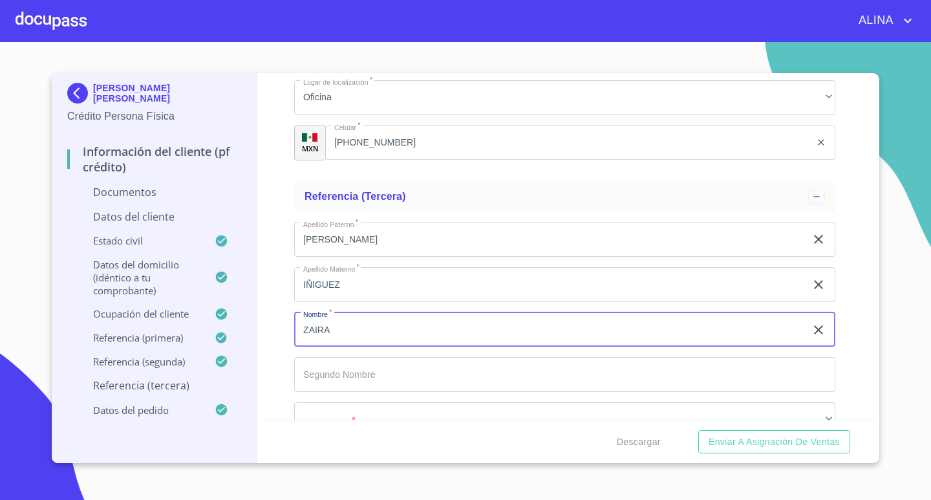
type input "ZAIRA"
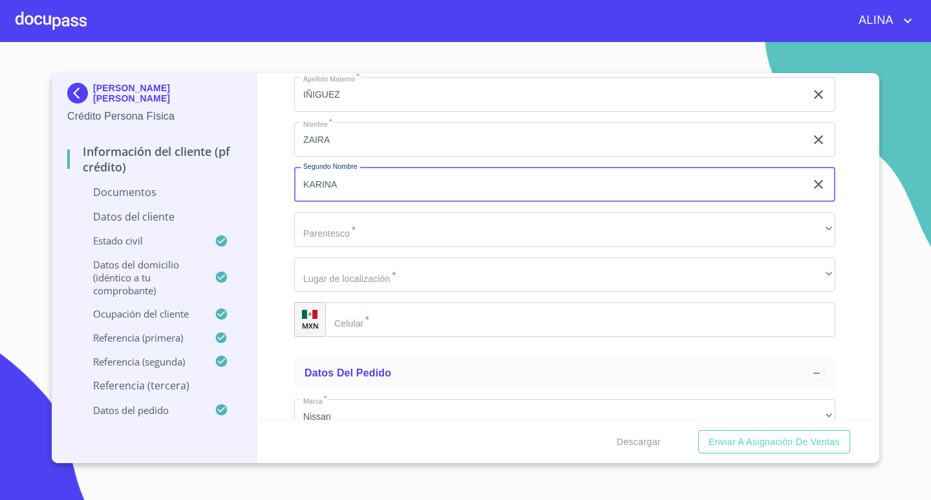
scroll to position [4720, 0]
type input "KARINA"
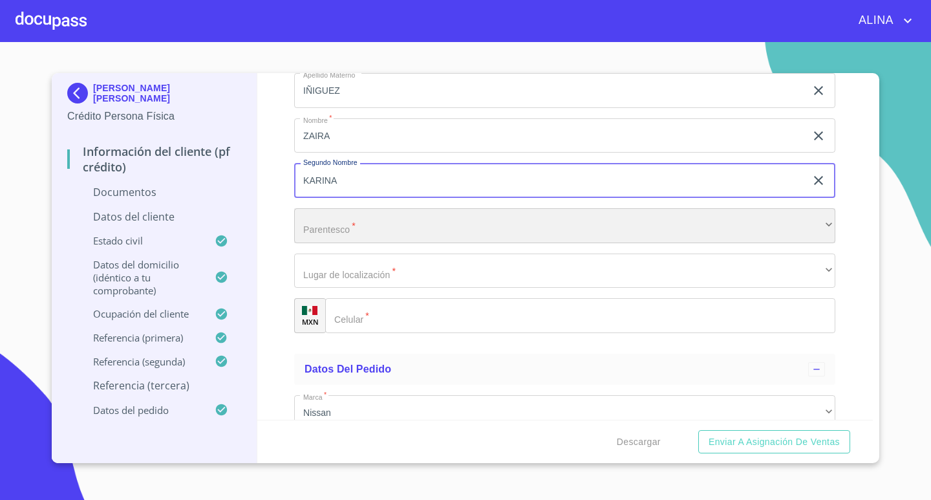
click at [356, 228] on div "​" at bounding box center [564, 225] width 541 height 35
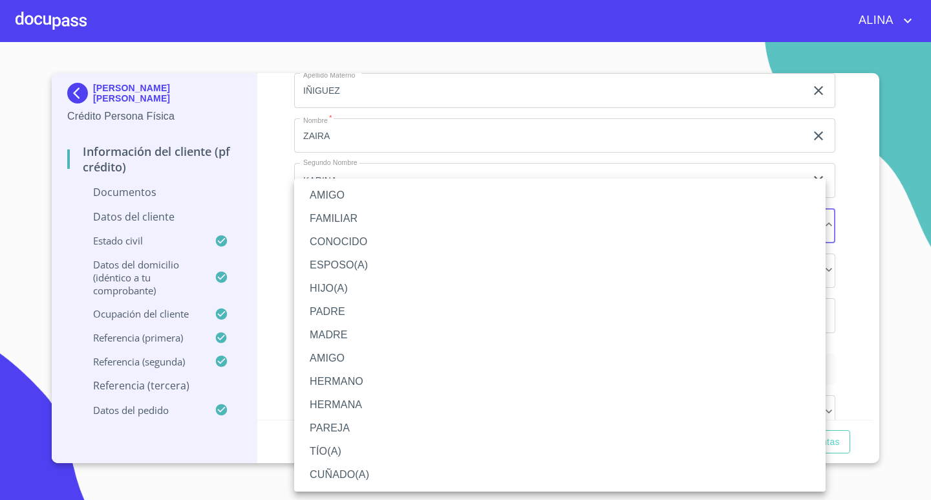
click at [337, 289] on li "HIJO(A)" at bounding box center [559, 288] width 531 height 23
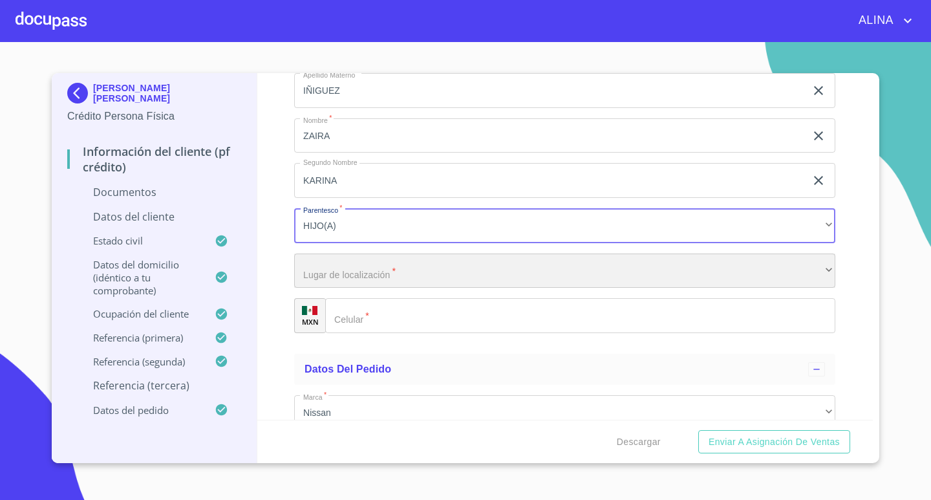
click at [350, 276] on div "​" at bounding box center [564, 270] width 541 height 35
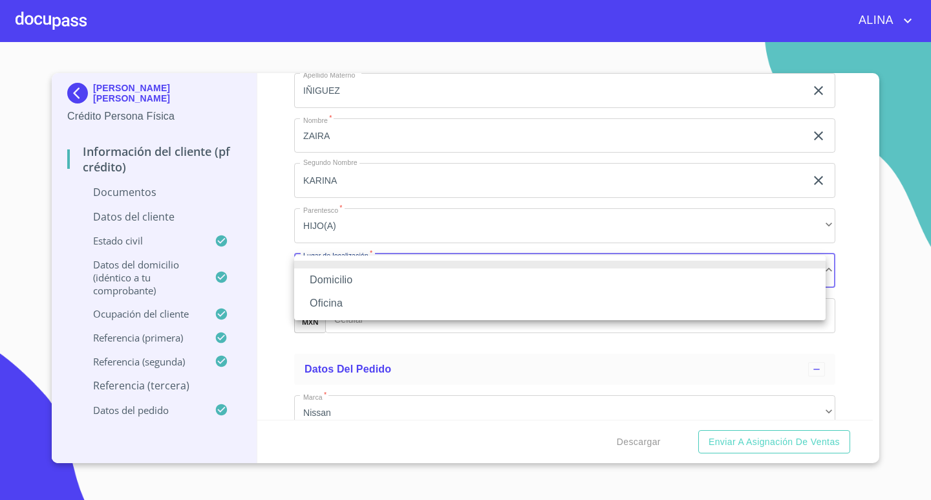
click at [347, 278] on li "Domicilio" at bounding box center [559, 279] width 531 height 23
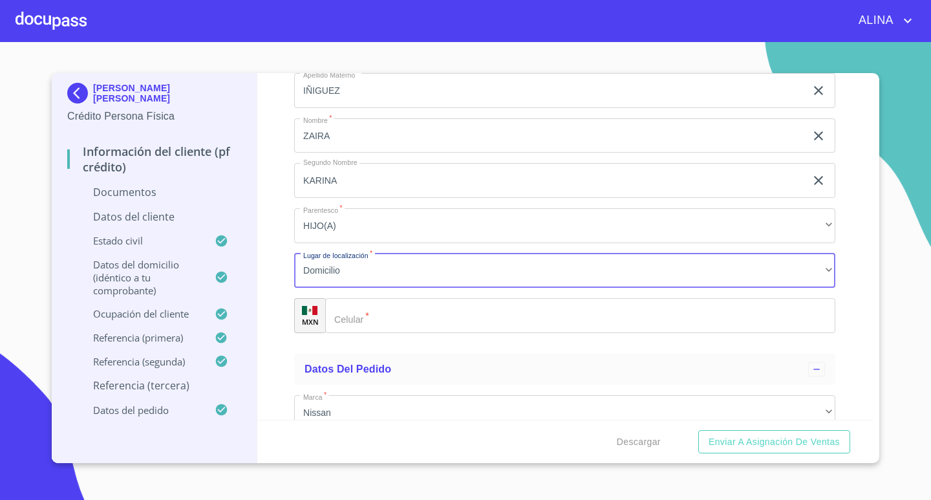
click at [362, 315] on input "Documento de identificación.   *" at bounding box center [580, 315] width 510 height 35
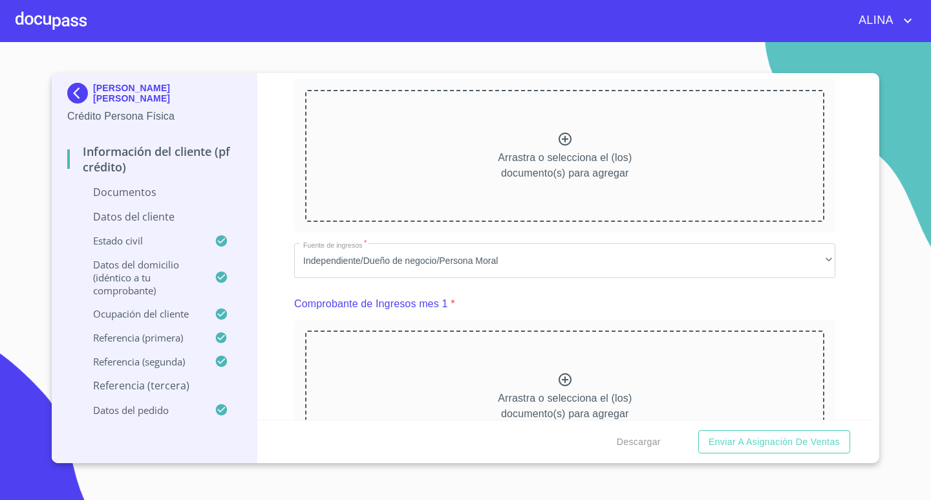
scroll to position [0, 0]
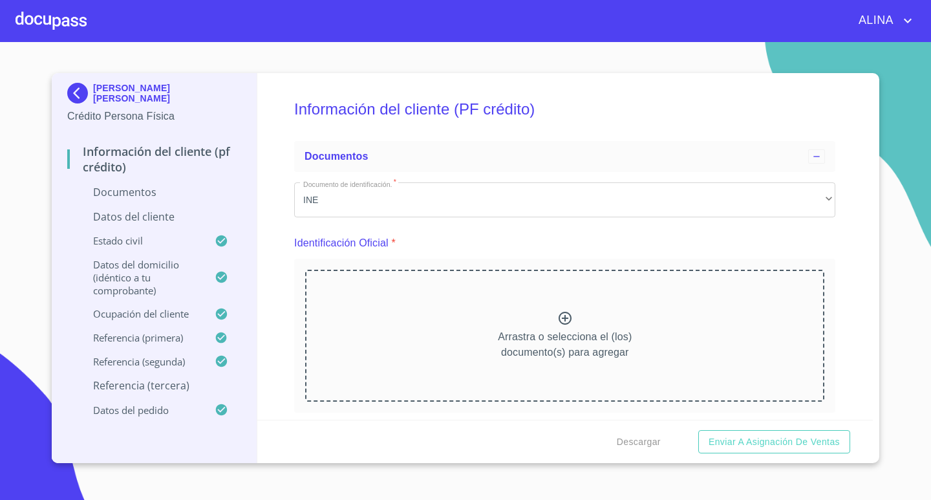
click at [558, 317] on icon at bounding box center [565, 318] width 16 height 16
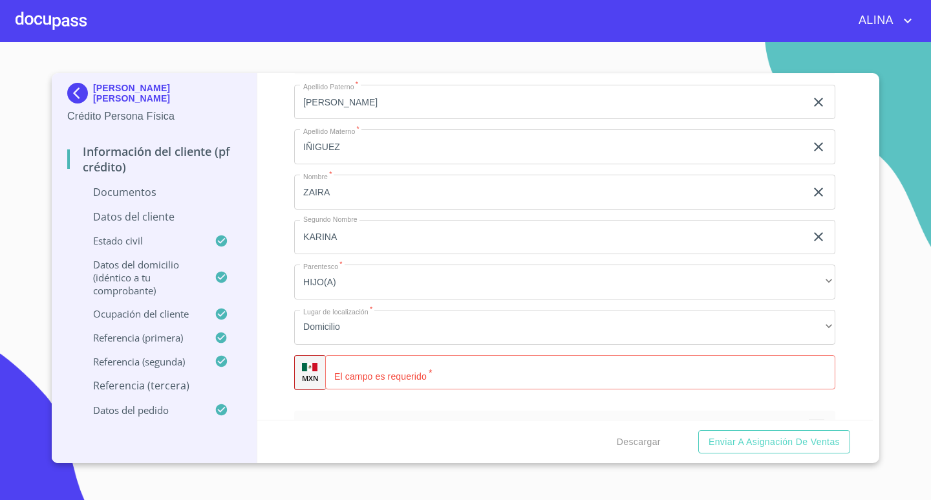
scroll to position [5103, 0]
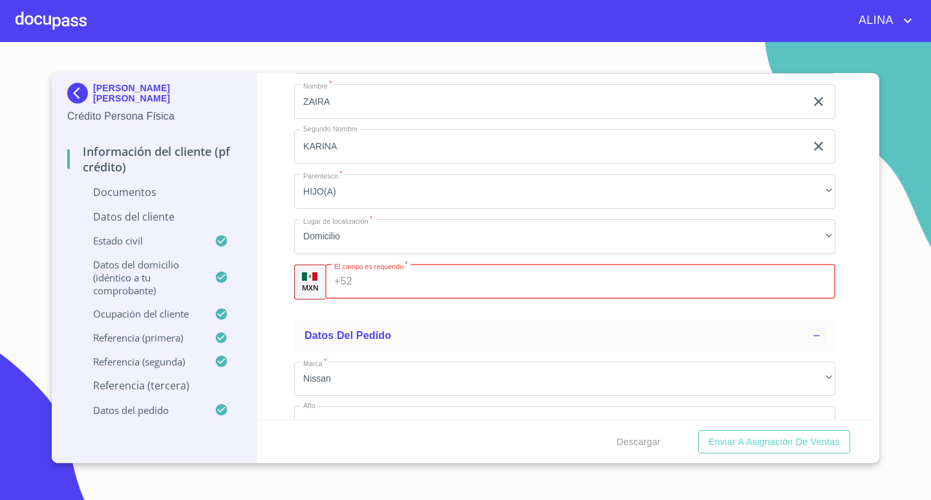
click at [458, 290] on input "Documento de identificación.   *" at bounding box center [596, 281] width 478 height 35
type input "[PHONE_NUMBER]"
click at [850, 301] on div "Información del cliente (PF crédito) Documentos Documento de identificación.   …" at bounding box center [565, 246] width 616 height 346
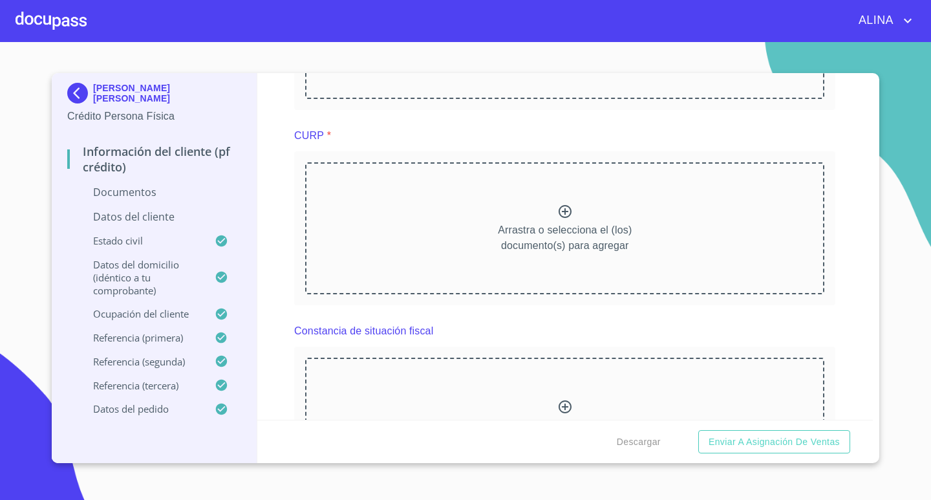
scroll to position [1355, 0]
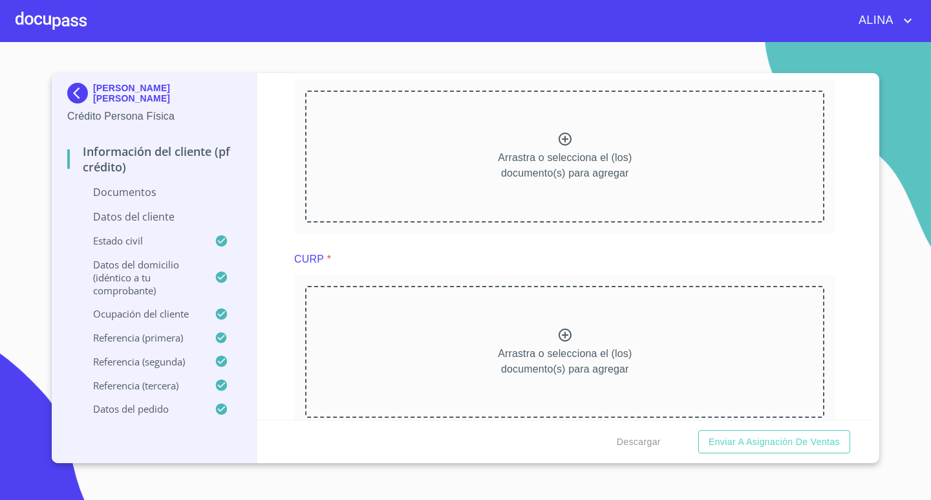
click at [558, 331] on icon at bounding box center [565, 335] width 16 height 16
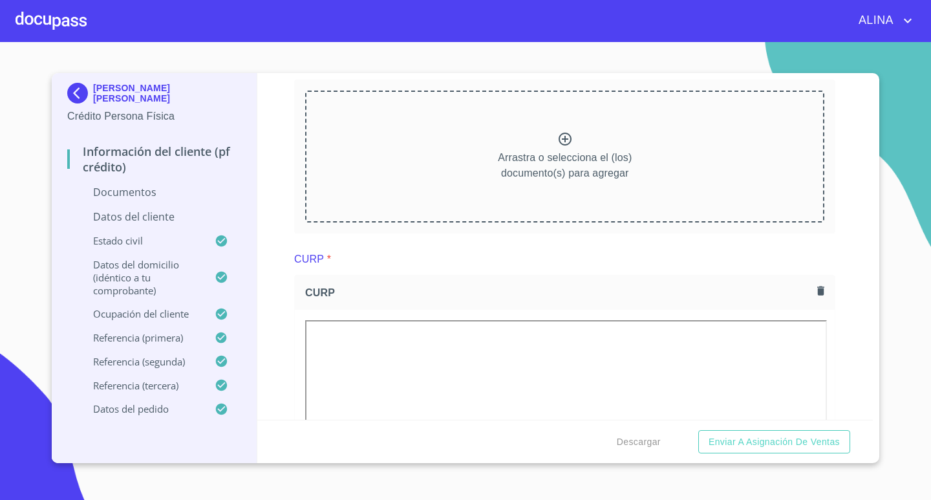
click at [861, 328] on div "Información del cliente (PF crédito) Documentos Documento de identificación.   …" at bounding box center [565, 246] width 616 height 346
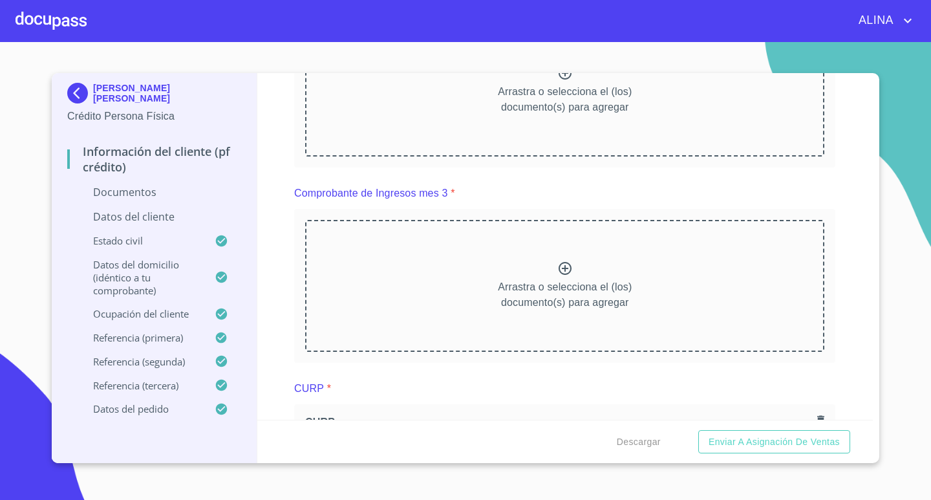
click at [561, 269] on icon at bounding box center [564, 268] width 13 height 13
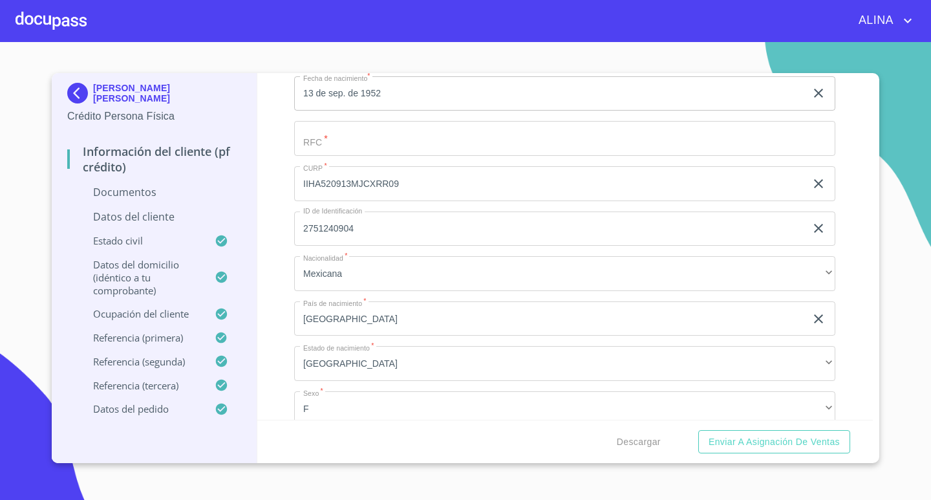
scroll to position [2842, 0]
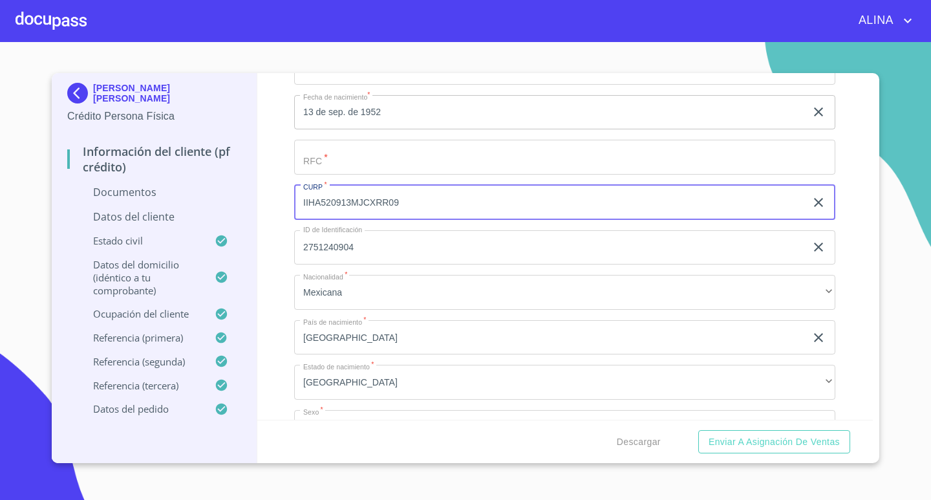
drag, startPoint x: 301, startPoint y: 201, endPoint x: 405, endPoint y: 202, distance: 103.4
click at [405, 202] on input "IIHA520913MJCXRR09" at bounding box center [549, 202] width 511 height 35
click at [850, 338] on div "Información del cliente (PF crédito) Documentos Documento de identificación.   …" at bounding box center [565, 246] width 616 height 346
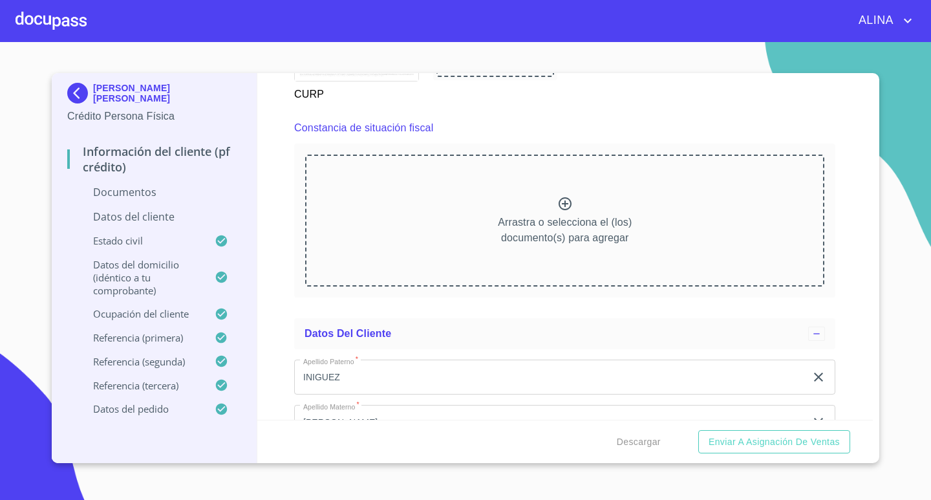
scroll to position [2389, 0]
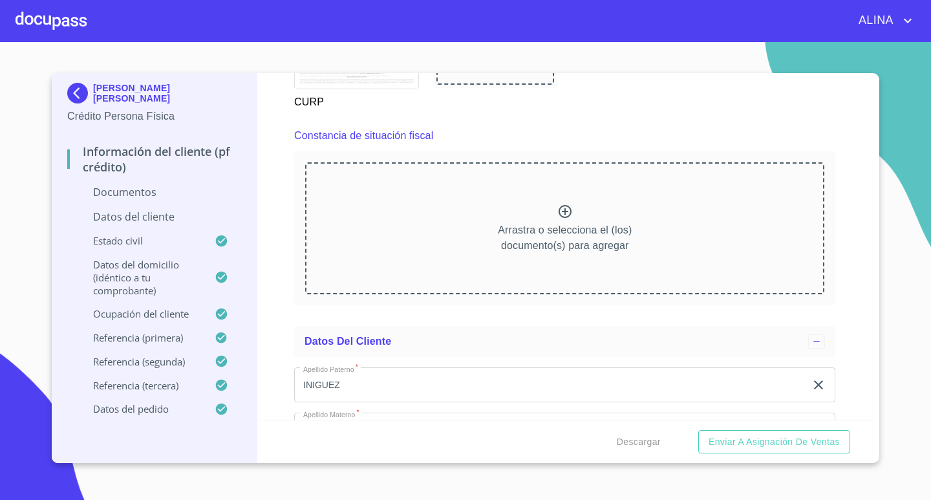
click at [560, 211] on icon at bounding box center [564, 211] width 13 height 13
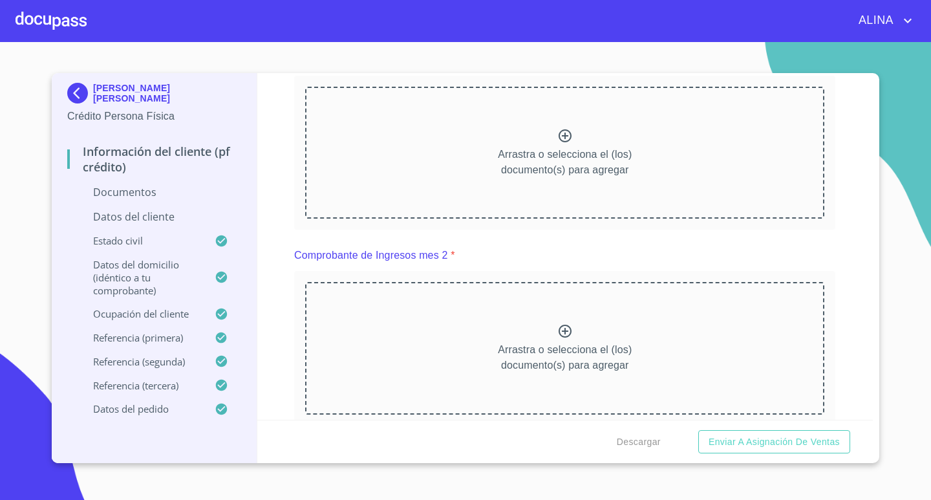
scroll to position [967, 0]
click at [565, 334] on icon at bounding box center [564, 331] width 13 height 13
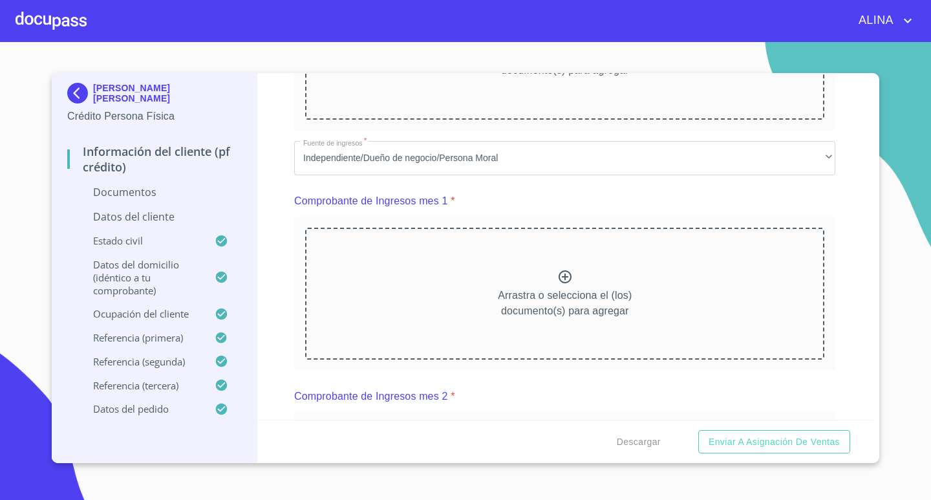
scroll to position [709, 0]
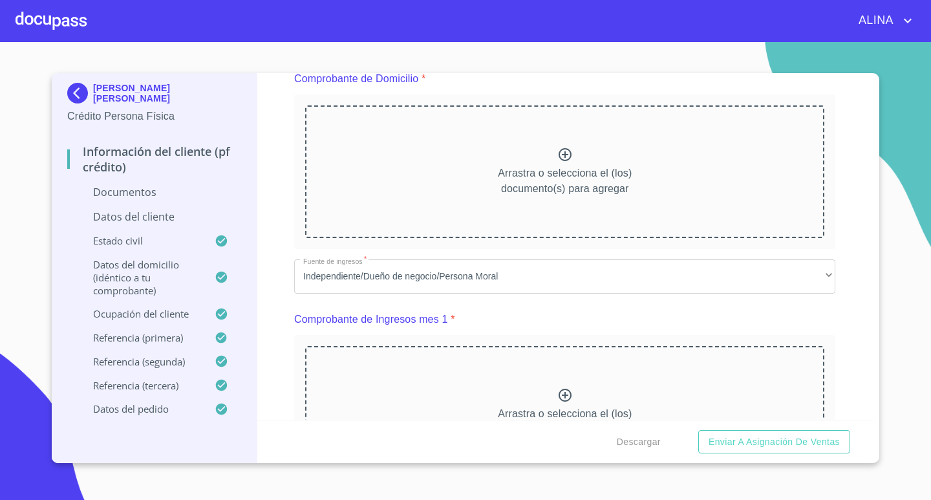
click at [559, 396] on icon at bounding box center [565, 395] width 16 height 16
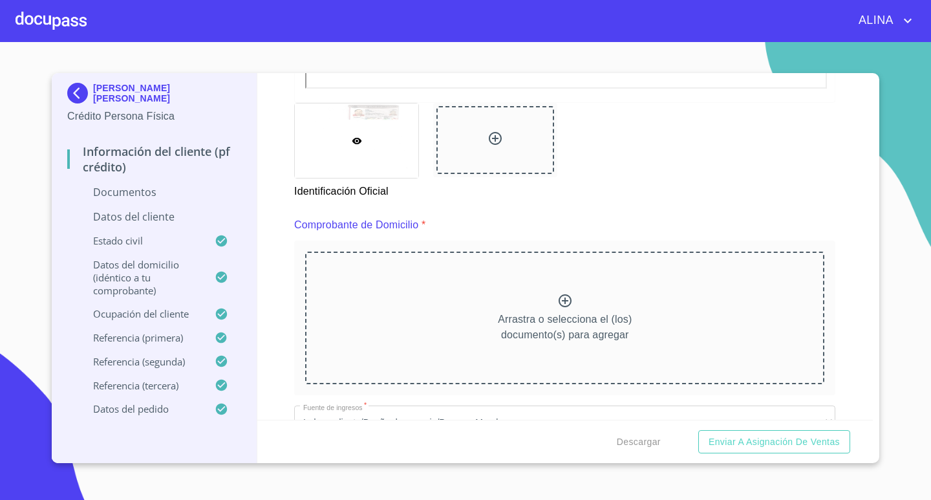
scroll to position [515, 0]
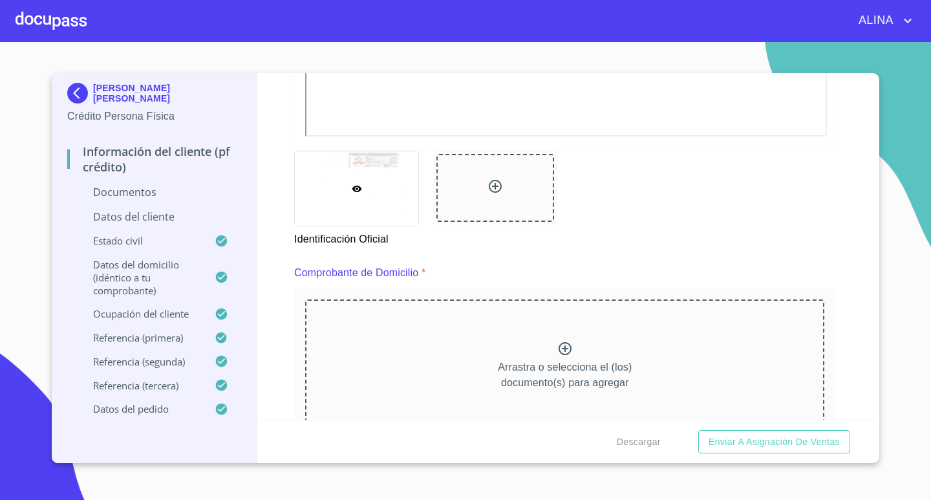
click at [559, 351] on icon at bounding box center [565, 349] width 16 height 16
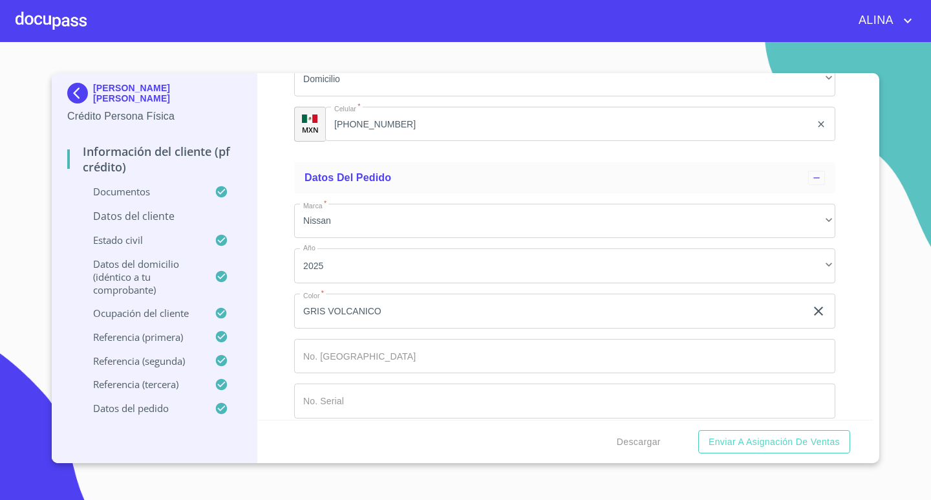
scroll to position [7451, 0]
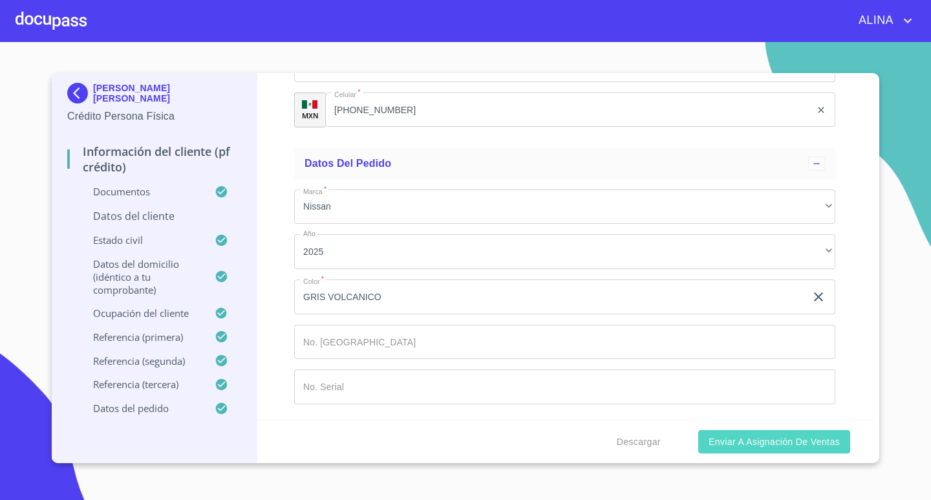
click at [728, 445] on span "Enviar a Asignación de Ventas" at bounding box center [773, 442] width 131 height 16
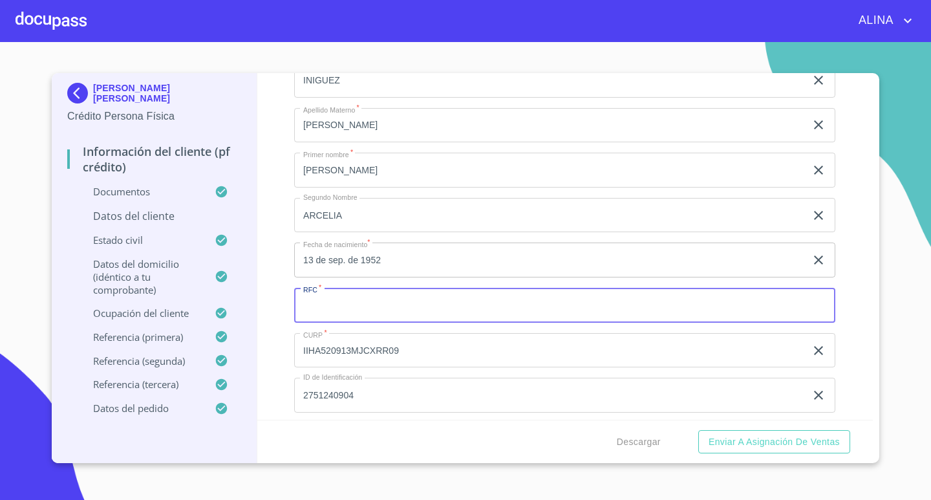
scroll to position [4175, 0]
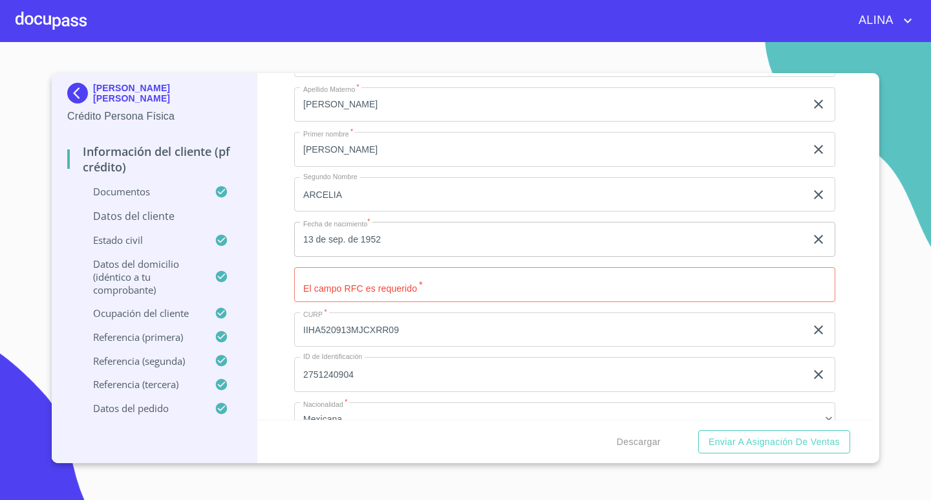
click at [836, 216] on div "Información del cliente (PF crédito) Documentos Documento de identificación.   …" at bounding box center [565, 246] width 616 height 346
click at [346, 290] on input "Documento de identificación.   *" at bounding box center [564, 284] width 541 height 35
paste input "IIHA520913BG1"
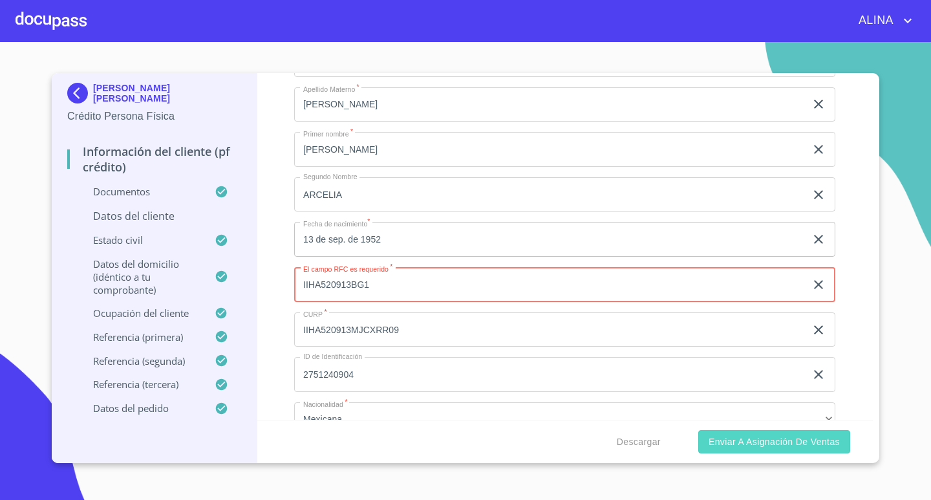
type input "IIHA520913BG1"
click at [733, 441] on span "Enviar a Asignación de Ventas" at bounding box center [773, 442] width 131 height 16
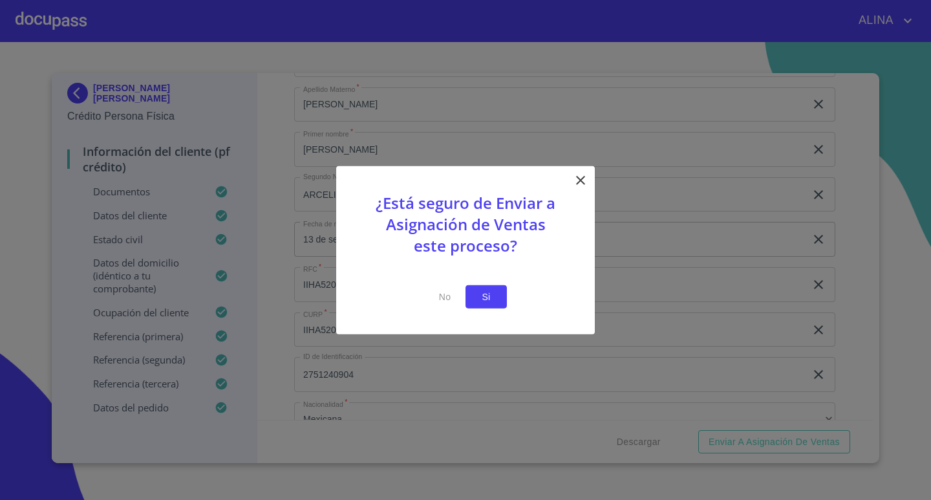
click at [491, 297] on span "Si" at bounding box center [486, 296] width 21 height 16
click at [476, 293] on span "Si" at bounding box center [486, 296] width 21 height 16
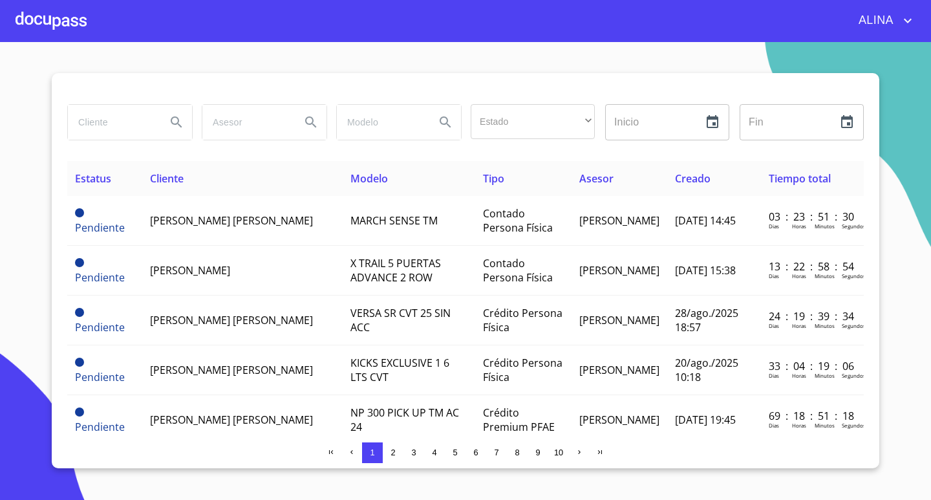
click at [69, 28] on div at bounding box center [51, 20] width 71 height 41
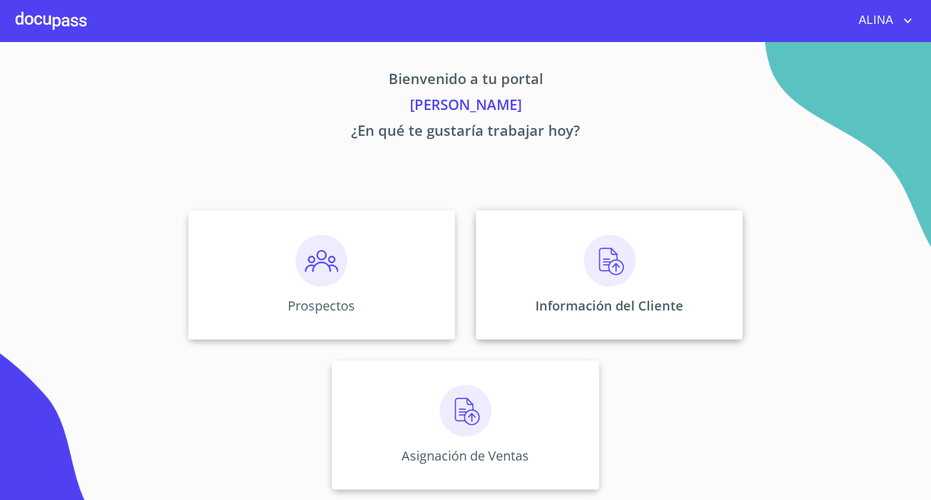
click at [519, 253] on div "Información del Cliente" at bounding box center [609, 274] width 267 height 129
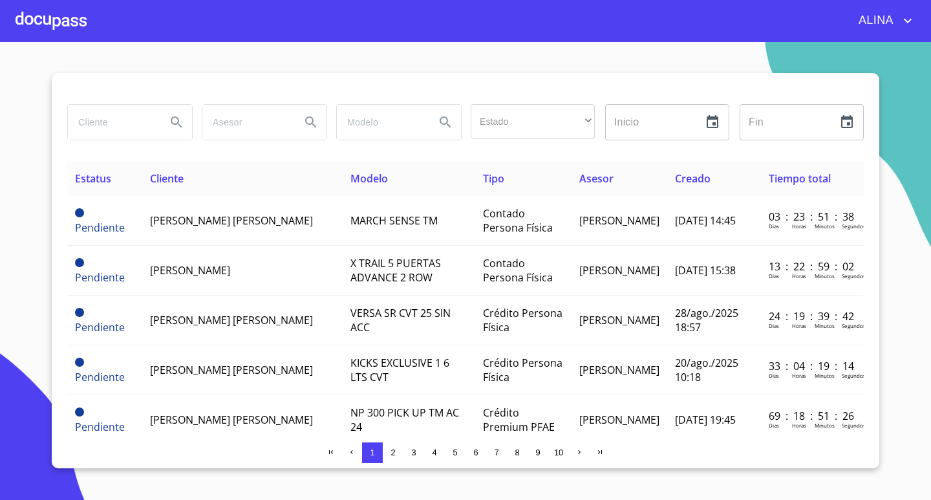
click at [91, 123] on input "search" at bounding box center [112, 122] width 88 height 35
type input "a"
type input "ARCELIA"
click at [171, 121] on icon "Search" at bounding box center [176, 121] width 11 height 11
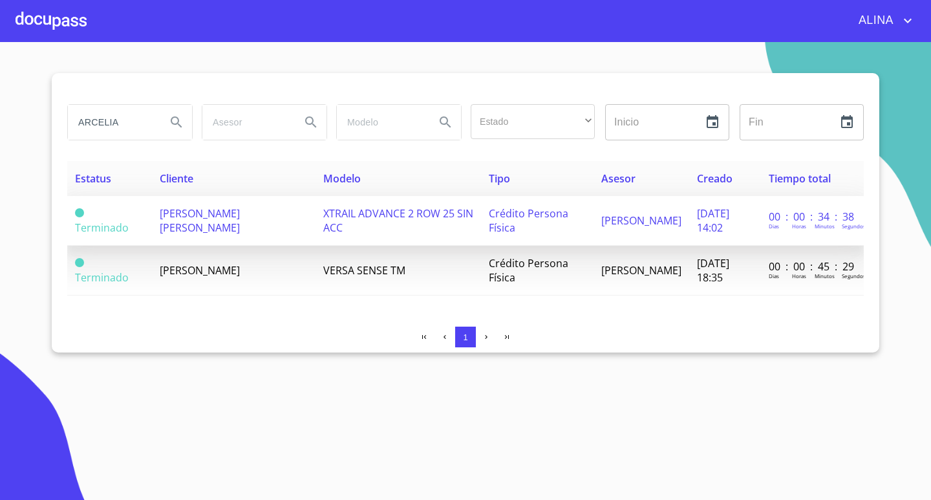
click at [215, 224] on span "[PERSON_NAME] [PERSON_NAME]" at bounding box center [200, 220] width 80 height 28
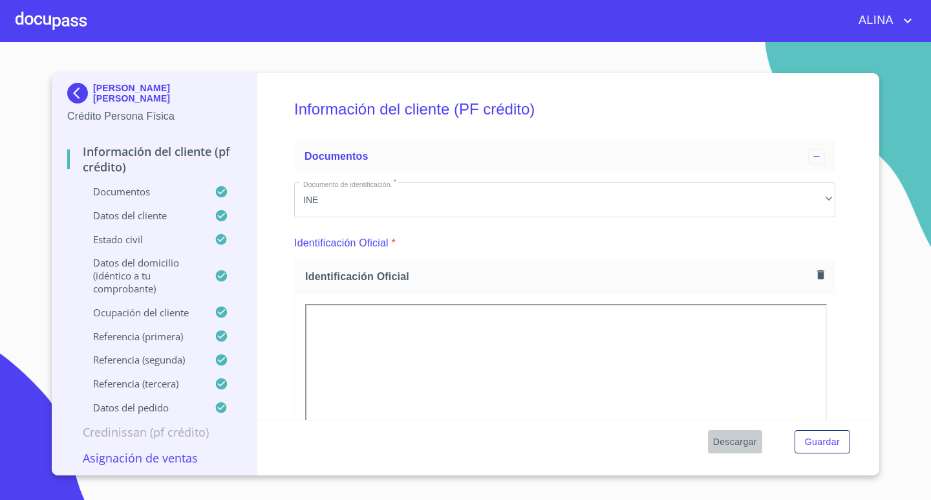
click at [736, 447] on span "Descargar" at bounding box center [735, 442] width 44 height 16
